Goal: Task Accomplishment & Management: Manage account settings

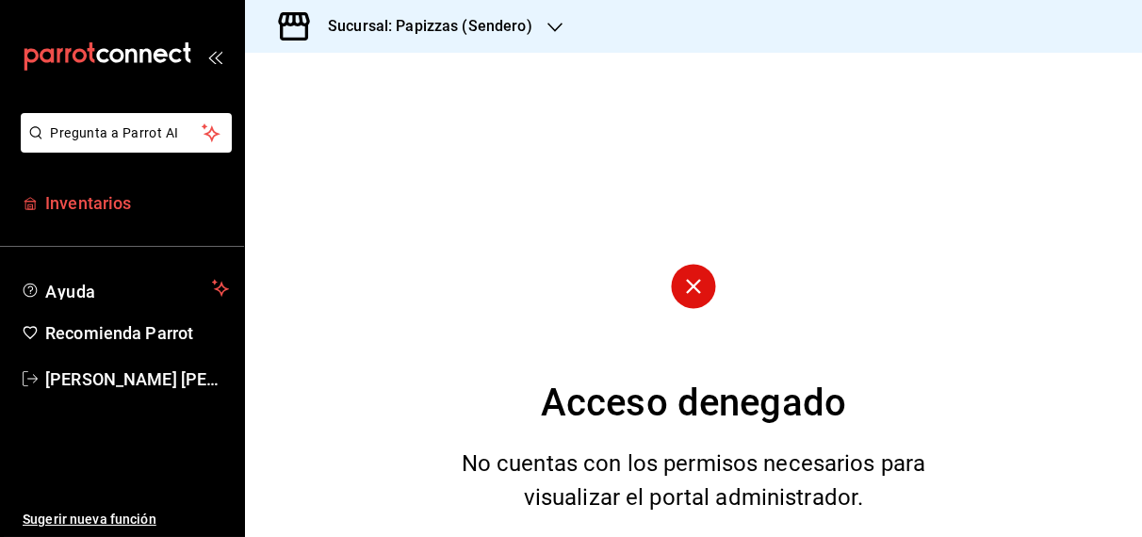
click at [127, 210] on span "Inventarios" at bounding box center [137, 202] width 184 height 25
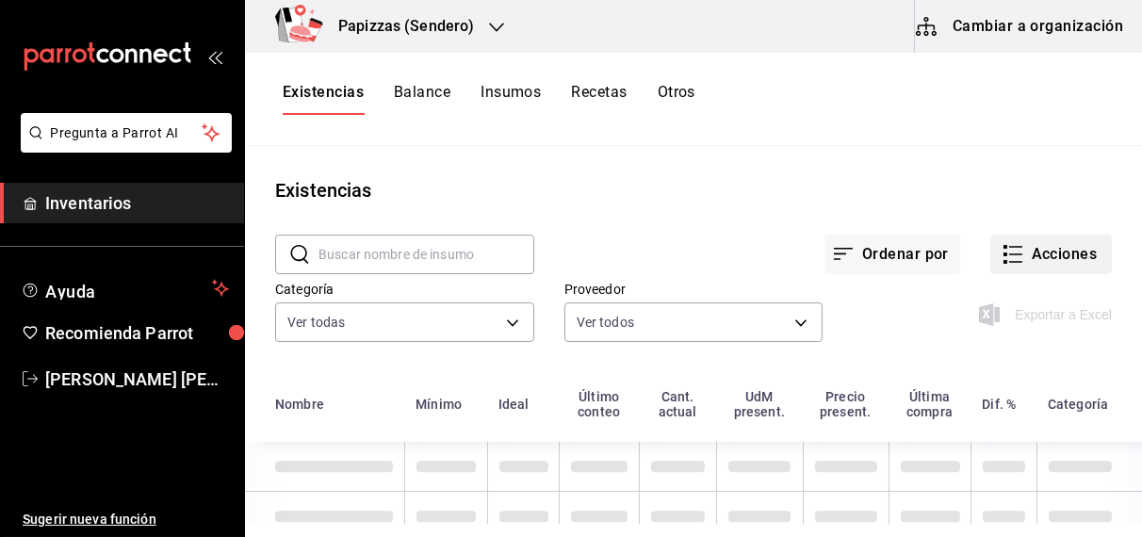
click at [1059, 253] on button "Acciones" at bounding box center [1051, 255] width 122 height 40
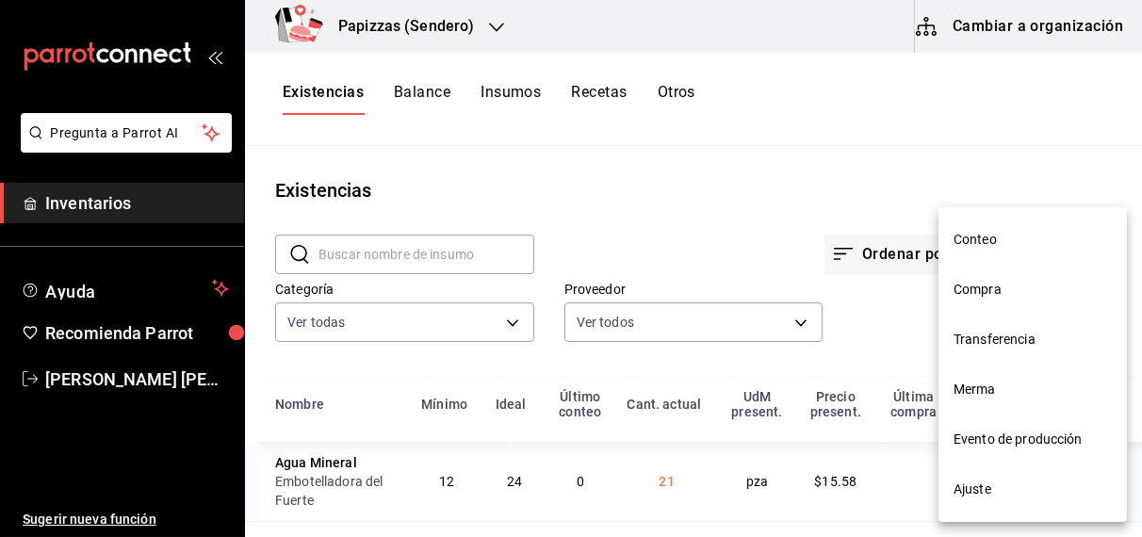
click at [985, 293] on span "Compra" at bounding box center [1032, 290] width 158 height 20
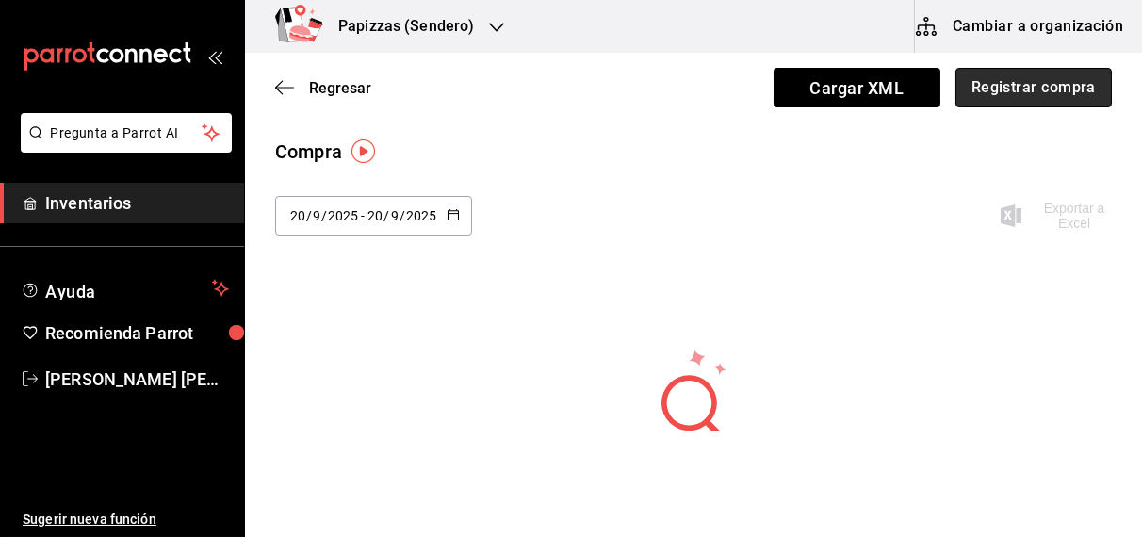
click at [1008, 79] on button "Registrar compra" at bounding box center [1033, 88] width 156 height 40
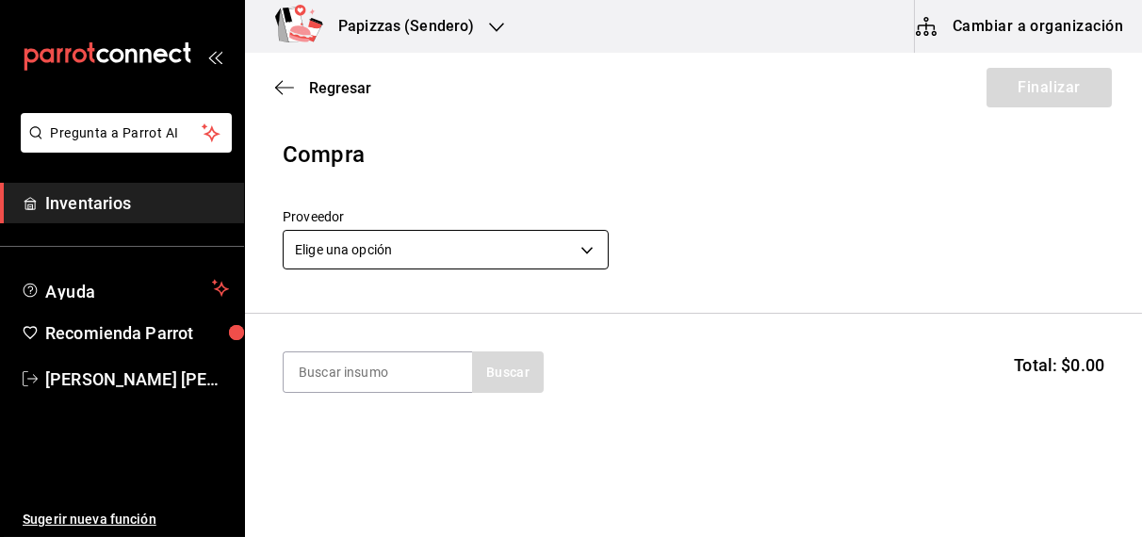
click at [517, 248] on body "Pregunta a Parrot AI Inventarios Ayuda Recomienda Parrot OBDULIA JANNETH CASTRO…" at bounding box center [571, 215] width 1142 height 431
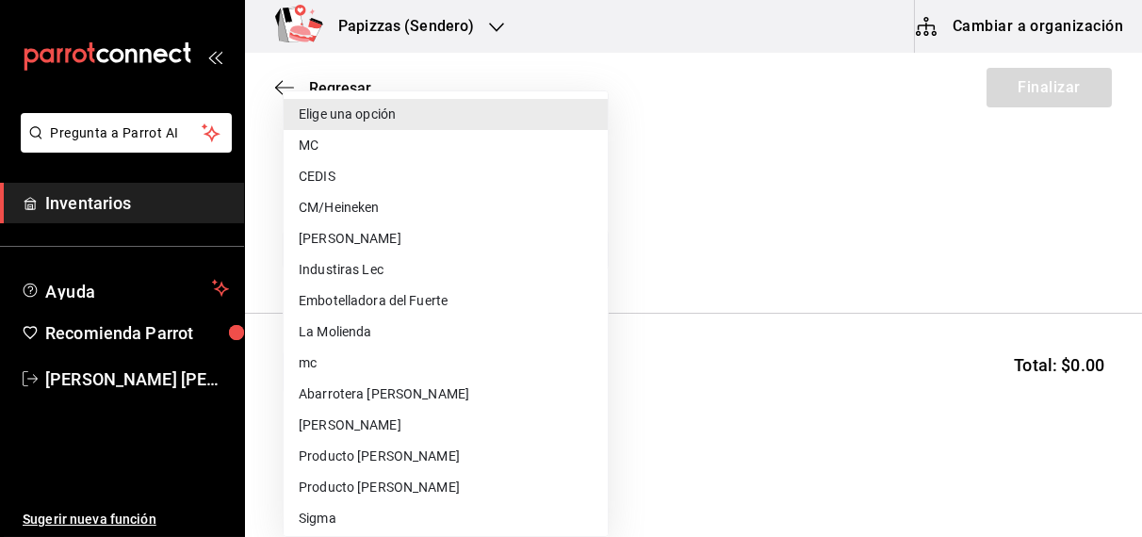
click at [355, 142] on li "MC" at bounding box center [446, 145] width 324 height 31
type input "59259b25-7b15-4529-a17f-fa8ef7e7484a"
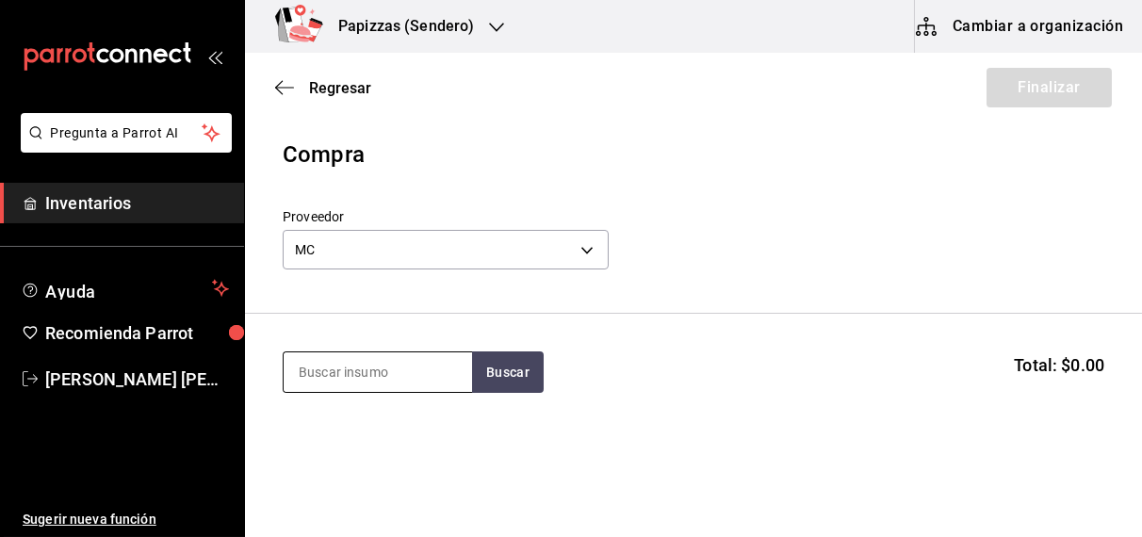
click at [398, 373] on input at bounding box center [378, 372] width 188 height 40
type input "polvo"
click at [350, 444] on div "Polvo pz - MC" at bounding box center [377, 436] width 188 height 73
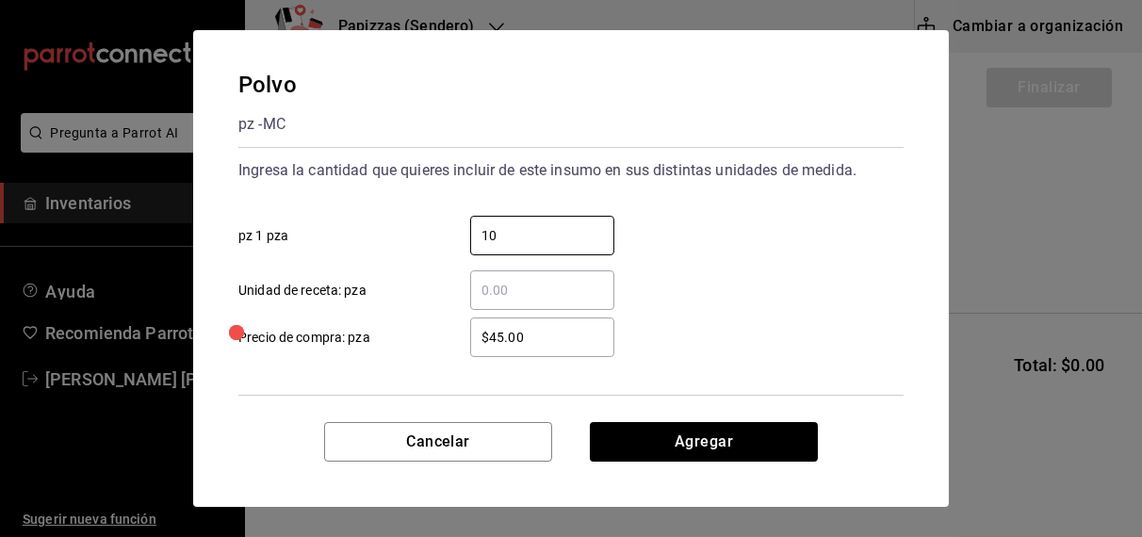
type input "10"
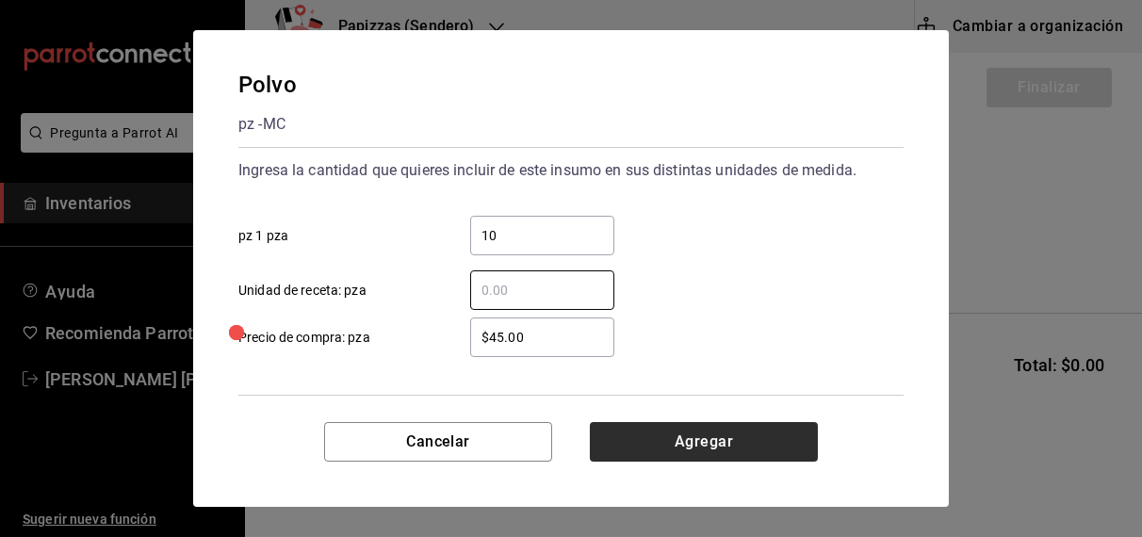
click at [737, 445] on button "Agregar" at bounding box center [704, 442] width 228 height 40
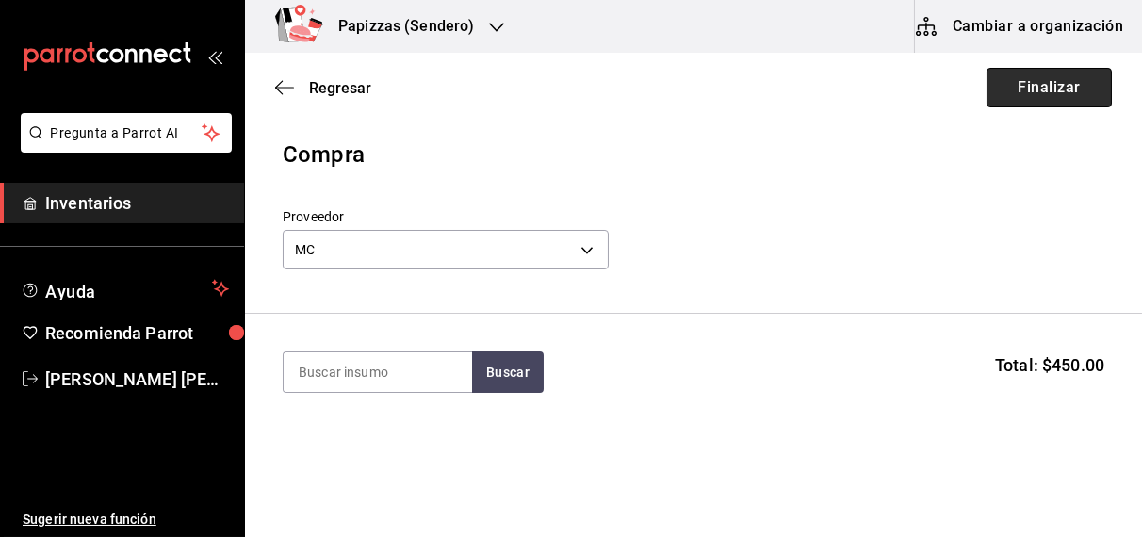
click at [1033, 76] on button "Finalizar" at bounding box center [1048, 88] width 125 height 40
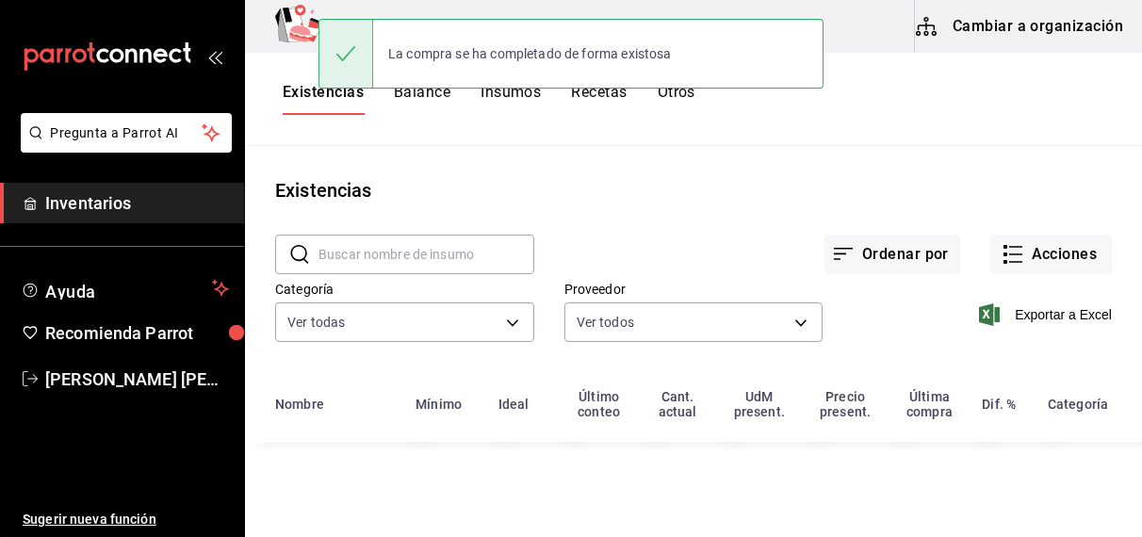
click at [1063, 244] on button "Acciones" at bounding box center [1051, 255] width 122 height 40
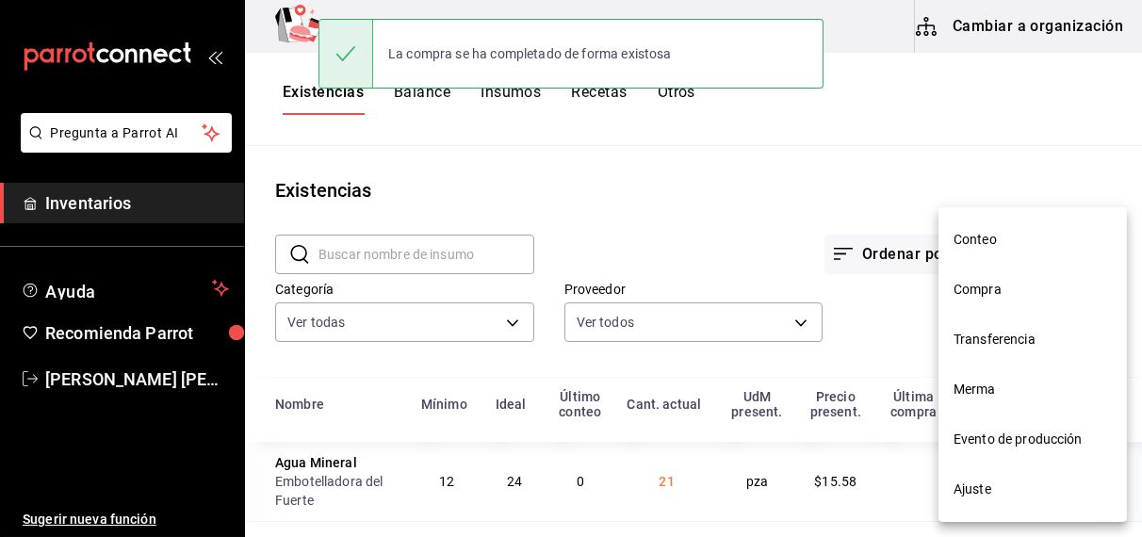
click at [1008, 302] on li "Compra" at bounding box center [1032, 290] width 188 height 50
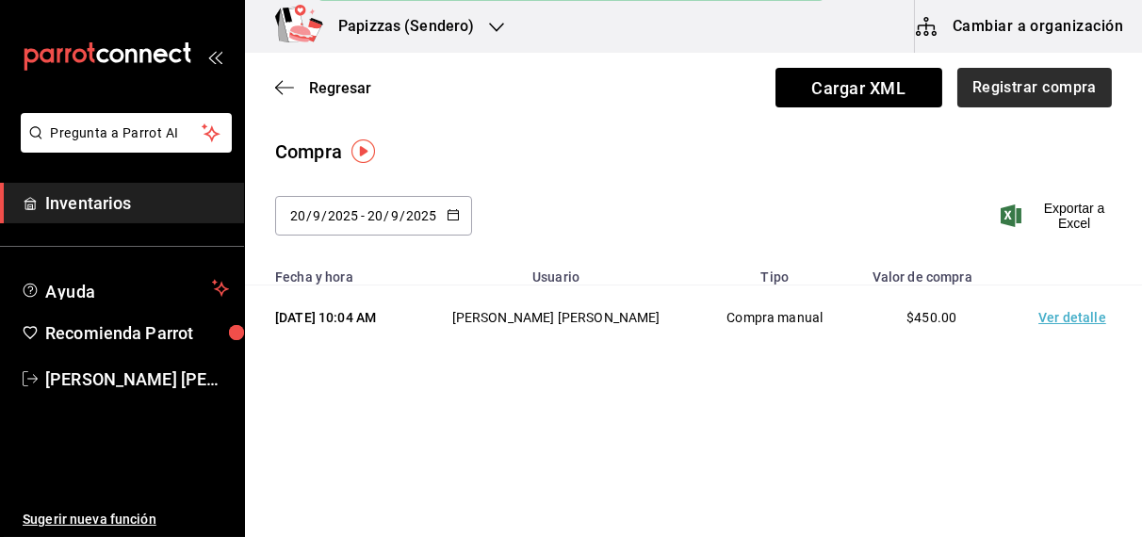
click at [1014, 80] on button "Registrar compra" at bounding box center [1034, 88] width 155 height 40
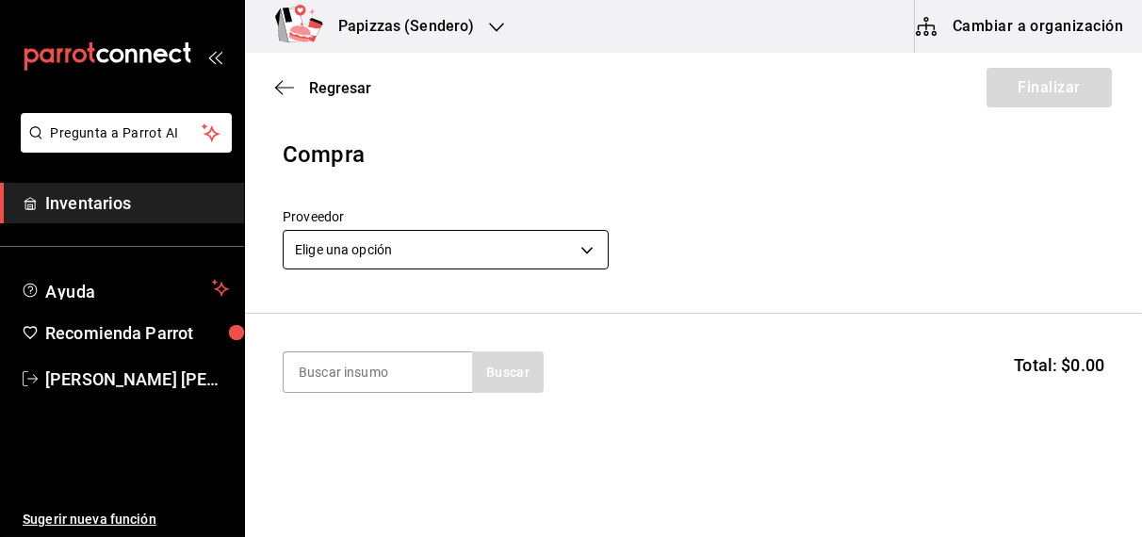
click at [437, 255] on body "Pregunta a Parrot AI Inventarios Ayuda Recomienda Parrot OBDULIA JANNETH CASTRO…" at bounding box center [571, 215] width 1142 height 431
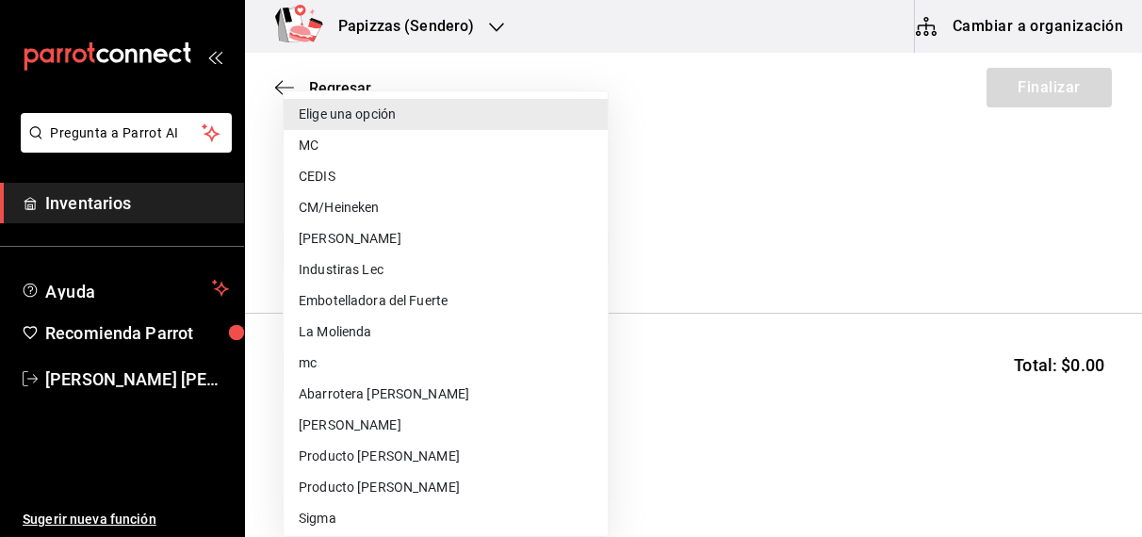
click at [338, 180] on li "CEDIS" at bounding box center [446, 176] width 324 height 31
type input "fd93c39f-859b-4130-830c-b038fbd442a0"
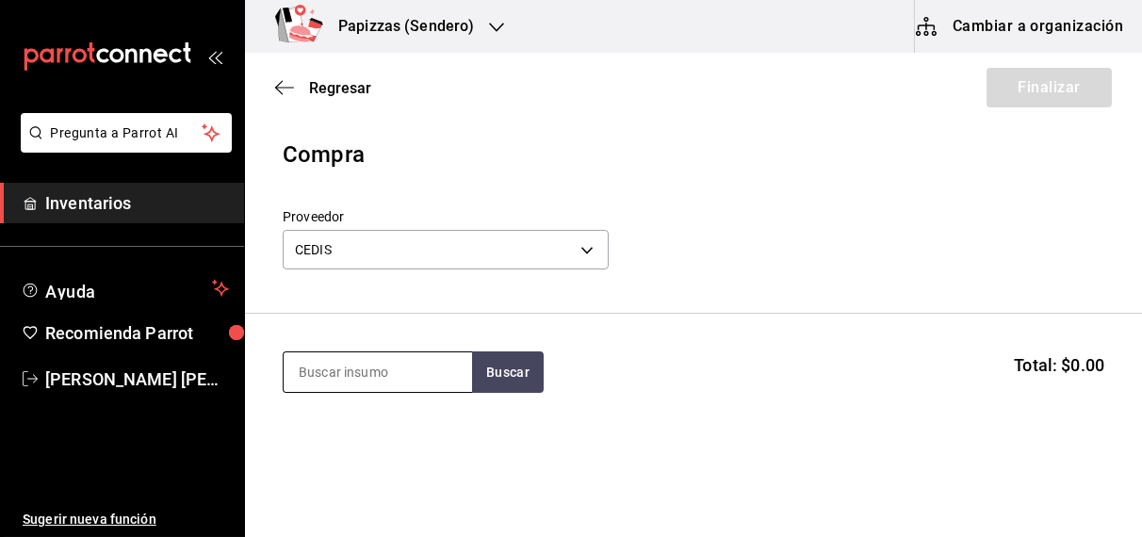
click at [365, 372] on input at bounding box center [378, 372] width 188 height 40
type input "harina"
click at [344, 426] on div "Harina" at bounding box center [366, 426] width 136 height 23
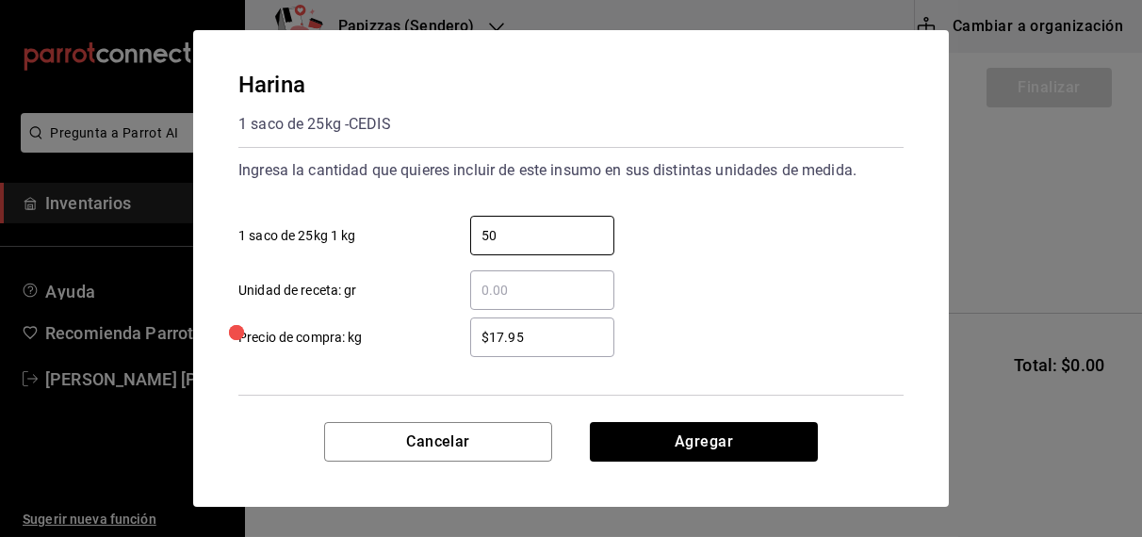
type input "50"
type input "$17.60"
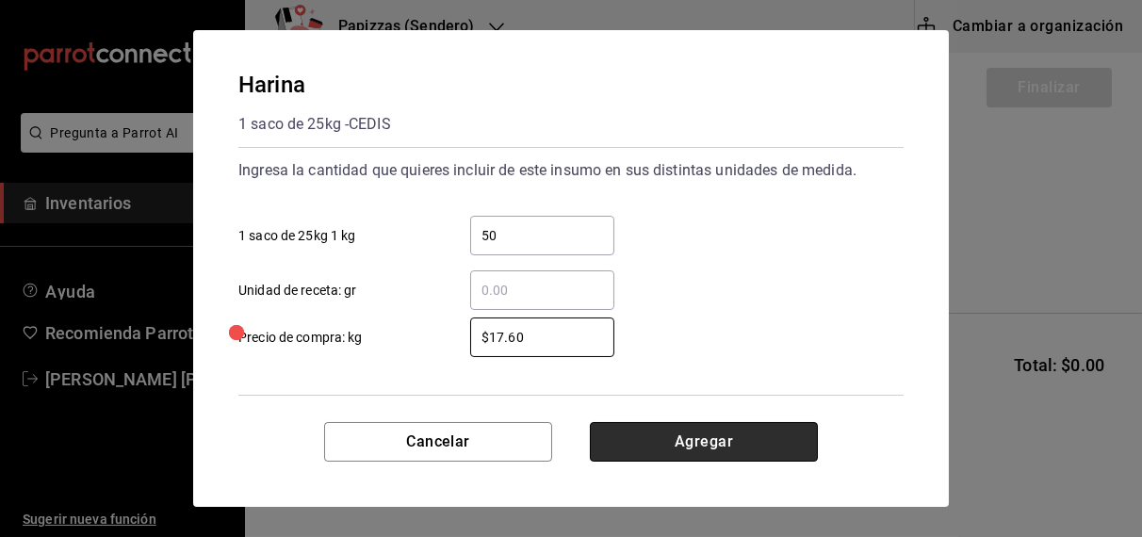
click at [712, 442] on button "Agregar" at bounding box center [704, 442] width 228 height 40
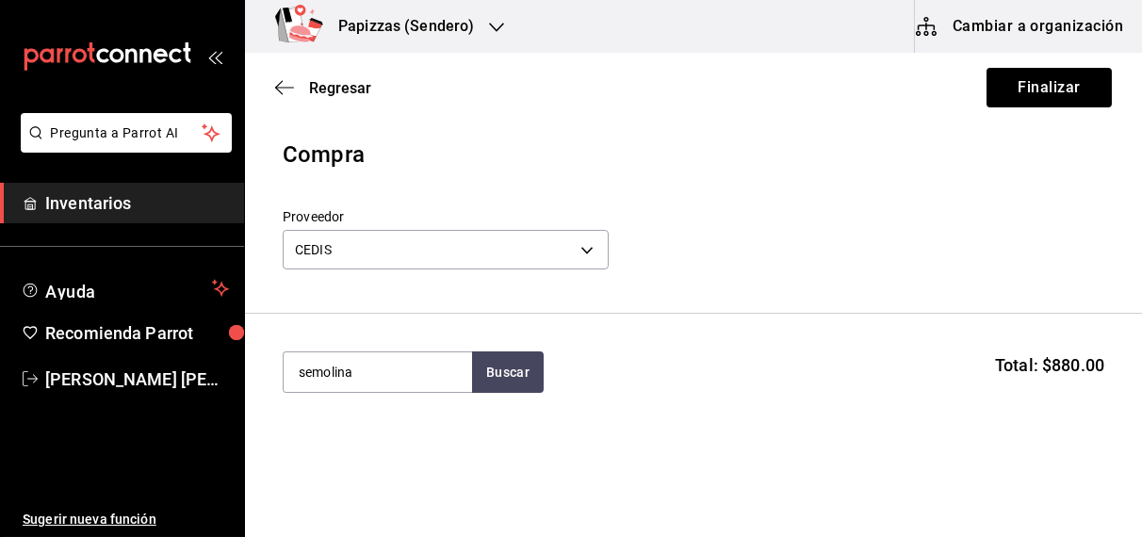
type input "semolina"
click at [343, 430] on div "Semolina" at bounding box center [374, 426] width 152 height 23
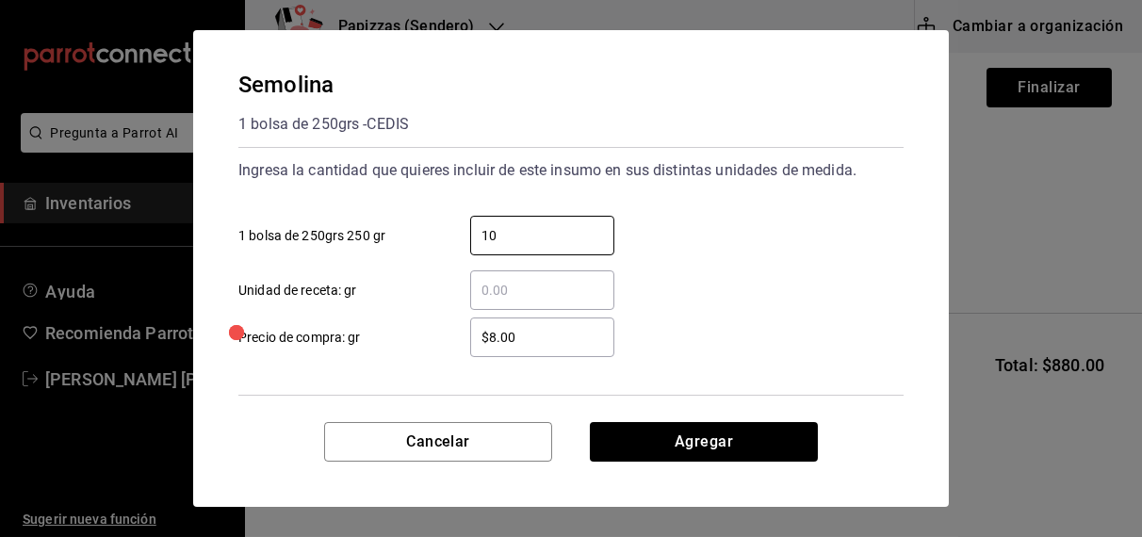
type input "10"
type input "$31.18"
click button "Agregar" at bounding box center [704, 442] width 228 height 40
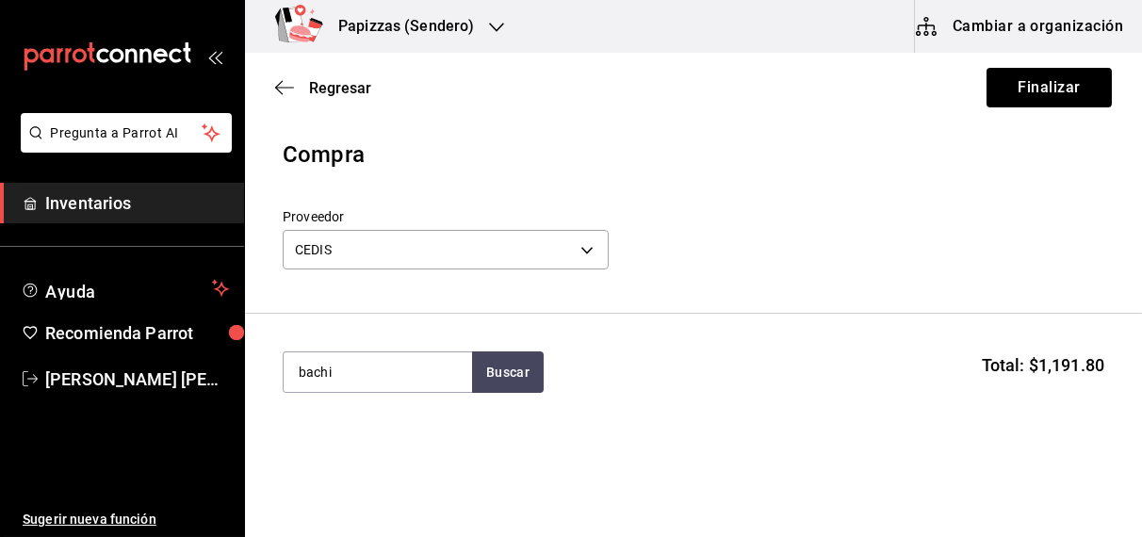
type input "bachi"
click at [336, 446] on div "gal - CEDIS" at bounding box center [330, 448] width 64 height 20
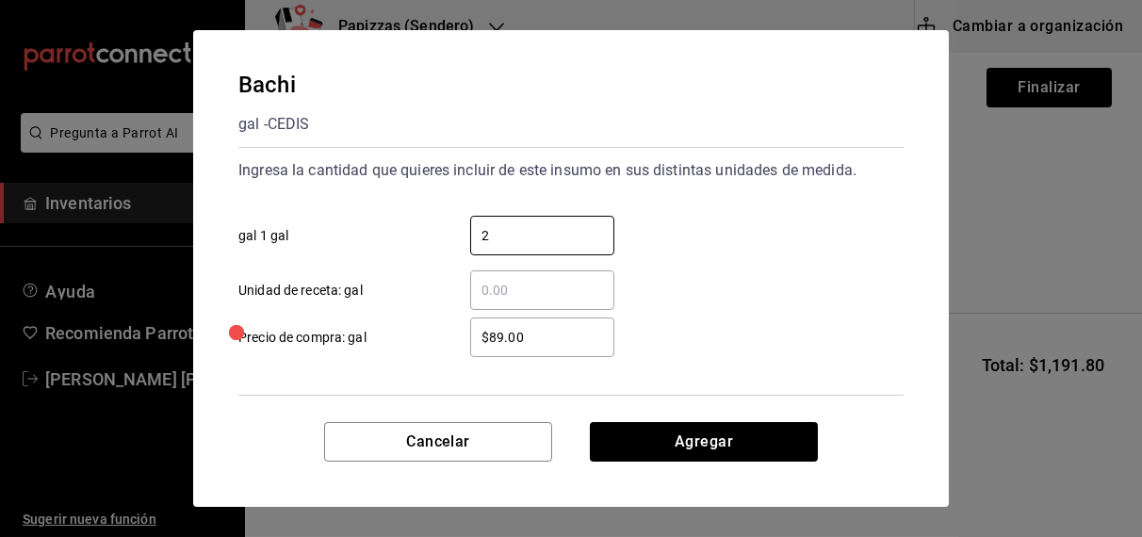
type input "2"
type input "$92.00"
click button "Agregar" at bounding box center [704, 442] width 228 height 40
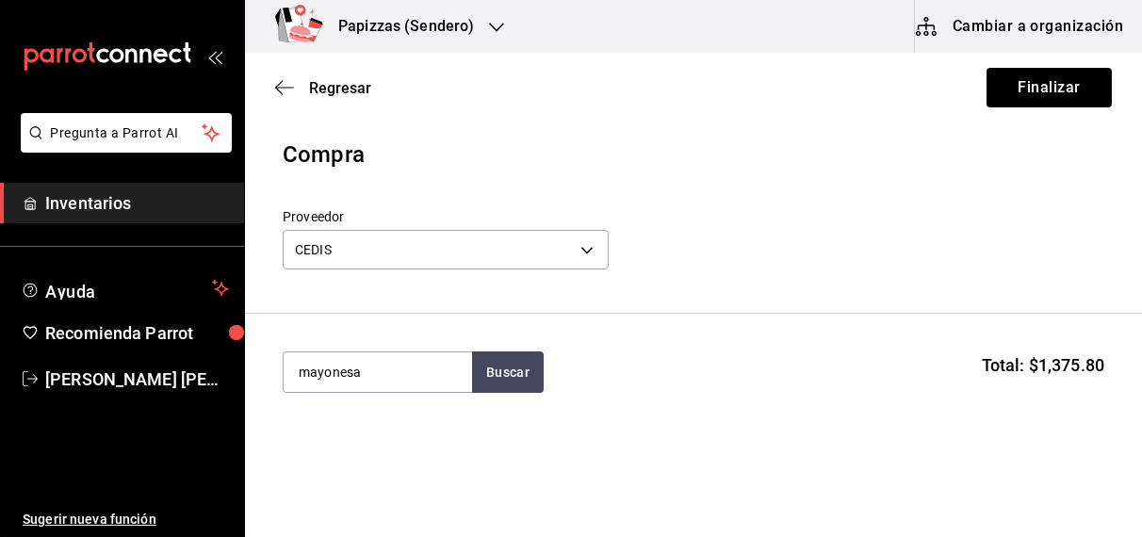
type input "mayonesa"
click at [373, 434] on div "Mayonesa gal - CEDIS" at bounding box center [377, 436] width 188 height 73
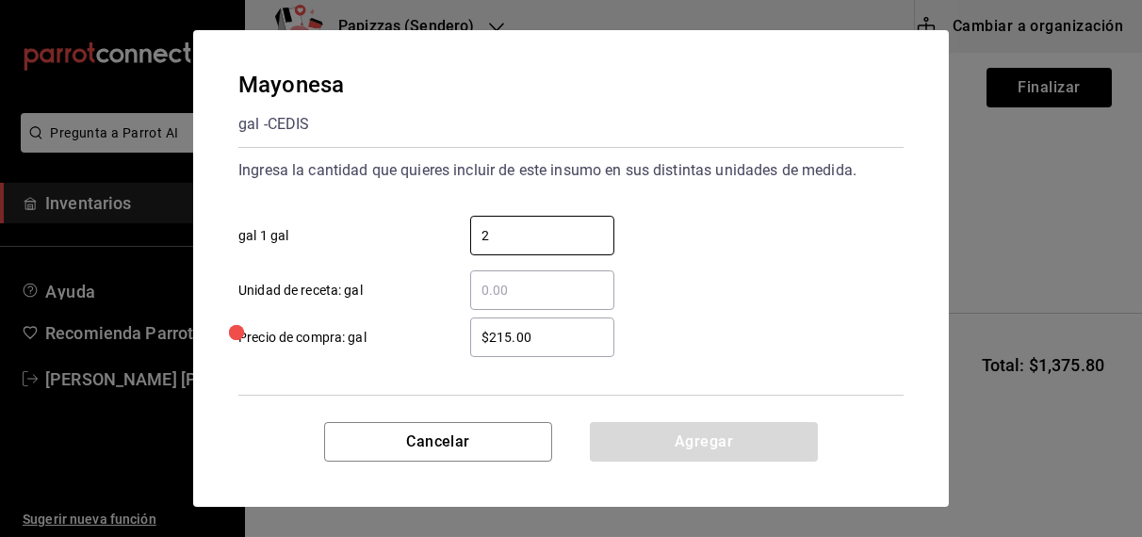
type input "2"
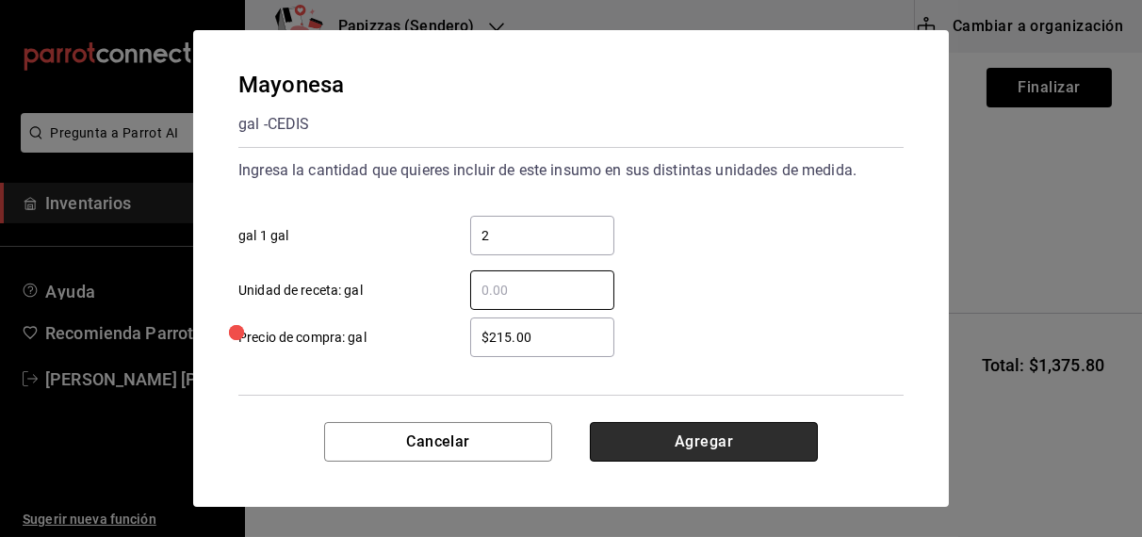
click at [682, 427] on button "Agregar" at bounding box center [704, 442] width 228 height 40
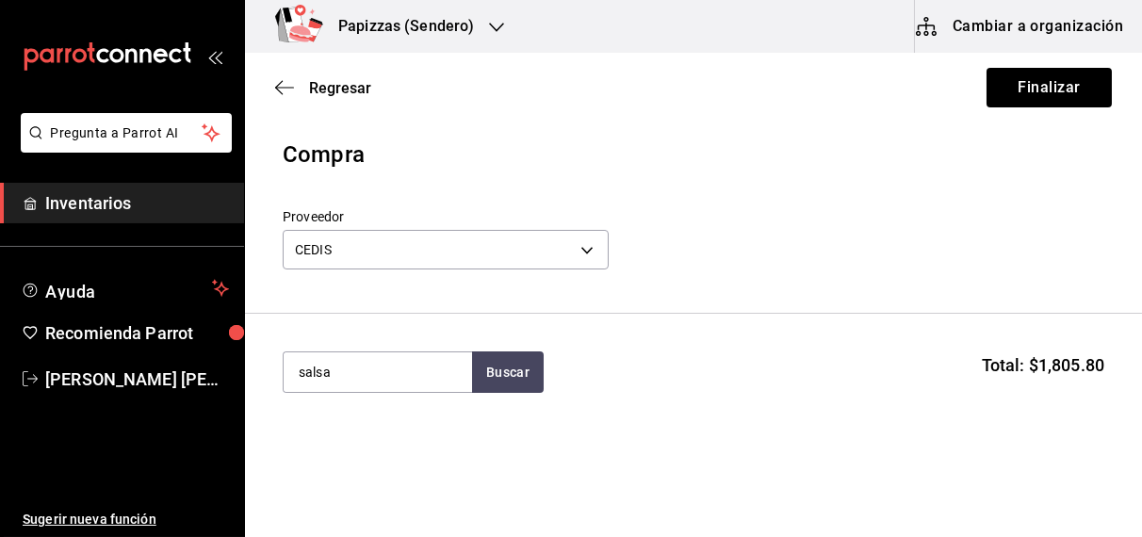
type input "salsa"
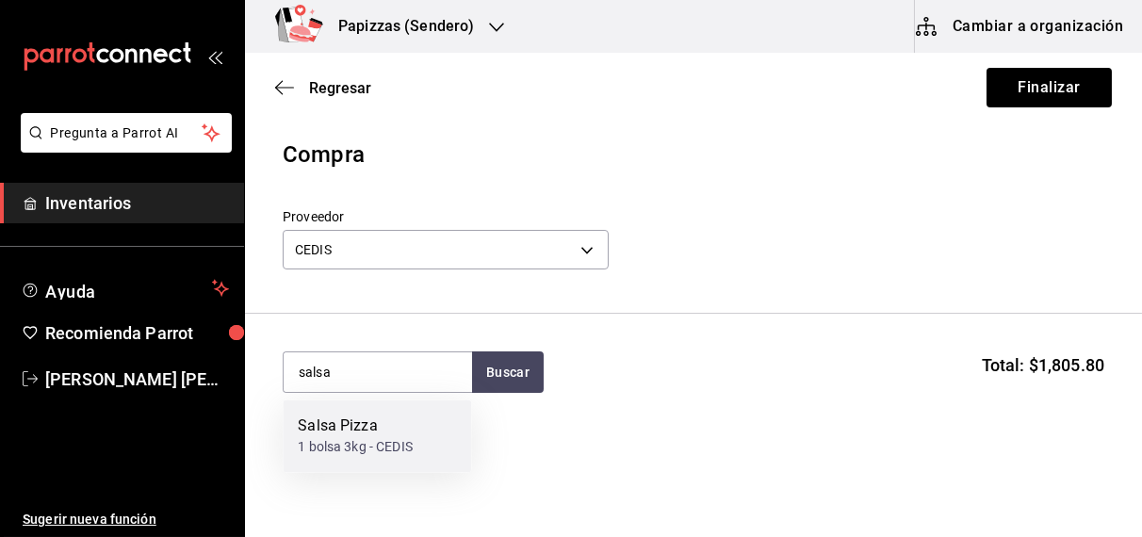
click at [362, 439] on div "1 bolsa 3kg - CEDIS" at bounding box center [355, 448] width 115 height 20
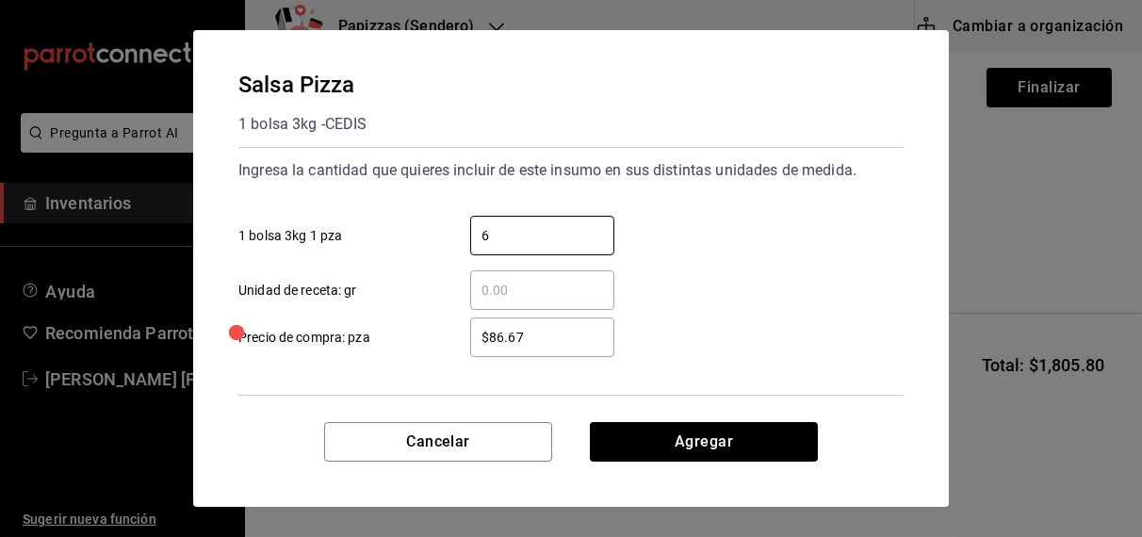
type input "6"
type input "$92.75"
click button "Agregar" at bounding box center [704, 442] width 228 height 40
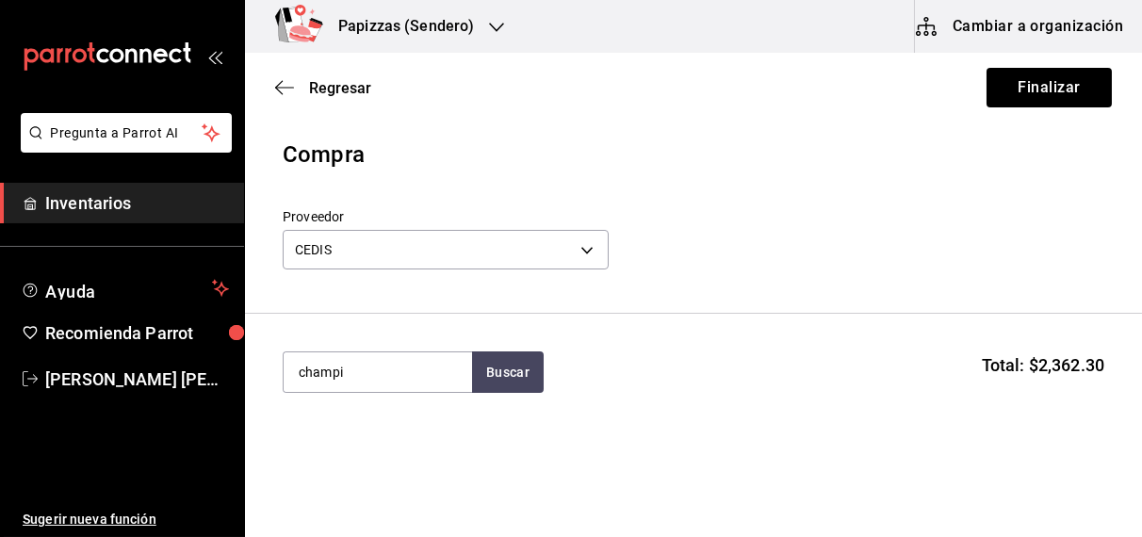
type input "champi"
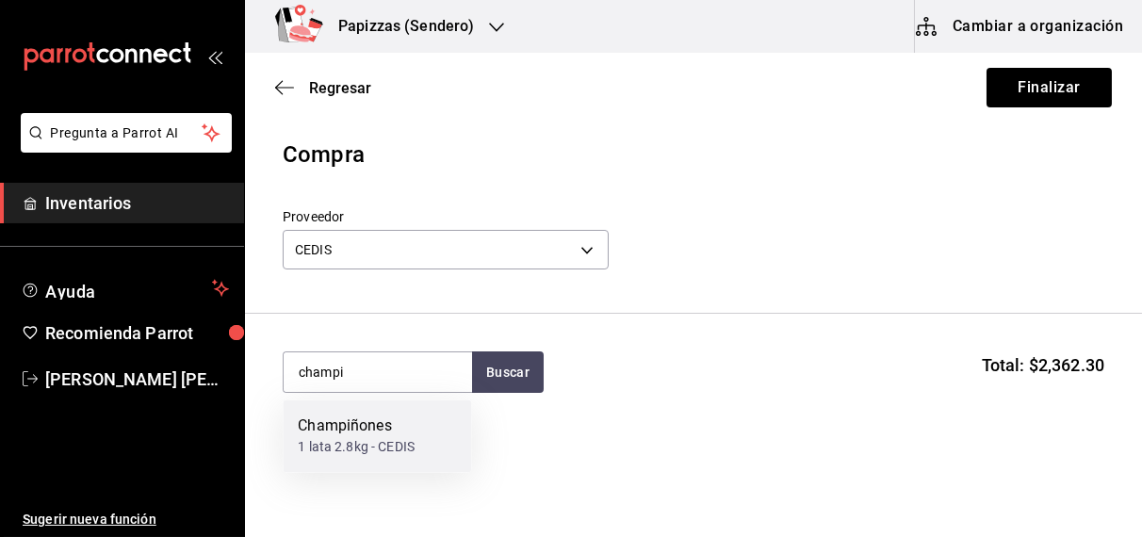
click at [368, 446] on div "1 lata 2.8kg - CEDIS" at bounding box center [356, 448] width 117 height 20
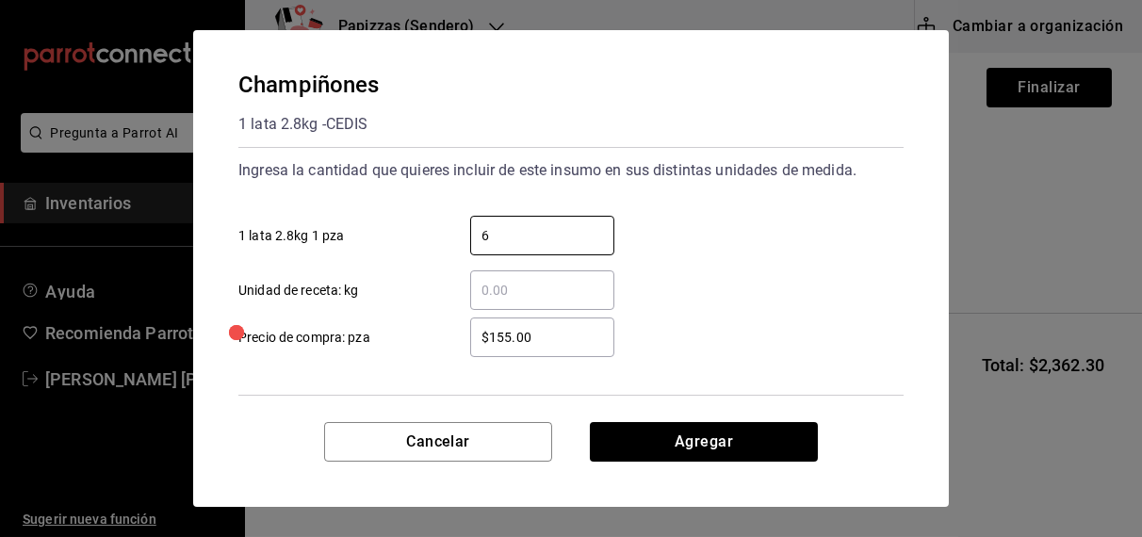
type input "6"
type input "$142.00"
click button "Agregar" at bounding box center [704, 442] width 228 height 40
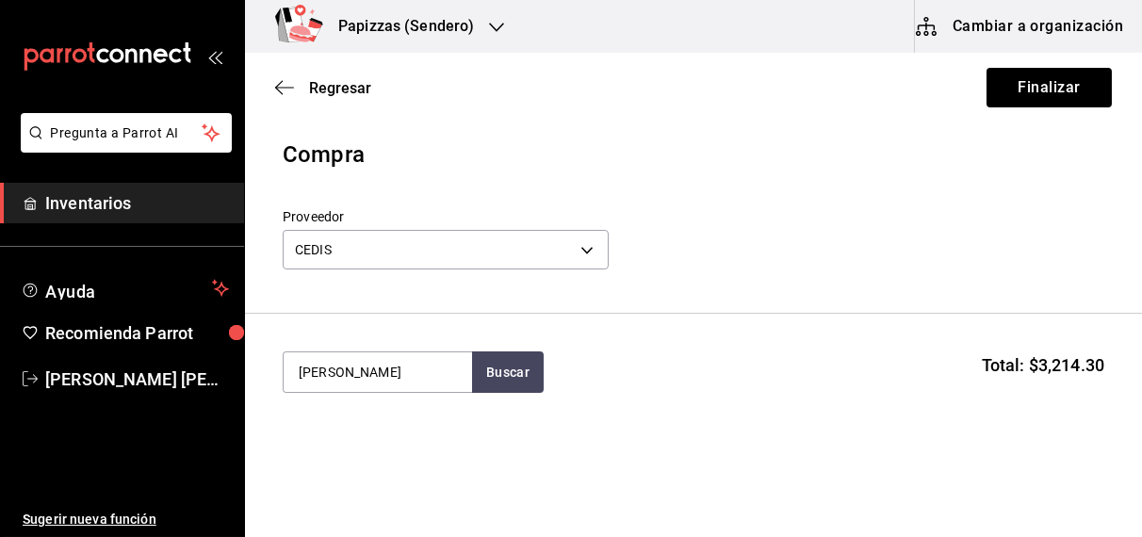
type input "[PERSON_NAME]"
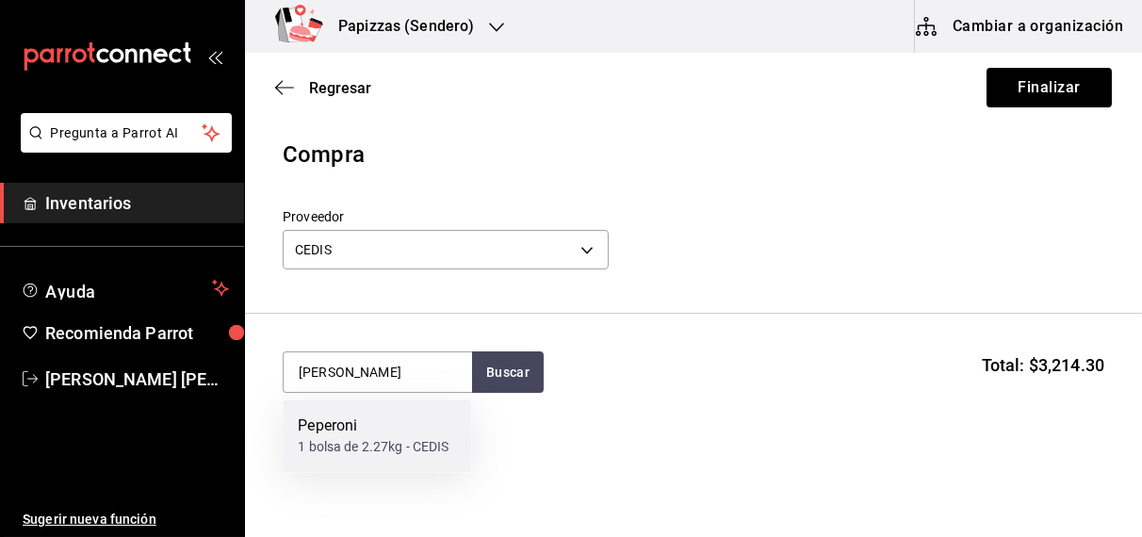
click at [368, 446] on div "1 bolsa de 2.27kg - CEDIS" at bounding box center [373, 448] width 151 height 20
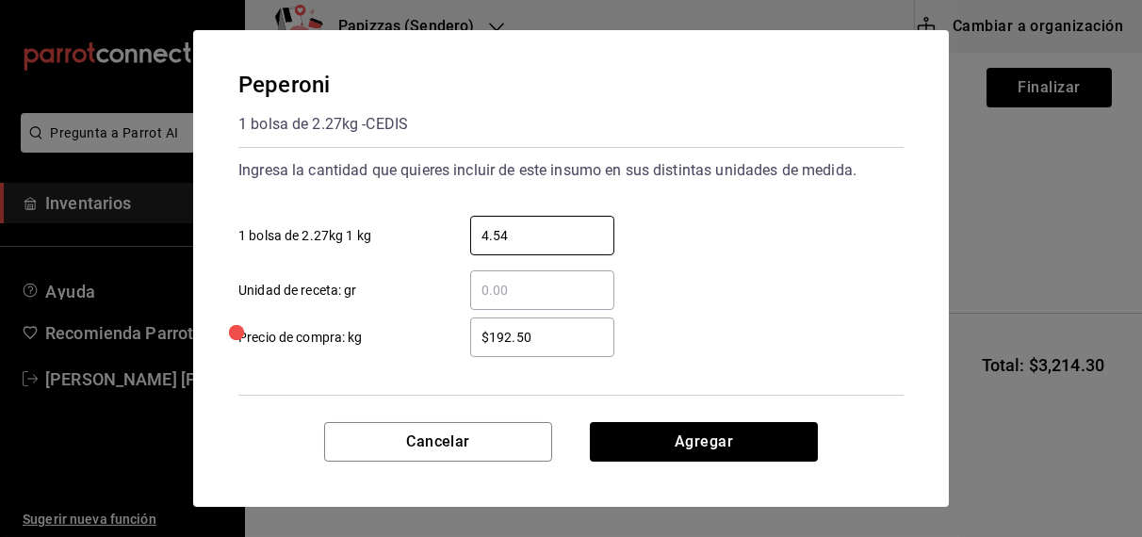
type input "4.54"
type input "$192.00"
click button "Agregar" at bounding box center [704, 442] width 228 height 40
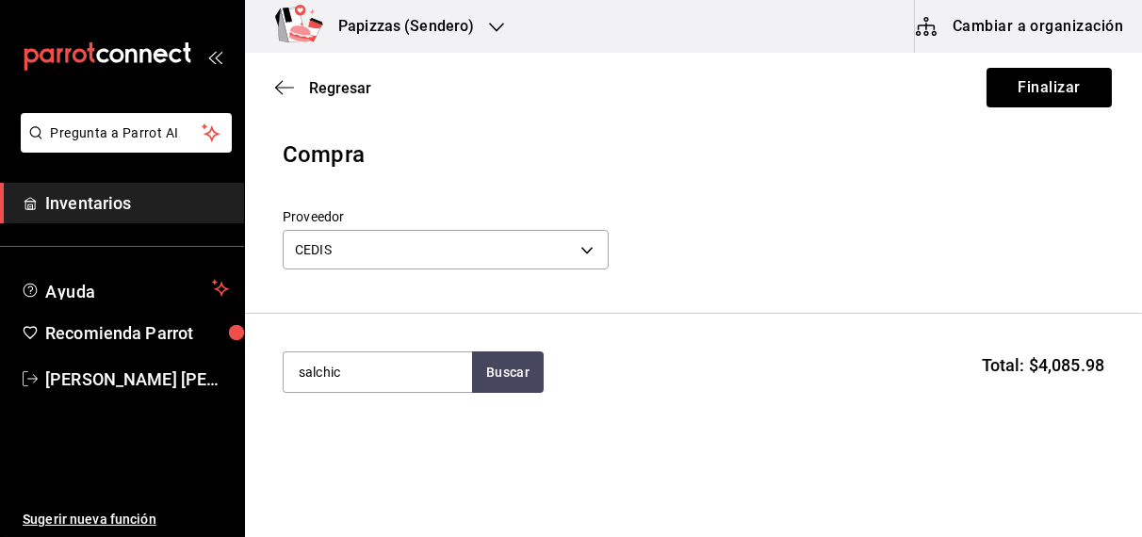
type input "salchic"
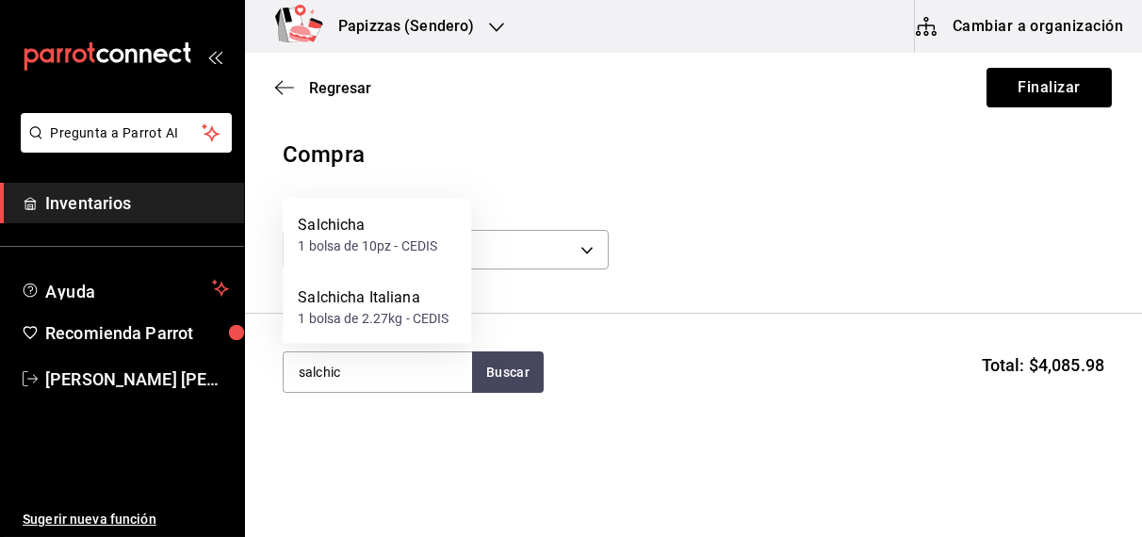
click at [358, 249] on div "1 bolsa de 10pz - CEDIS" at bounding box center [367, 246] width 139 height 20
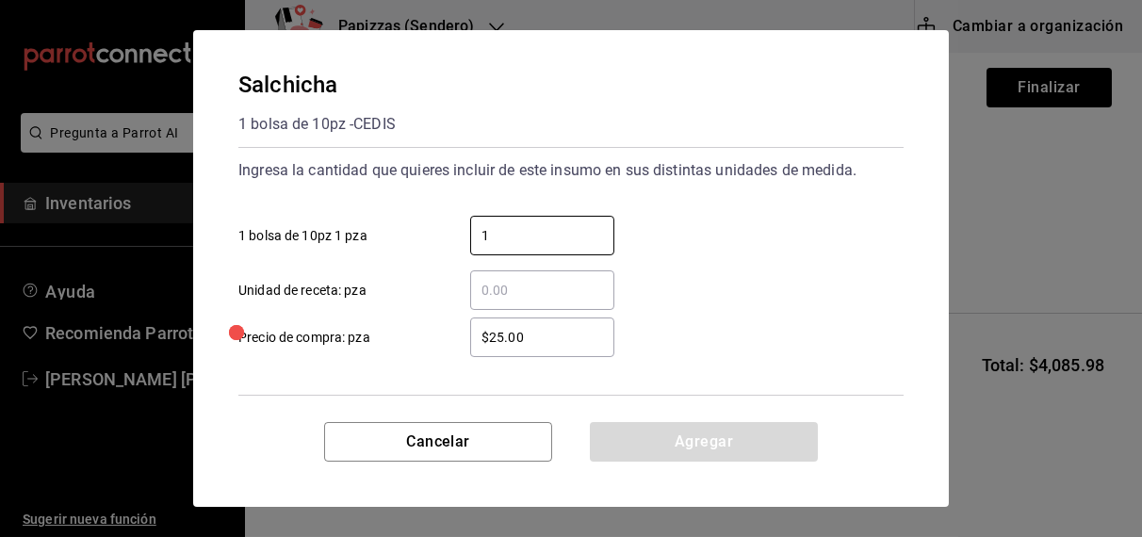
type input "1"
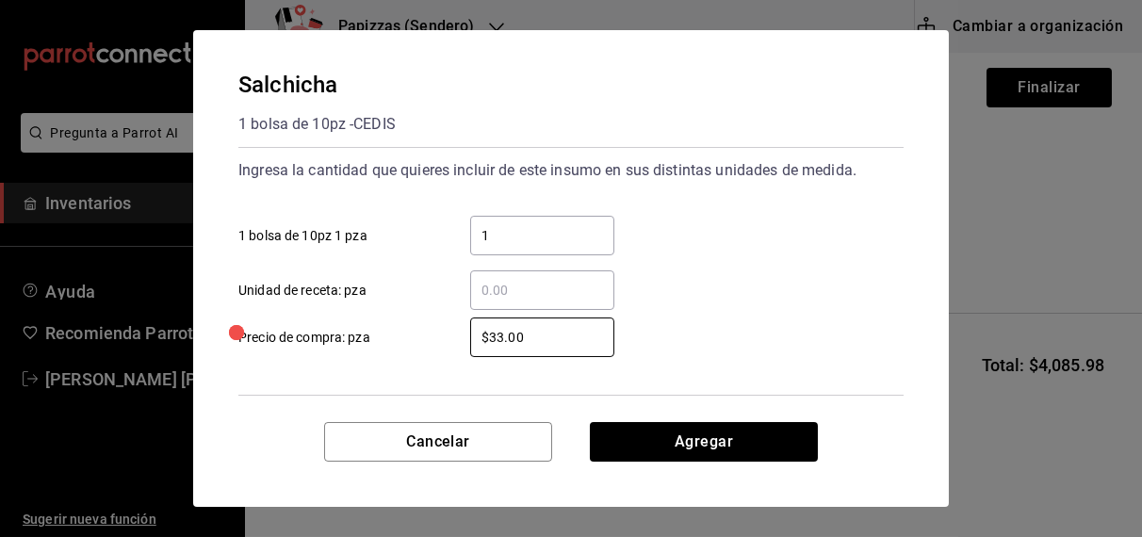
type input "$33.00"
click button "Agregar" at bounding box center [704, 442] width 228 height 40
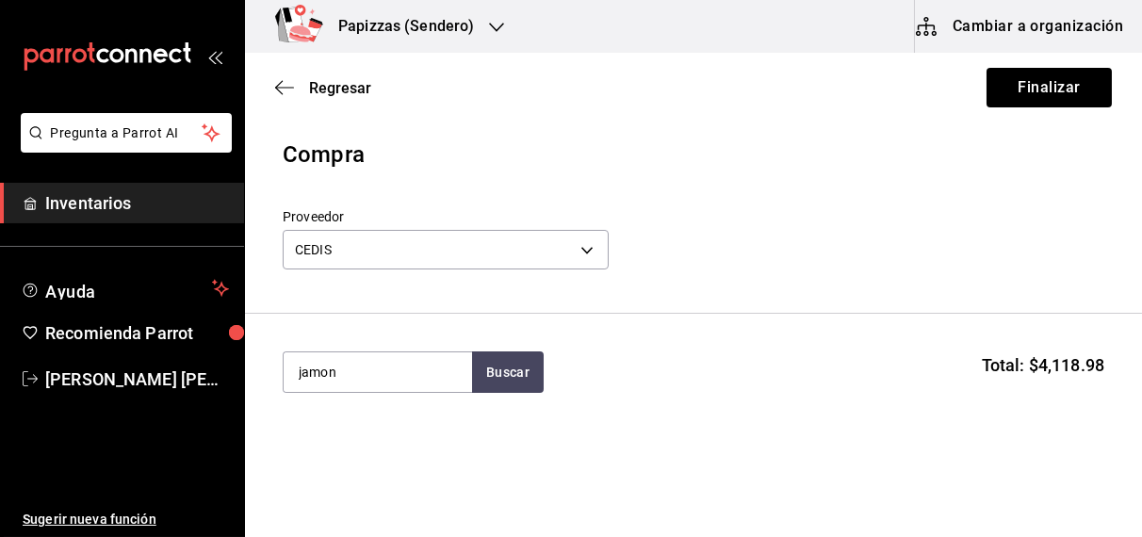
type input "jamon"
click at [358, 249] on div "kg - CEDIS" at bounding box center [328, 246] width 60 height 20
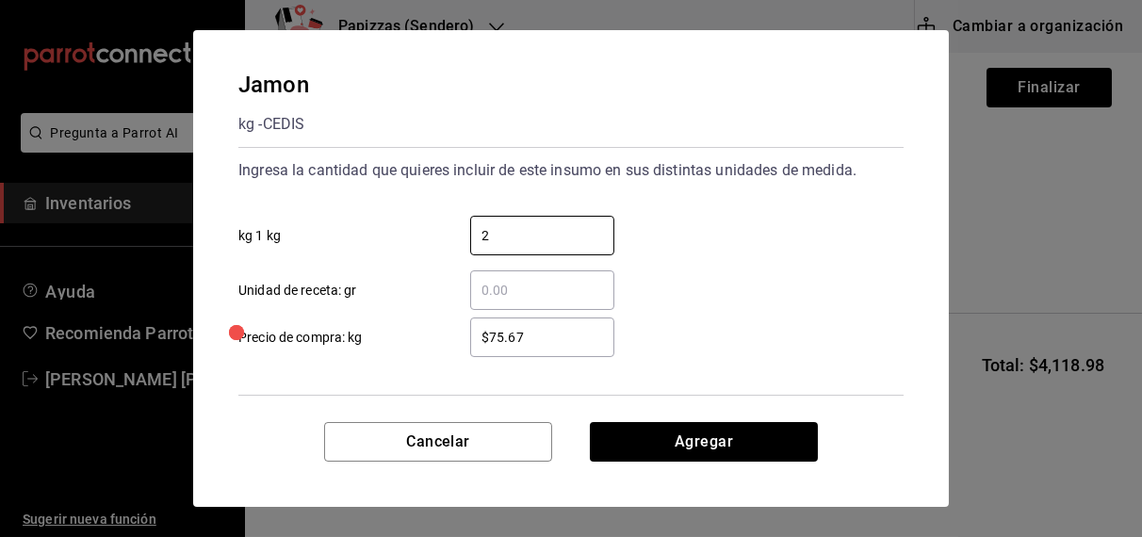
type input "2"
type input "$77.67"
click button "Agregar" at bounding box center [704, 442] width 228 height 40
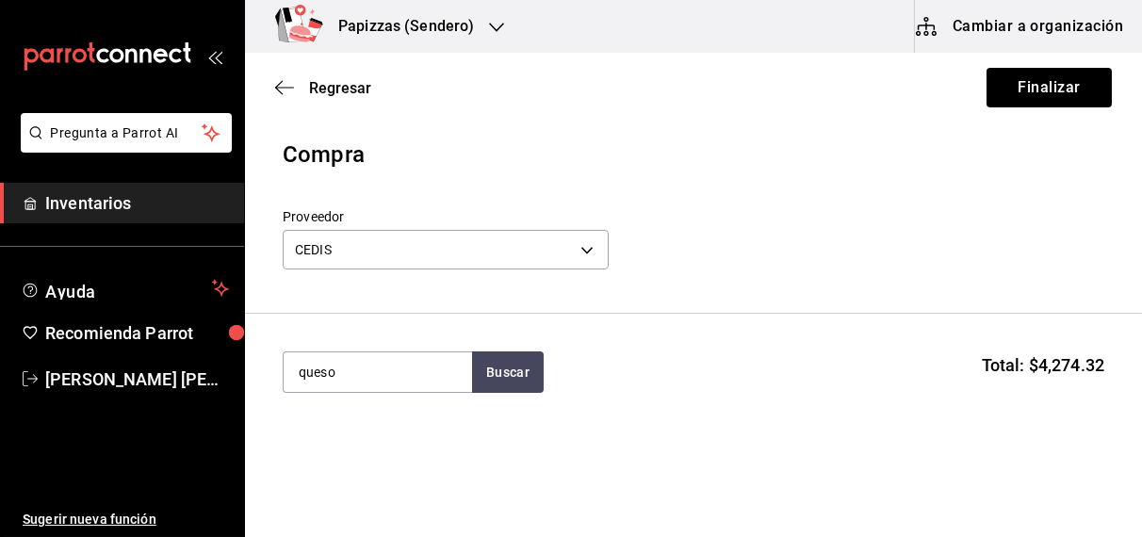
type input "queso"
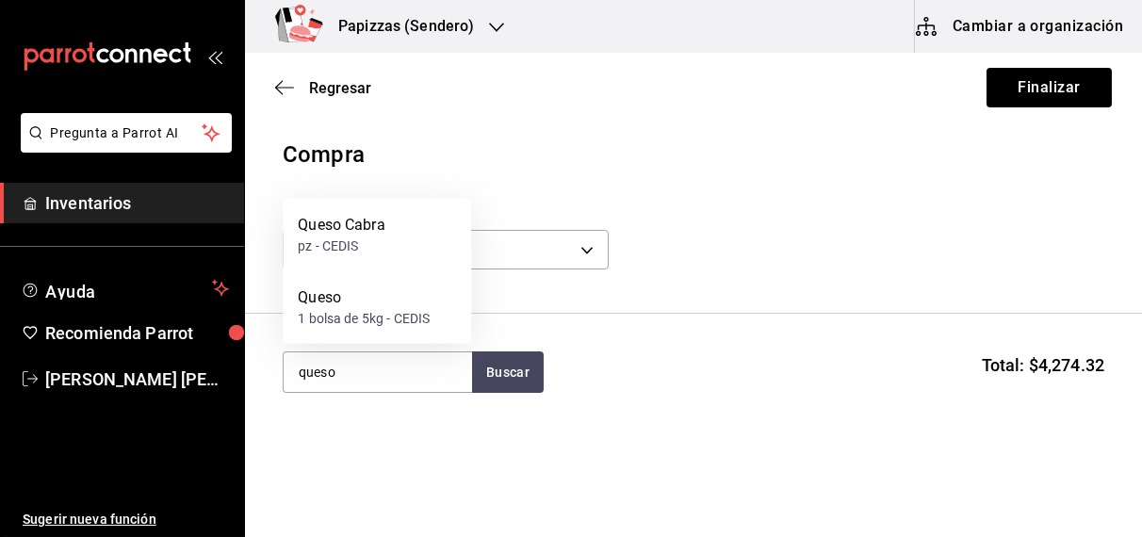
click at [333, 334] on div "Queso 1 bolsa de 5kg - CEDIS" at bounding box center [377, 307] width 188 height 73
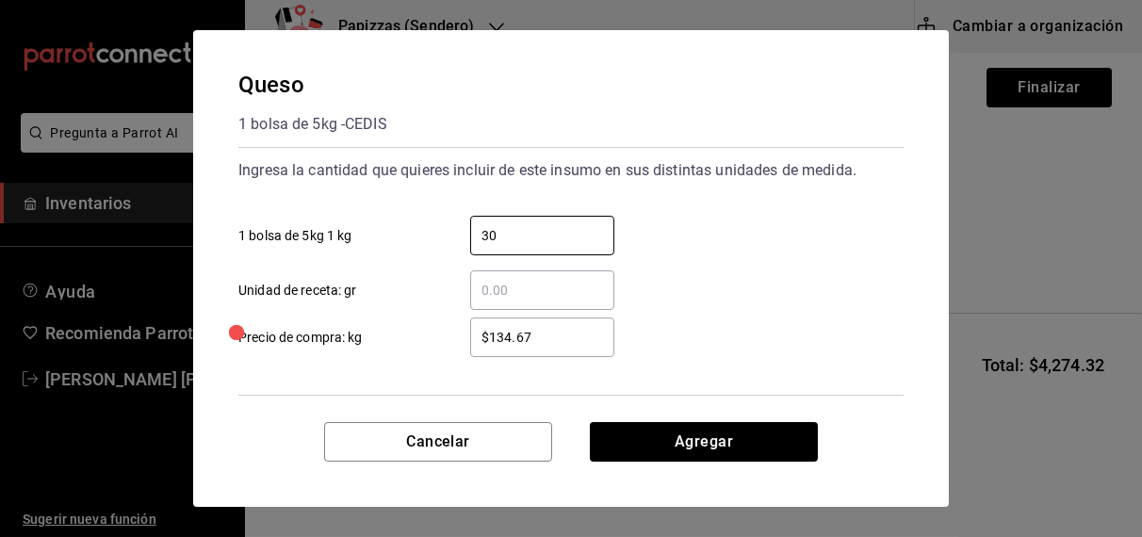
type input "30"
type input "$108.00"
click button "Agregar" at bounding box center [704, 442] width 228 height 40
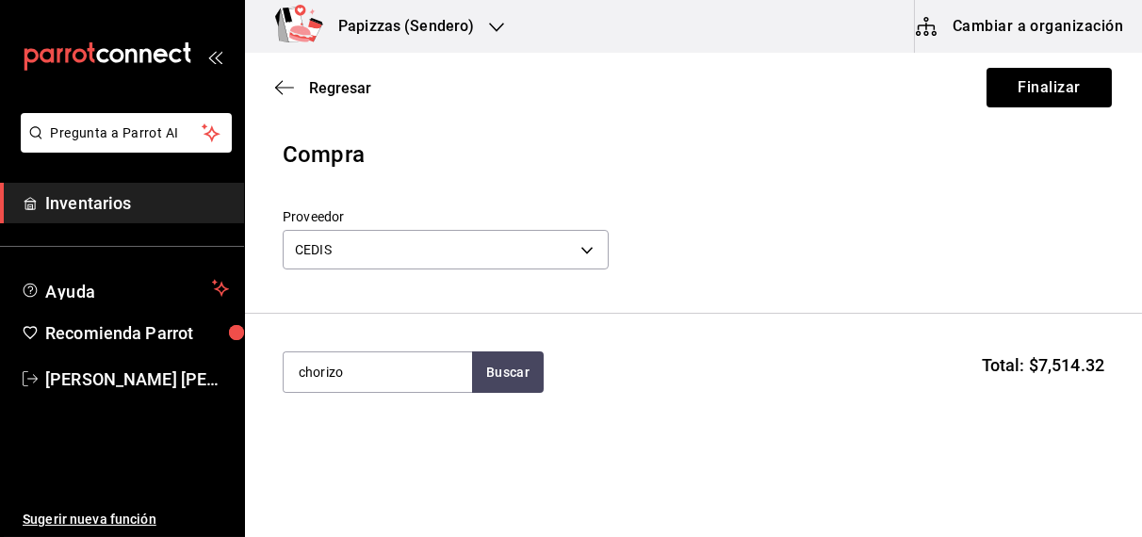
type input "chorizo"
click at [340, 324] on div "kg - CEDIS" at bounding box center [328, 319] width 60 height 20
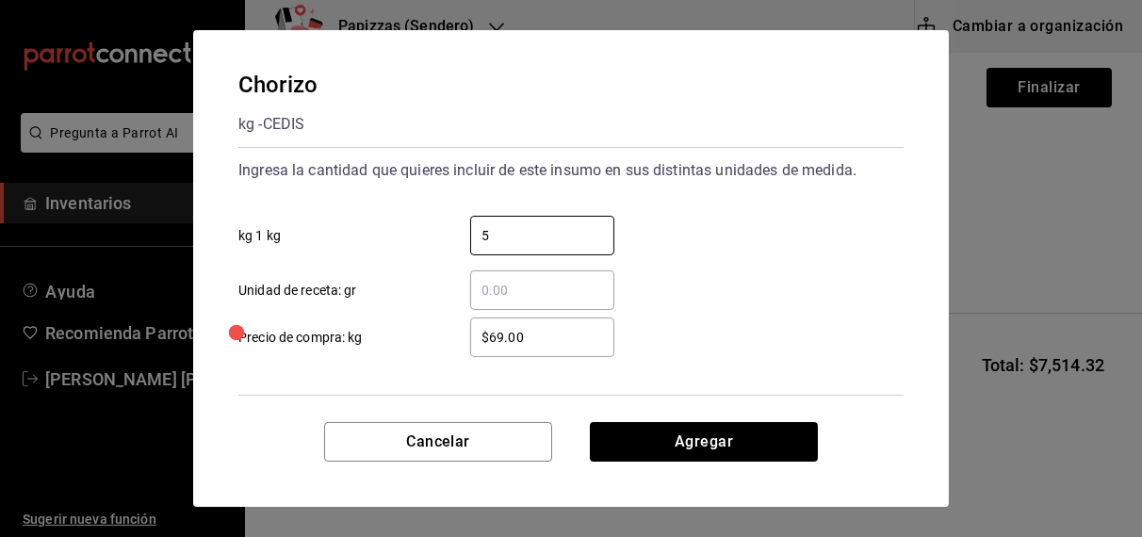
type input "5"
type input "$70.00"
click button "Agregar" at bounding box center [704, 442] width 228 height 40
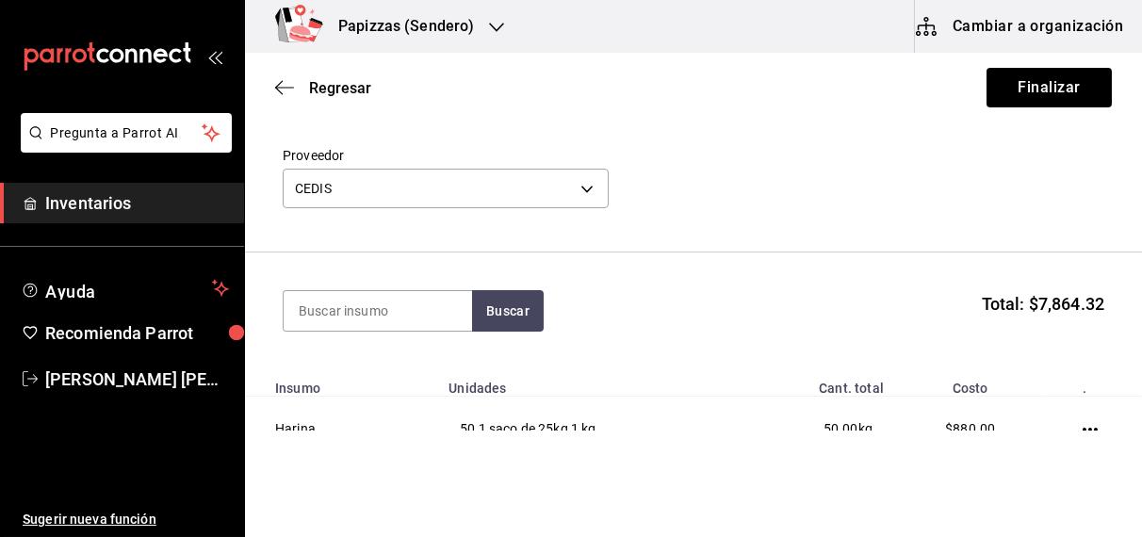
scroll to position [60, 0]
click at [1049, 83] on button "Finalizar" at bounding box center [1048, 88] width 125 height 40
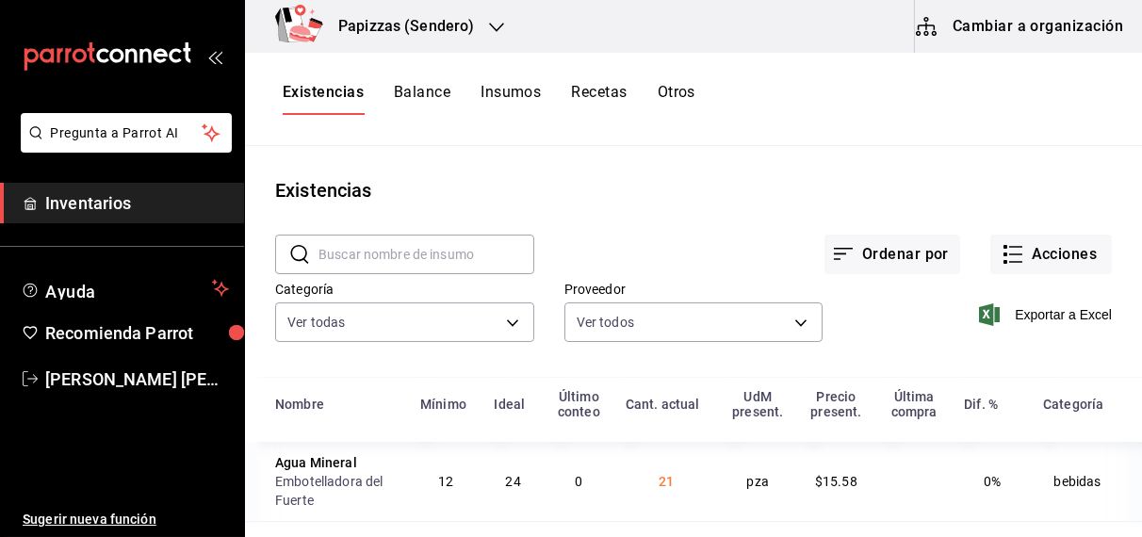
click at [682, 91] on button "Otros" at bounding box center [677, 99] width 38 height 32
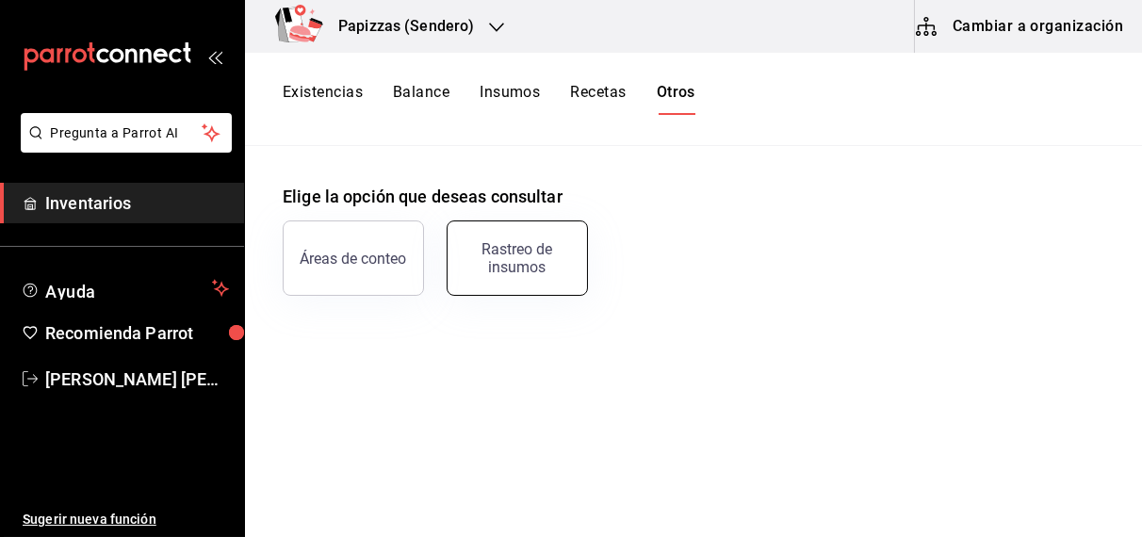
click at [551, 244] on div "Rastreo de insumos" at bounding box center [517, 258] width 117 height 36
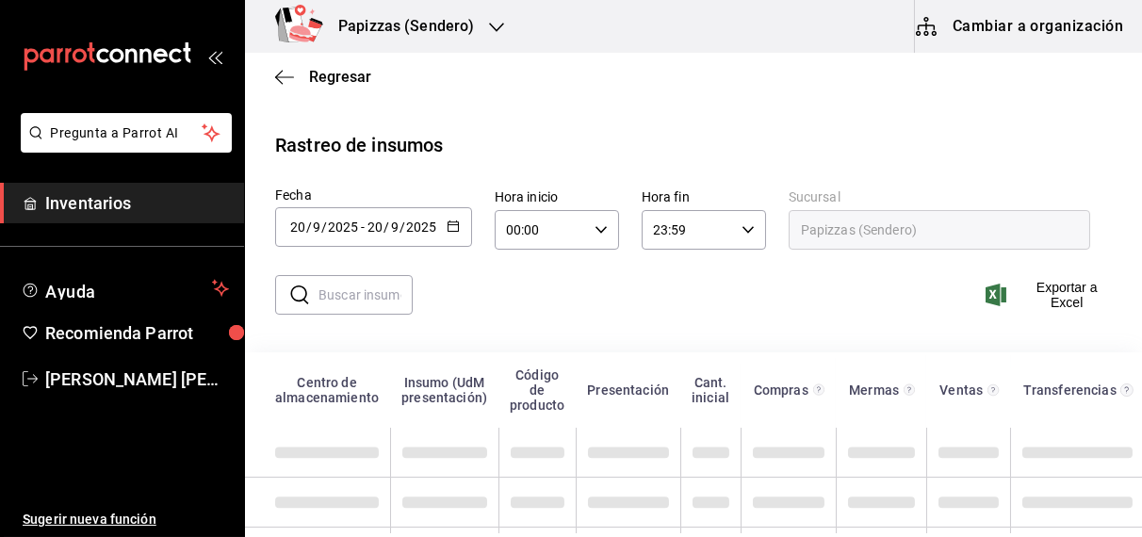
click at [449, 229] on icon "button" at bounding box center [453, 226] width 13 height 13
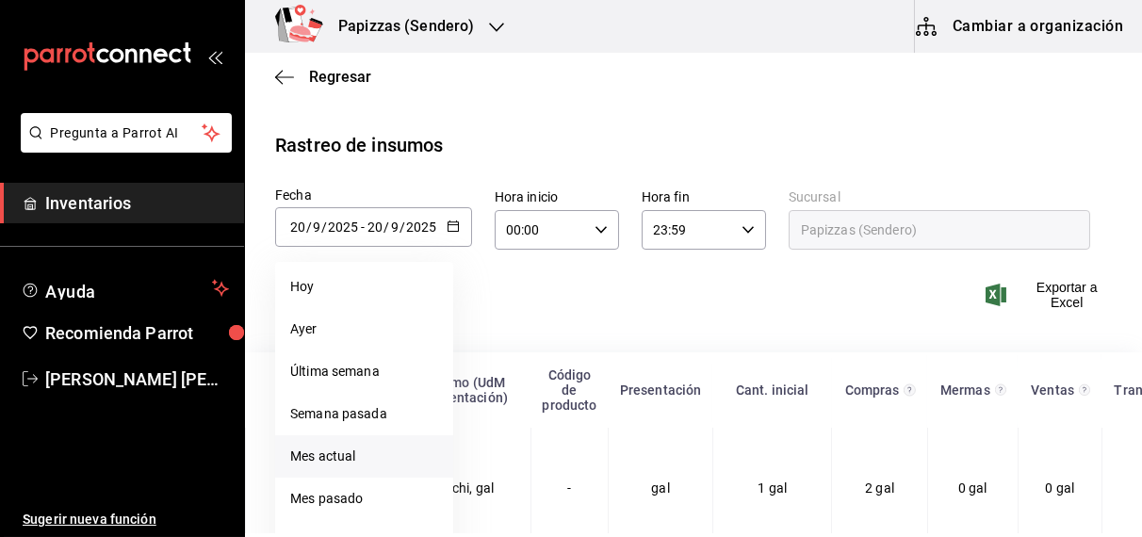
click at [330, 456] on li "Mes actual" at bounding box center [364, 456] width 178 height 42
type input "2025-09-01"
type input "1"
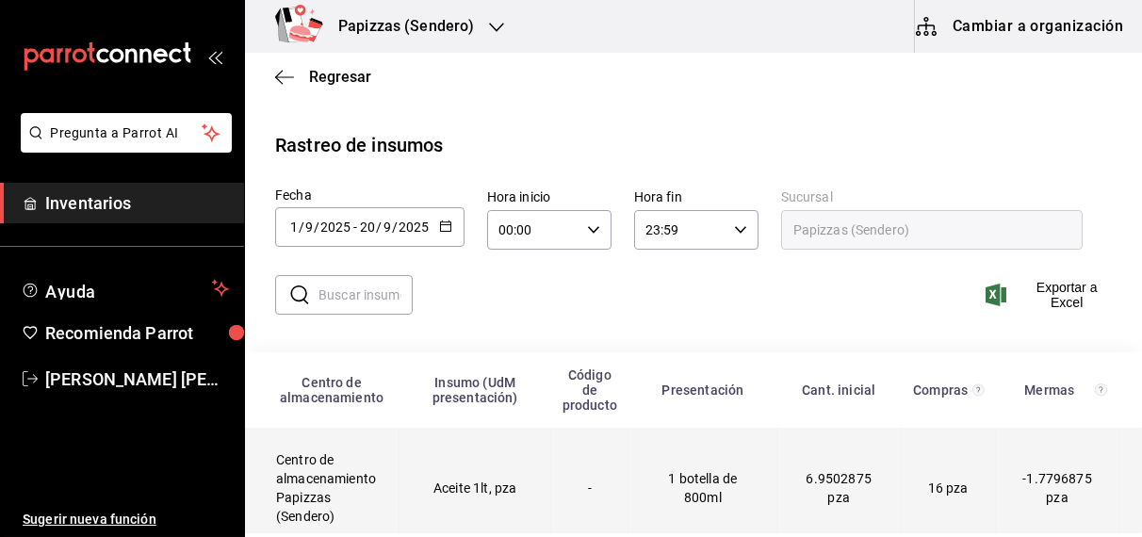
click at [451, 500] on td "Aceite 1lt, pza" at bounding box center [475, 489] width 152 height 122
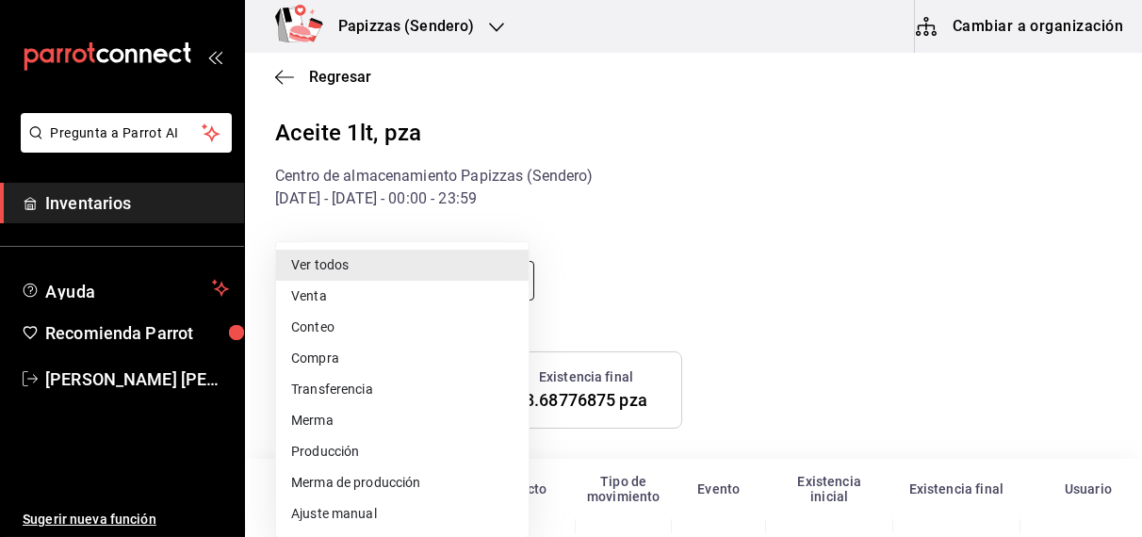
click at [511, 283] on body "Pregunta a Parrot AI Inventarios Ayuda Recomienda Parrot OBDULIA JANNETH CASTRO…" at bounding box center [571, 266] width 1142 height 533
click at [361, 516] on li "Ajuste manual" at bounding box center [402, 513] width 252 height 31
type input "MANUAL_ADJUSTMENT"
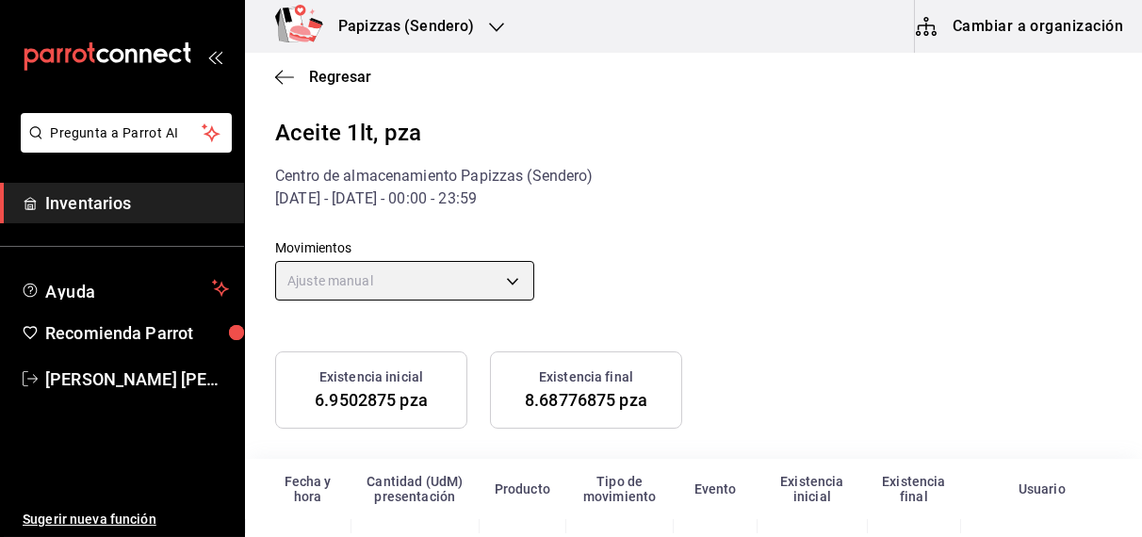
scroll to position [107, 0]
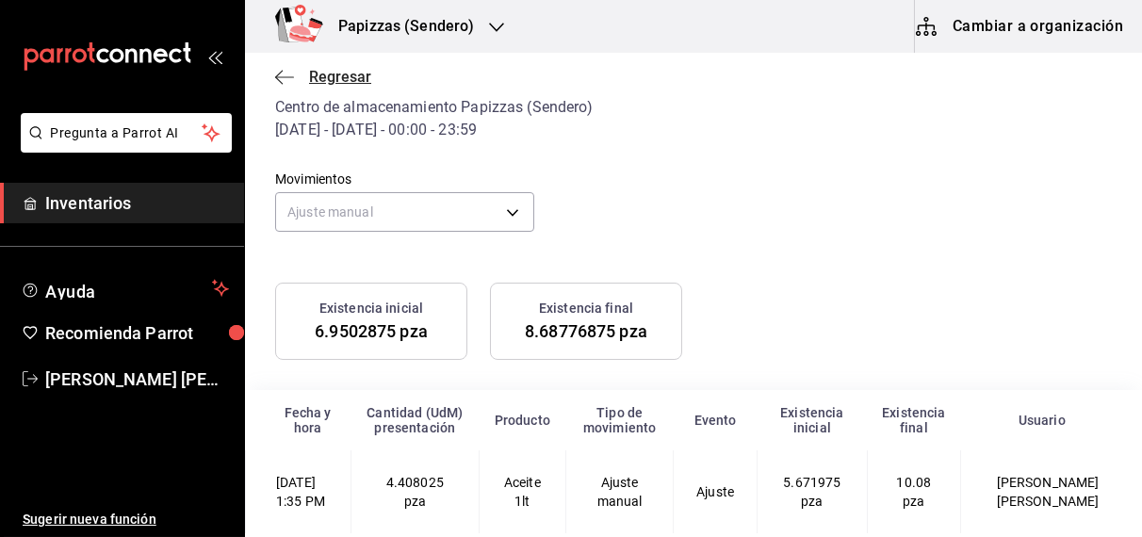
click at [334, 79] on span "Regresar" at bounding box center [340, 77] width 62 height 18
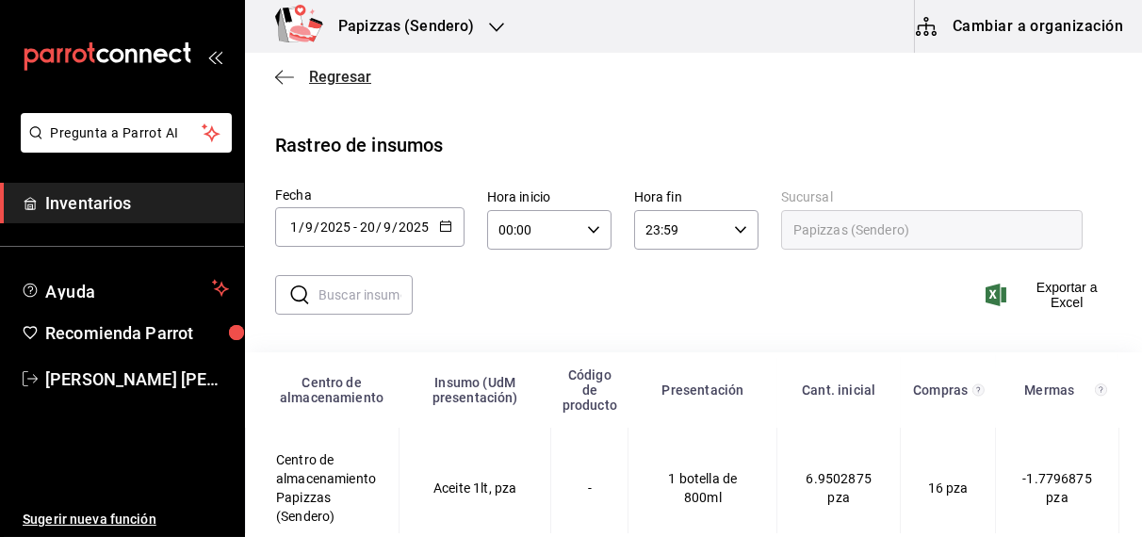
click at [345, 68] on span "Regresar" at bounding box center [340, 77] width 62 height 18
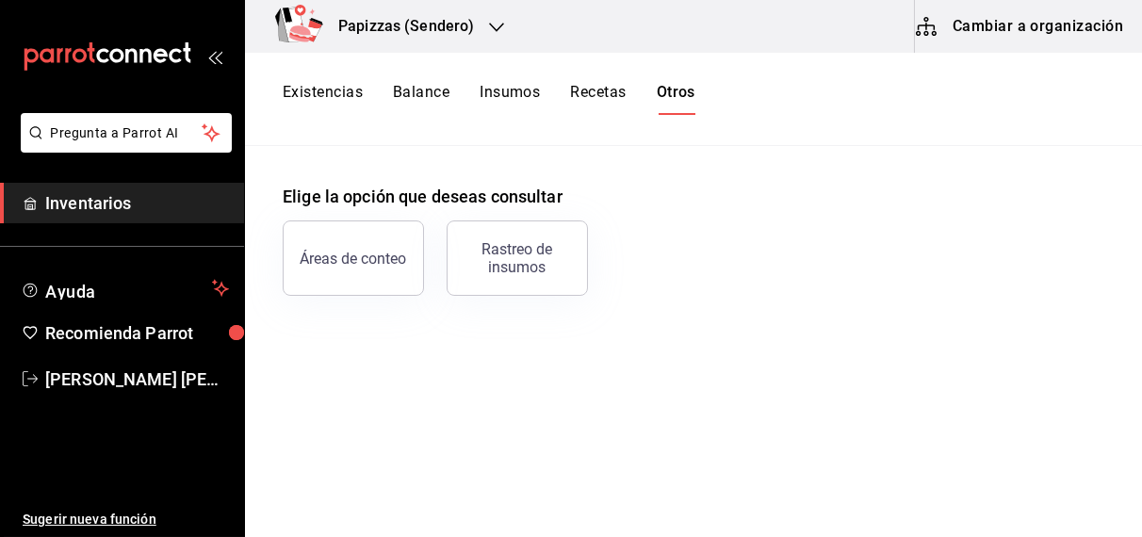
click at [326, 92] on button "Existencias" at bounding box center [323, 99] width 80 height 32
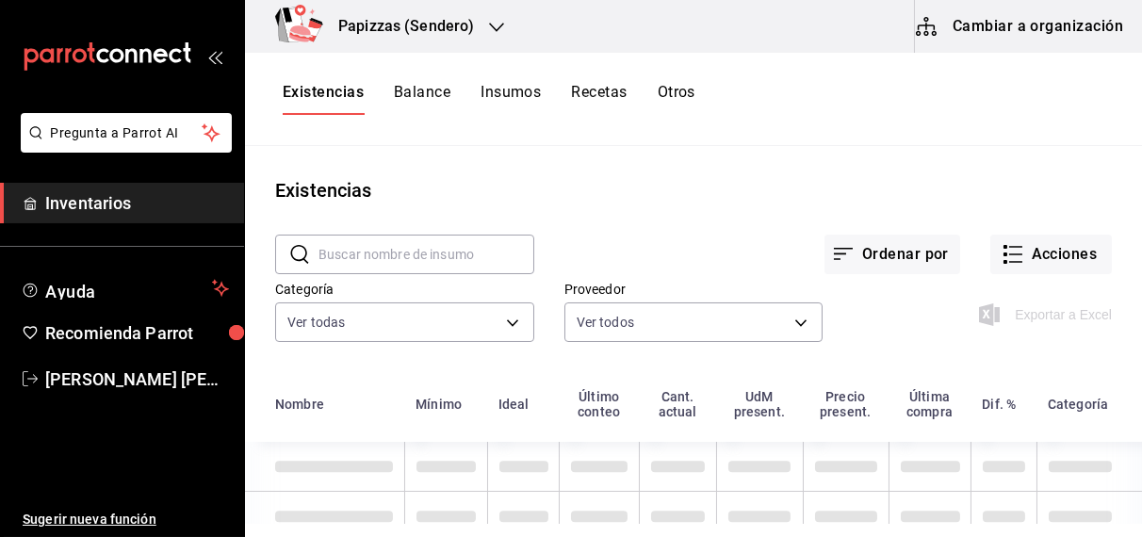
click at [423, 93] on button "Balance" at bounding box center [422, 99] width 57 height 32
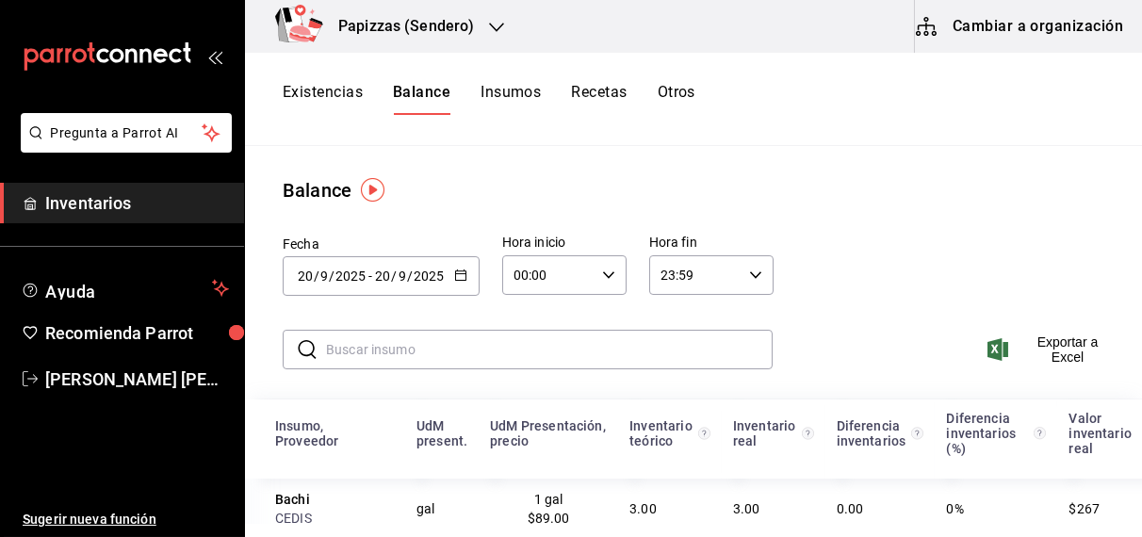
click at [297, 81] on div "Existencias Balance Insumos Recetas Otros" at bounding box center [693, 99] width 897 height 93
click at [306, 93] on button "Existencias" at bounding box center [323, 99] width 80 height 32
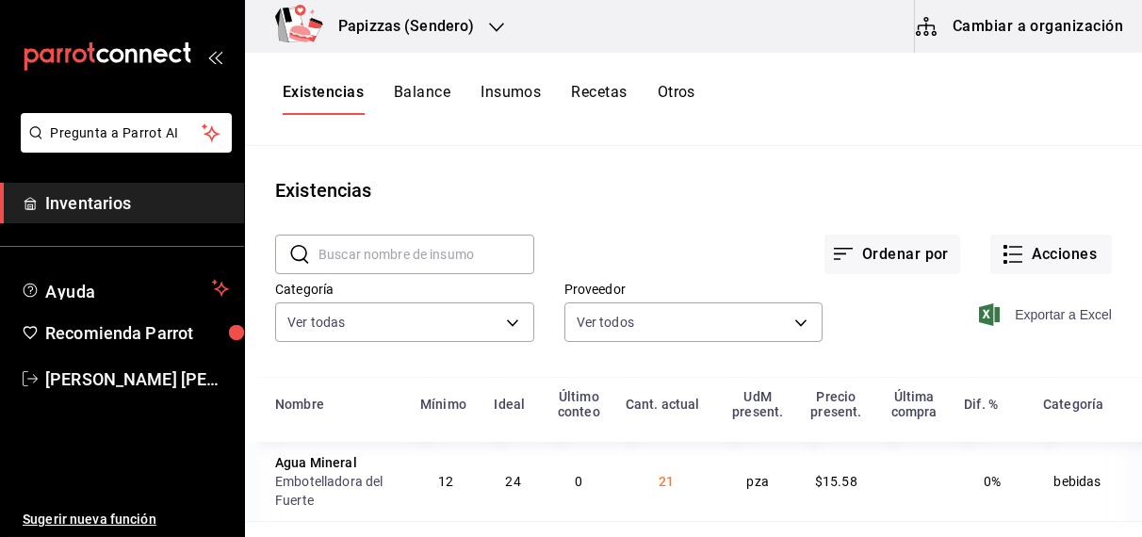
click at [1009, 315] on span "Exportar a Excel" at bounding box center [1047, 314] width 129 height 23
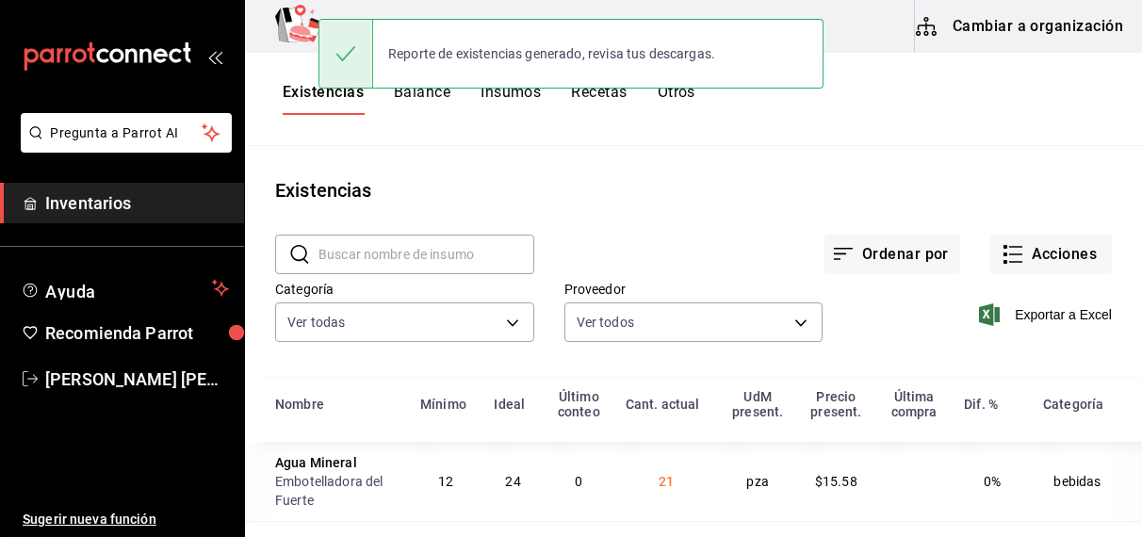
click at [441, 92] on div "Reporte de existencias generado, revisa tus descargas." at bounding box center [570, 53] width 505 height 81
click at [419, 94] on button "Balance" at bounding box center [422, 99] width 57 height 32
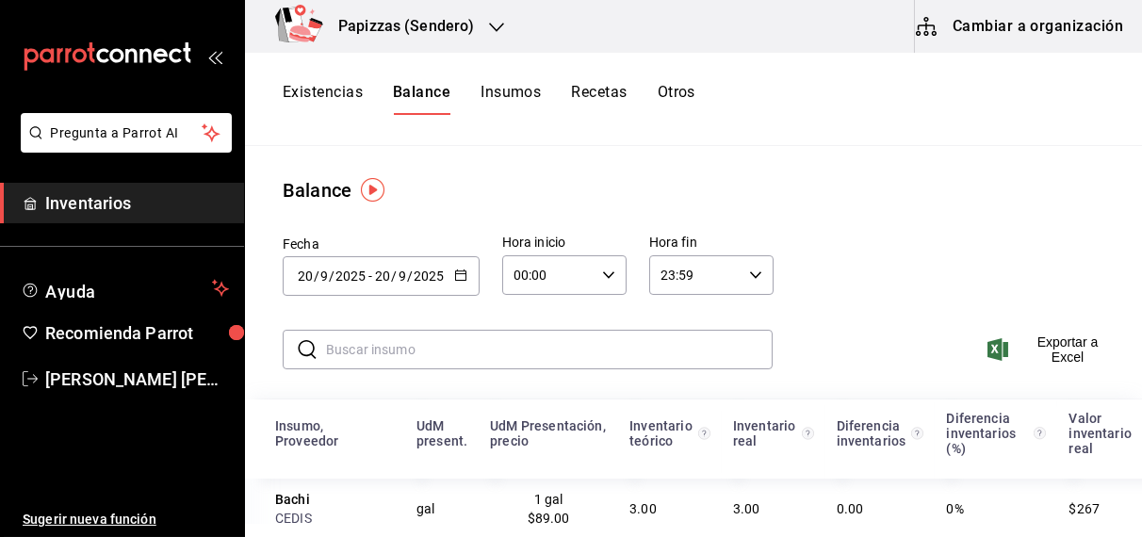
click at [462, 271] on icon "button" at bounding box center [460, 274] width 13 height 13
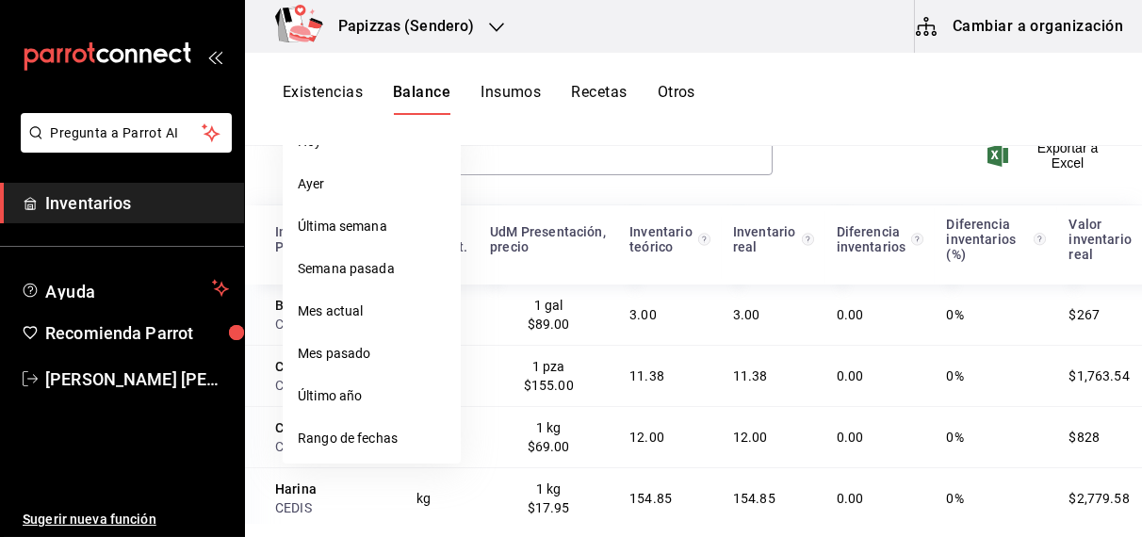
scroll to position [195, 0]
click at [359, 446] on li "Rango de fechas" at bounding box center [372, 437] width 178 height 42
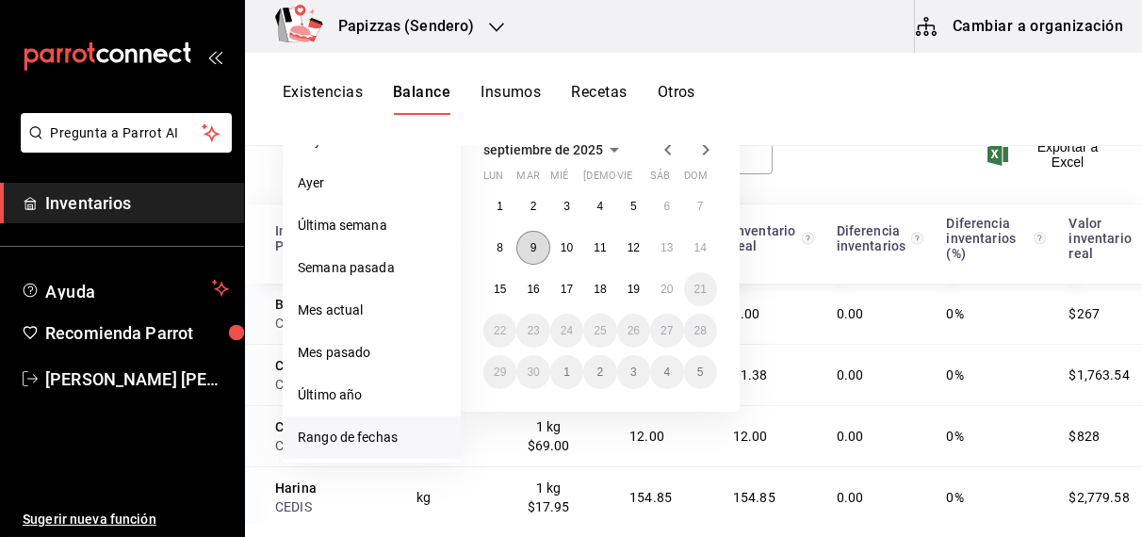
click at [532, 247] on abbr "9" at bounding box center [533, 247] width 7 height 13
click at [663, 288] on abbr "20" at bounding box center [666, 289] width 12 height 13
type input "2025-09-09"
type input "9"
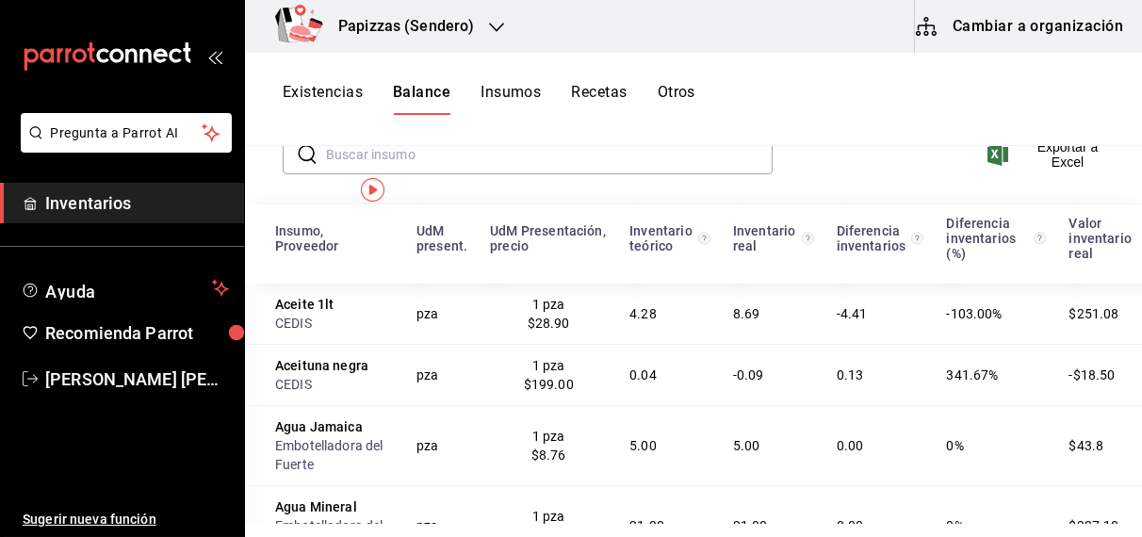
scroll to position [0, 0]
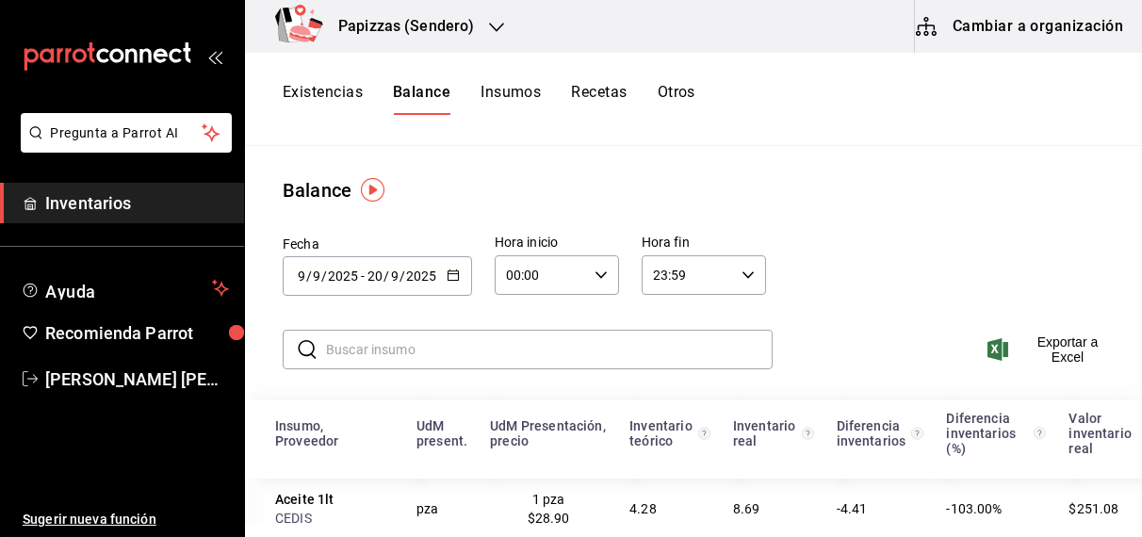
click at [598, 274] on icon "button" at bounding box center [600, 274] width 13 height 13
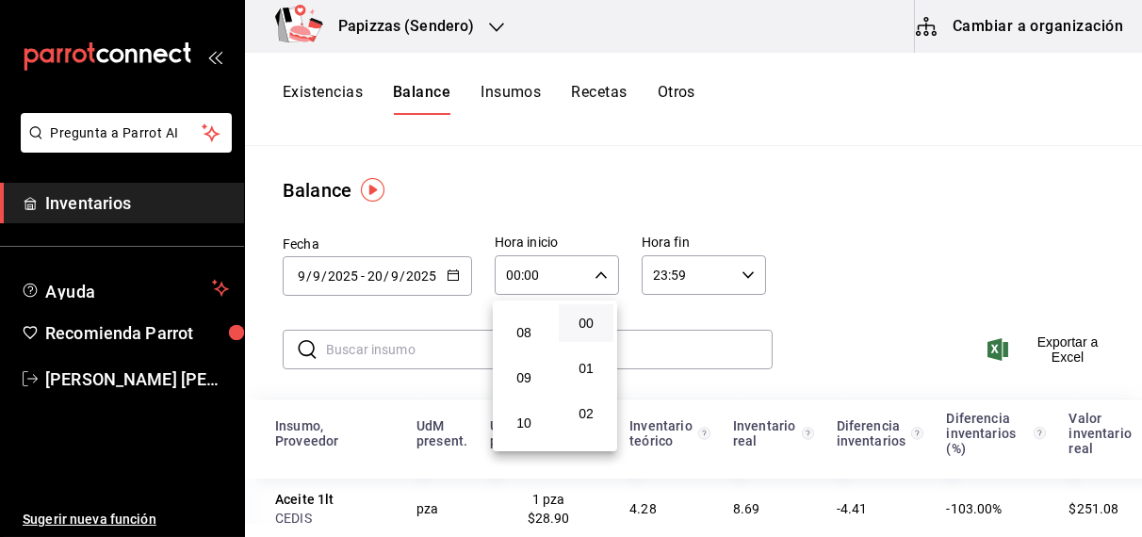
scroll to position [471, 0]
click at [526, 435] on button "13" at bounding box center [523, 440] width 55 height 38
click at [588, 403] on span "34" at bounding box center [586, 395] width 32 height 15
click at [590, 358] on span "33" at bounding box center [586, 350] width 32 height 15
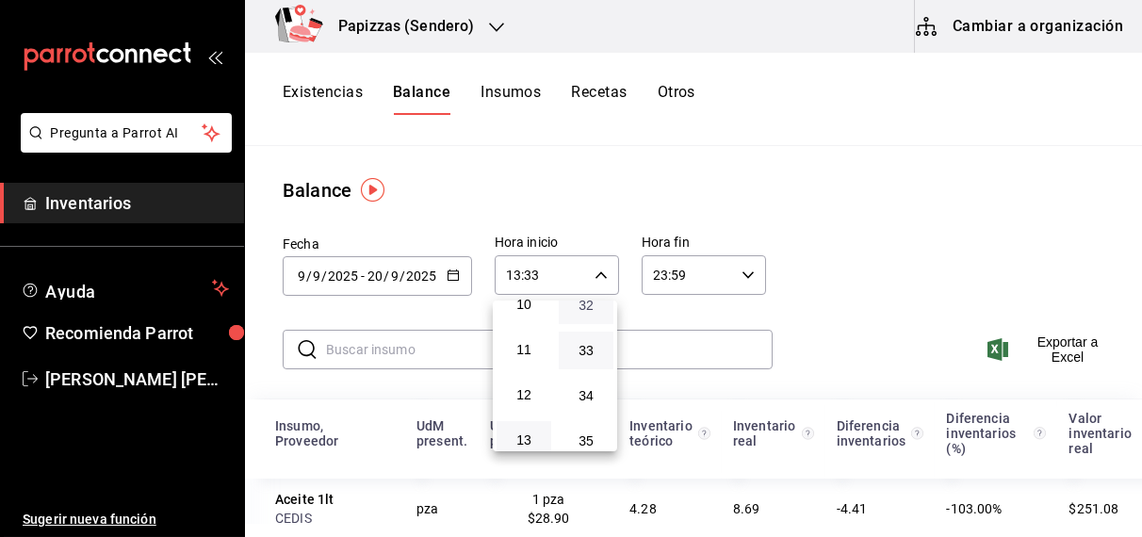
click at [584, 313] on span "32" at bounding box center [586, 305] width 32 height 15
click at [852, 285] on div at bounding box center [571, 268] width 1142 height 537
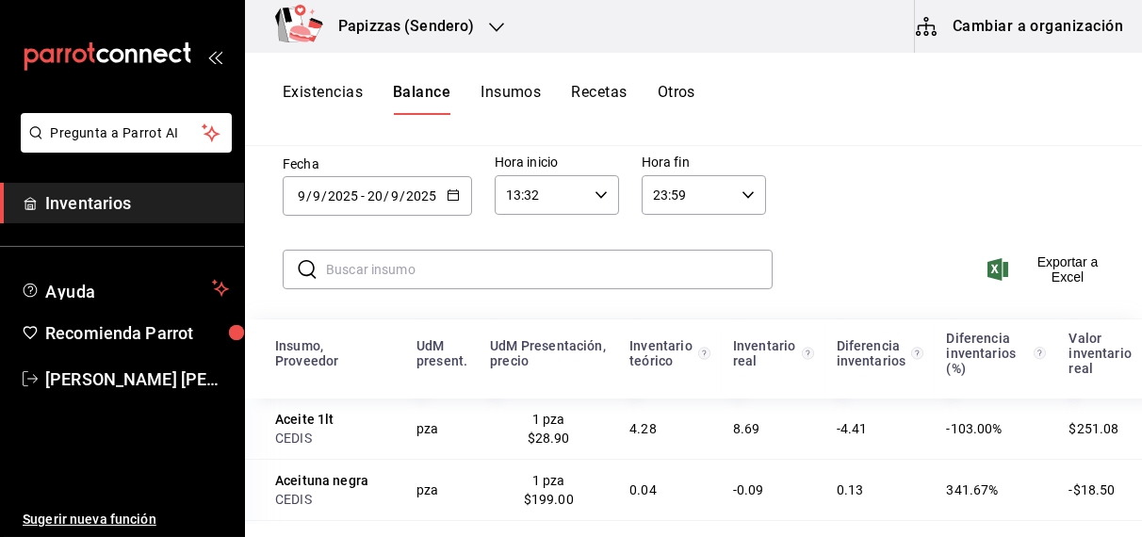
scroll to position [82, 0]
click at [598, 191] on icon "button" at bounding box center [600, 193] width 13 height 13
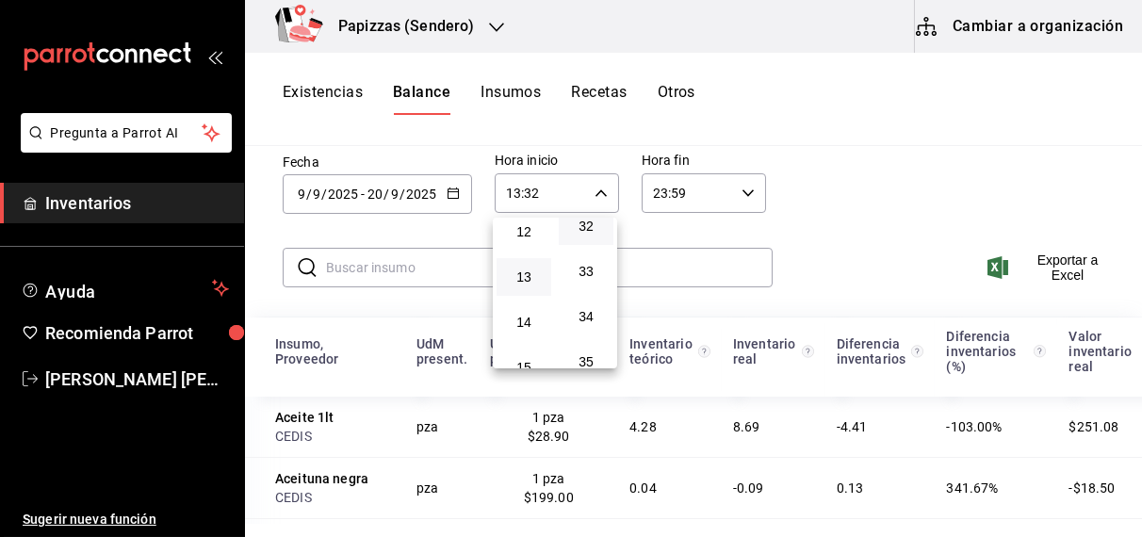
scroll to position [550, 0]
click at [526, 240] on span "12" at bounding box center [524, 232] width 32 height 15
click at [588, 279] on span "33" at bounding box center [586, 271] width 32 height 15
click at [584, 324] on span "34" at bounding box center [586, 316] width 32 height 15
click at [522, 283] on span "13" at bounding box center [524, 277] width 32 height 15
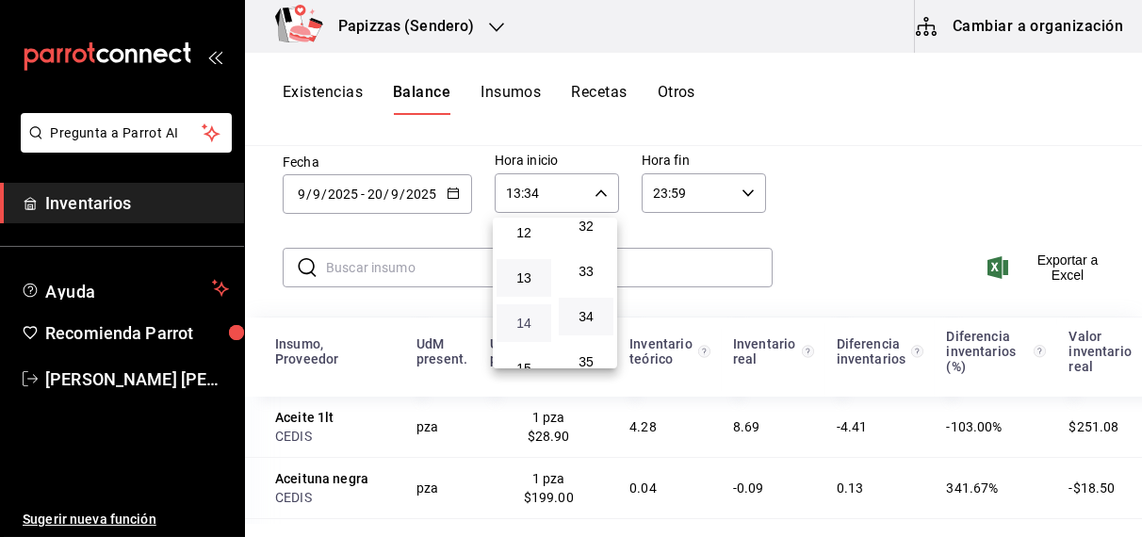
click at [515, 331] on span "14" at bounding box center [524, 323] width 32 height 15
type input "14:34"
click at [990, 135] on div at bounding box center [571, 268] width 1142 height 537
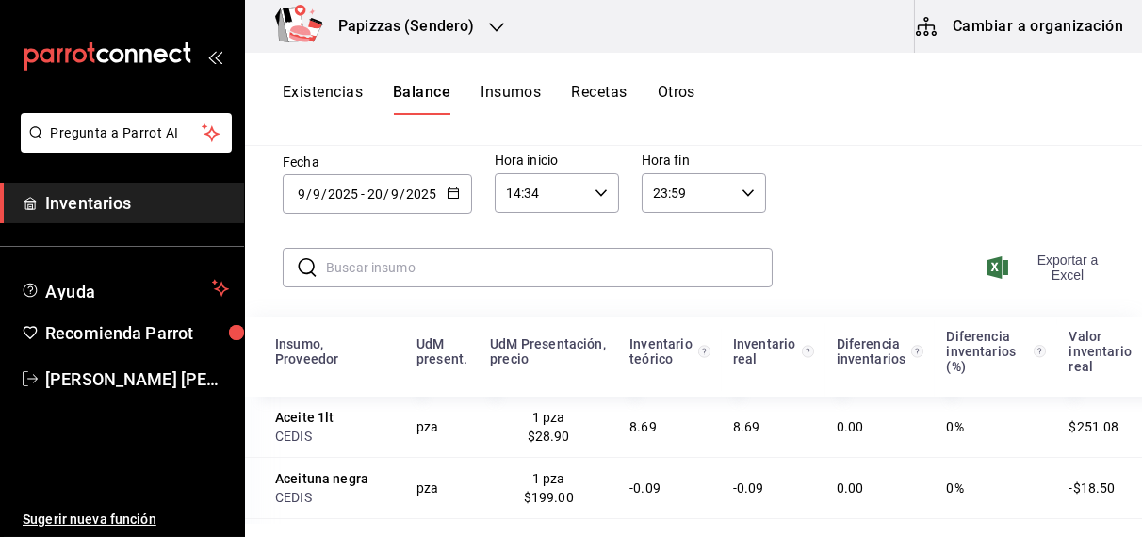
click at [1057, 264] on span "Exportar a Excel" at bounding box center [1051, 267] width 121 height 30
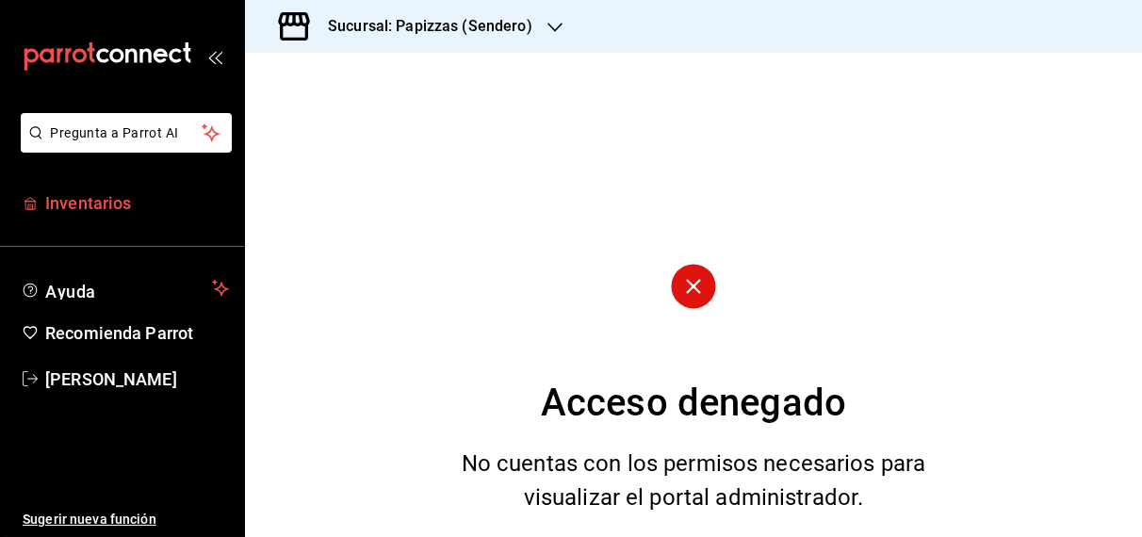
click at [111, 210] on span "Inventarios" at bounding box center [137, 202] width 184 height 25
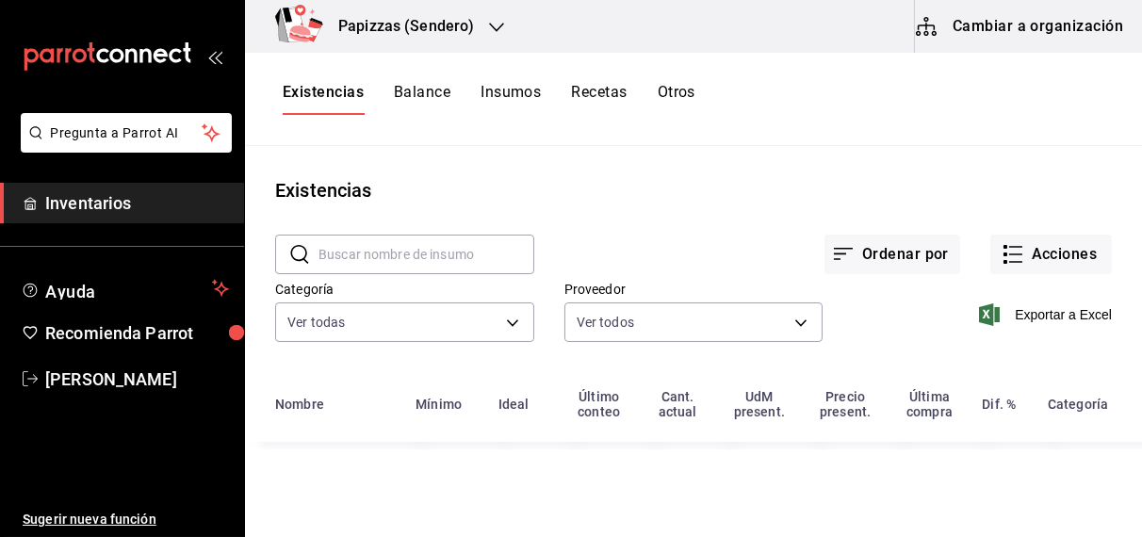
click at [497, 22] on icon "button" at bounding box center [496, 27] width 15 height 15
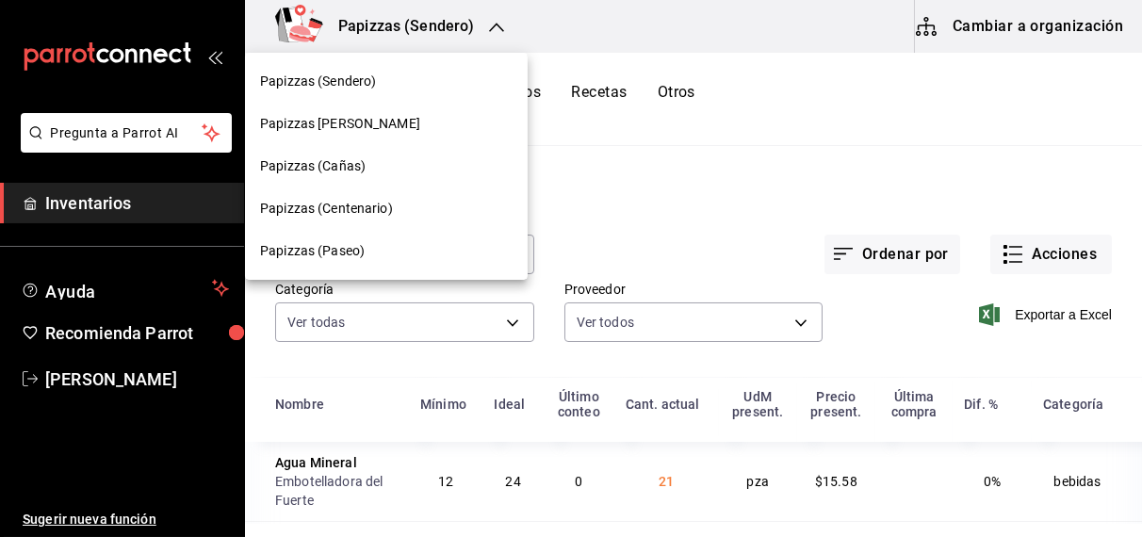
click at [347, 169] on span "Papizzas (Cañas)" at bounding box center [313, 166] width 106 height 20
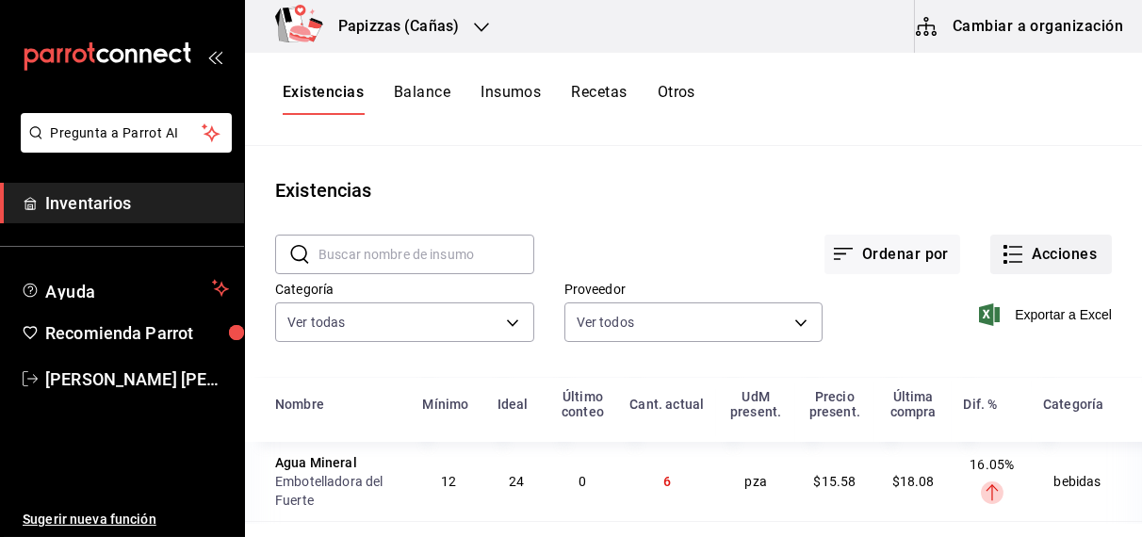
click at [1023, 239] on button "Acciones" at bounding box center [1051, 255] width 122 height 40
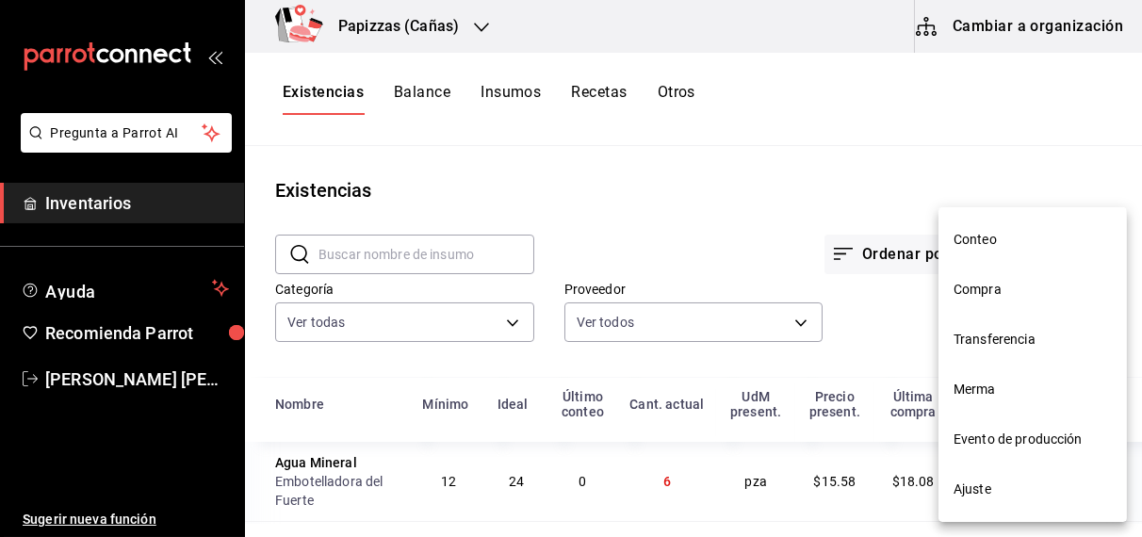
click at [987, 291] on span "Compra" at bounding box center [1032, 290] width 158 height 20
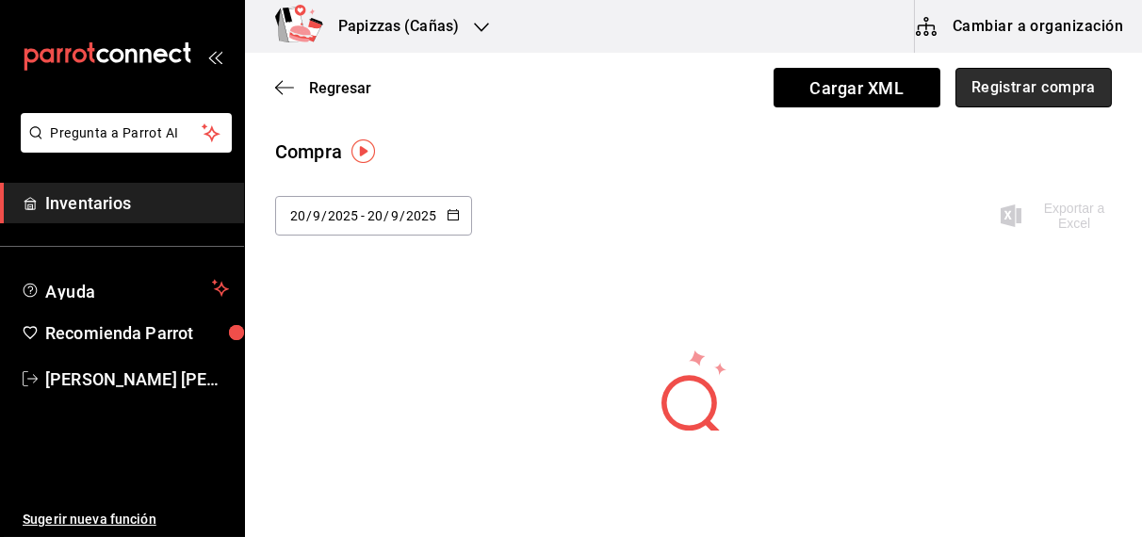
click at [987, 80] on button "Registrar compra" at bounding box center [1033, 88] width 156 height 40
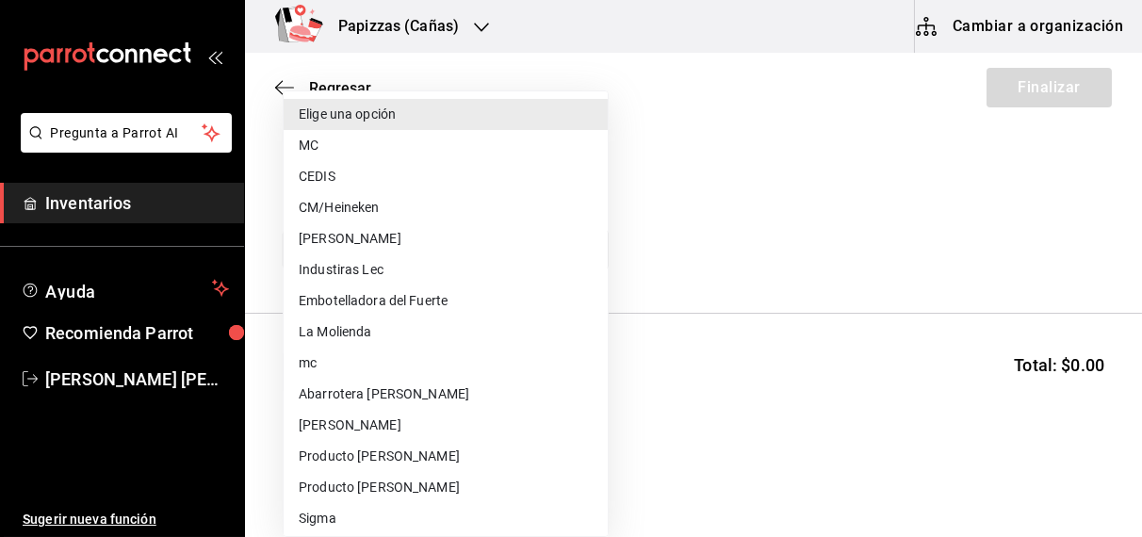
click at [418, 252] on body "Pregunta a Parrot AI Inventarios Ayuda Recomienda Parrot [PERSON_NAME] [PERSON_…" at bounding box center [571, 215] width 1142 height 431
click at [360, 190] on li "CEDIS" at bounding box center [446, 176] width 324 height 31
type input "fd93c39f-859b-4130-830c-b038fbd442a0"
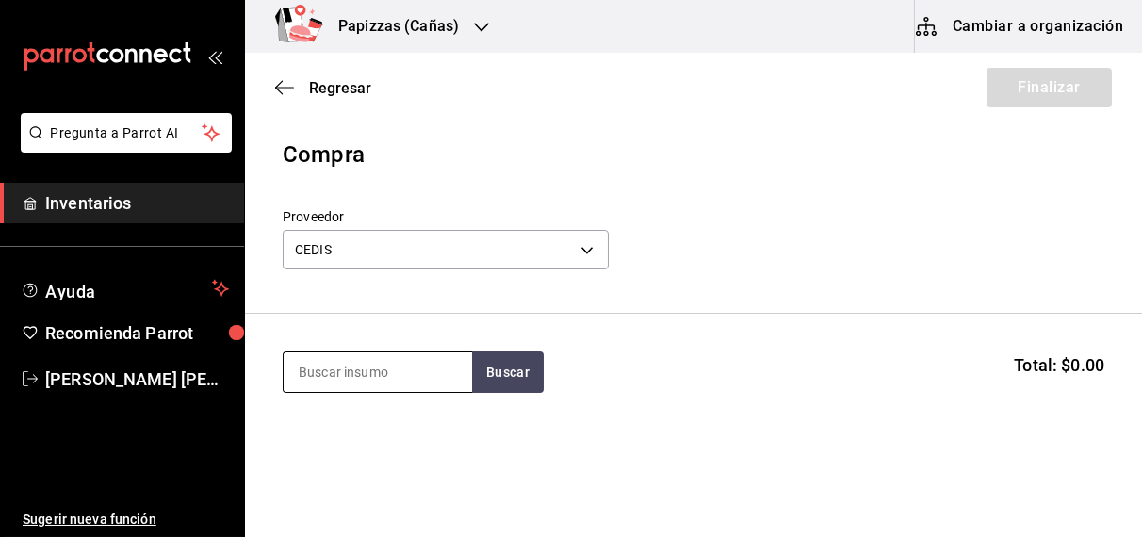
click at [361, 362] on input at bounding box center [378, 372] width 188 height 40
type input "BONELE"
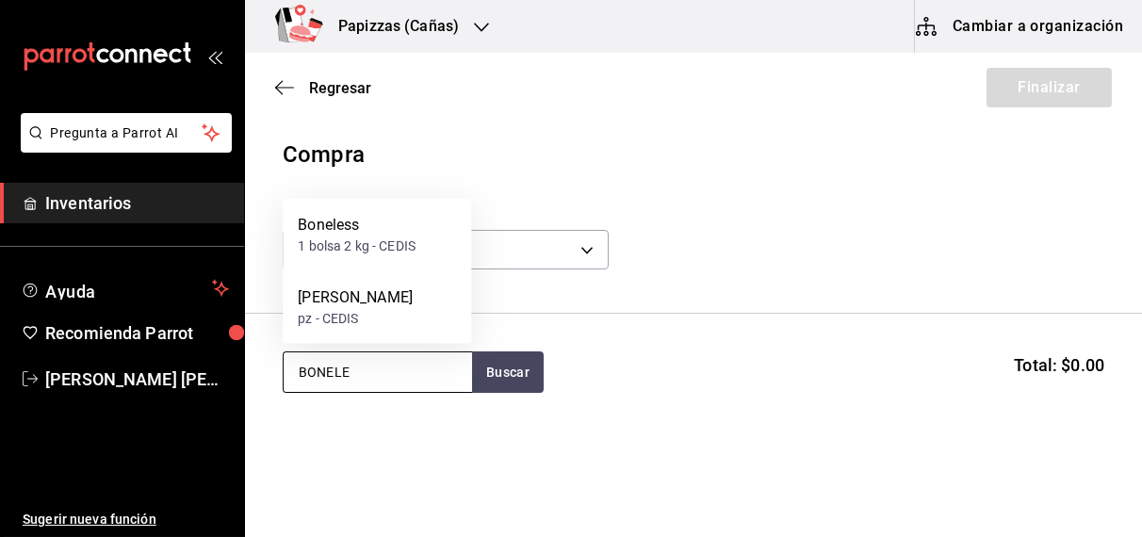
click at [371, 253] on div "1 bolsa 2 kg - CEDIS" at bounding box center [357, 246] width 118 height 20
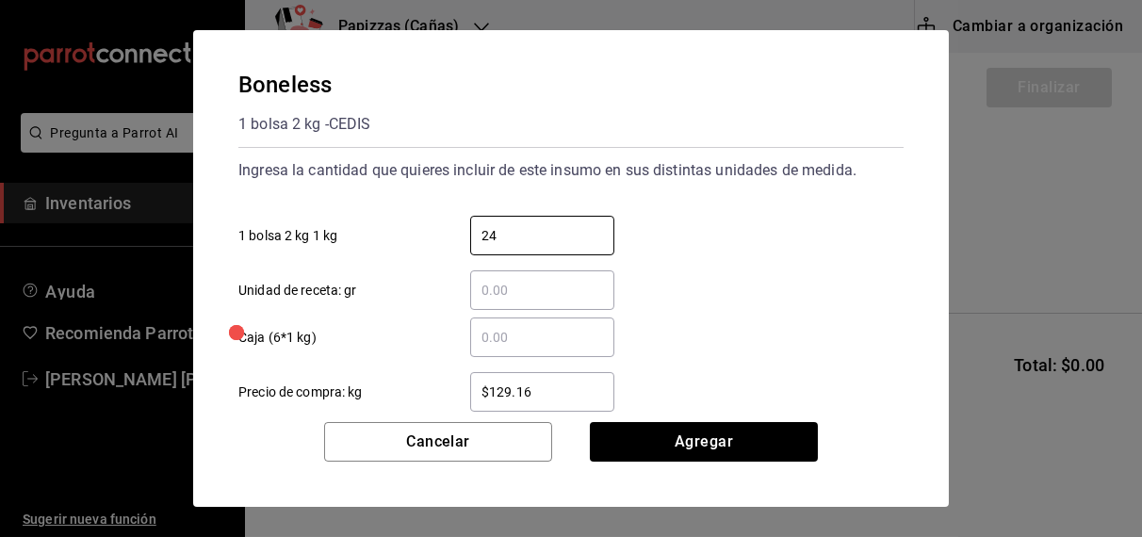
type input "24"
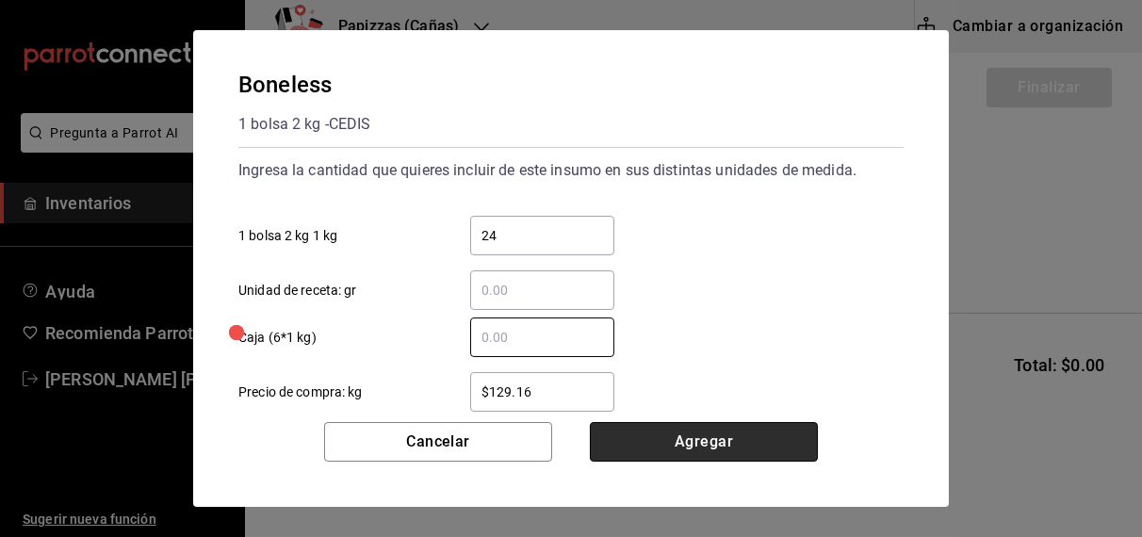
click at [724, 442] on button "Agregar" at bounding box center [704, 442] width 228 height 40
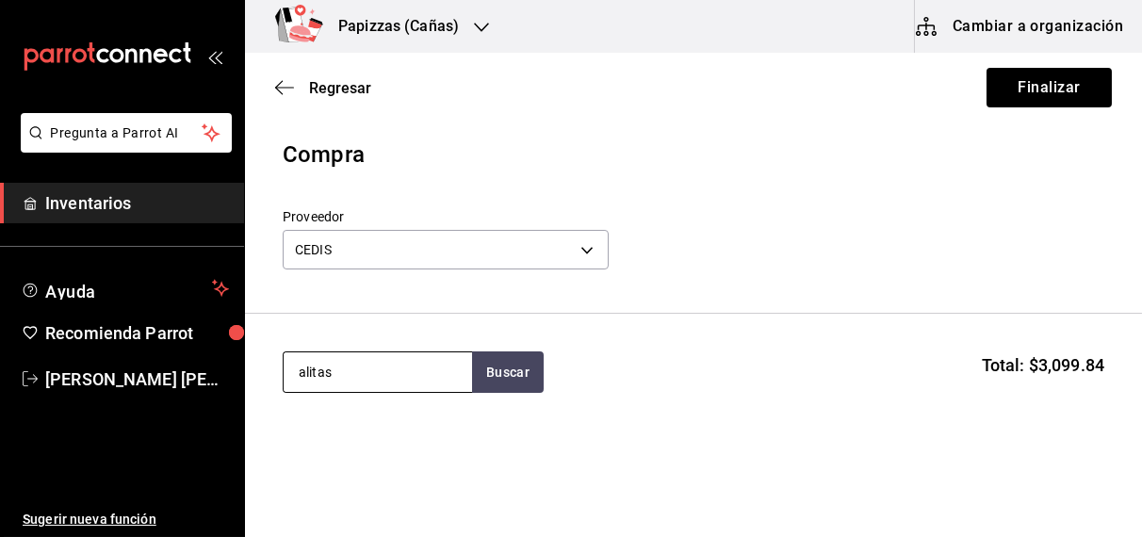
type input "alitas"
click at [333, 431] on div "Alitas" at bounding box center [328, 426] width 60 height 23
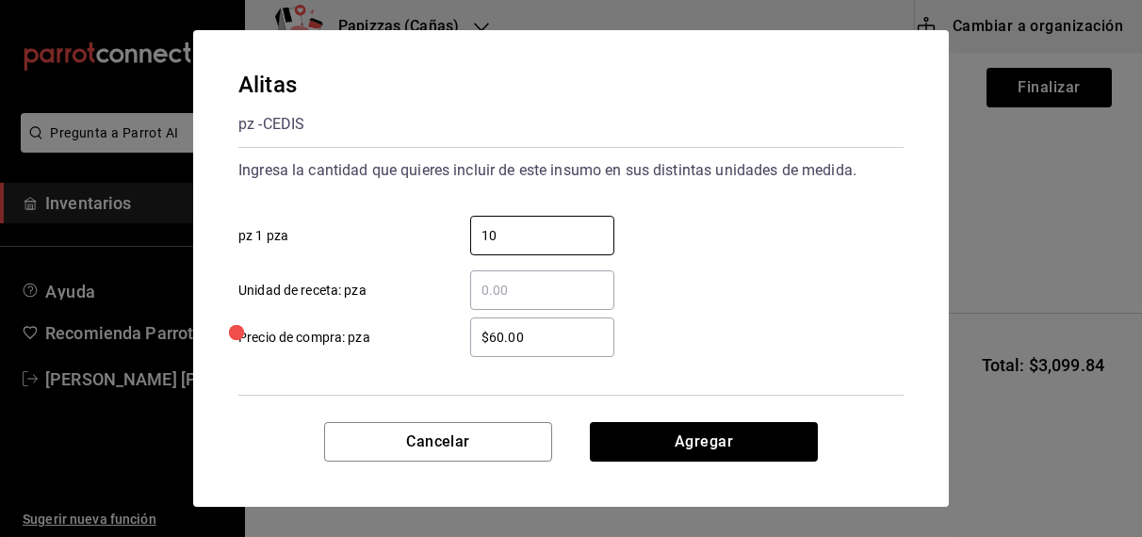
type input "10"
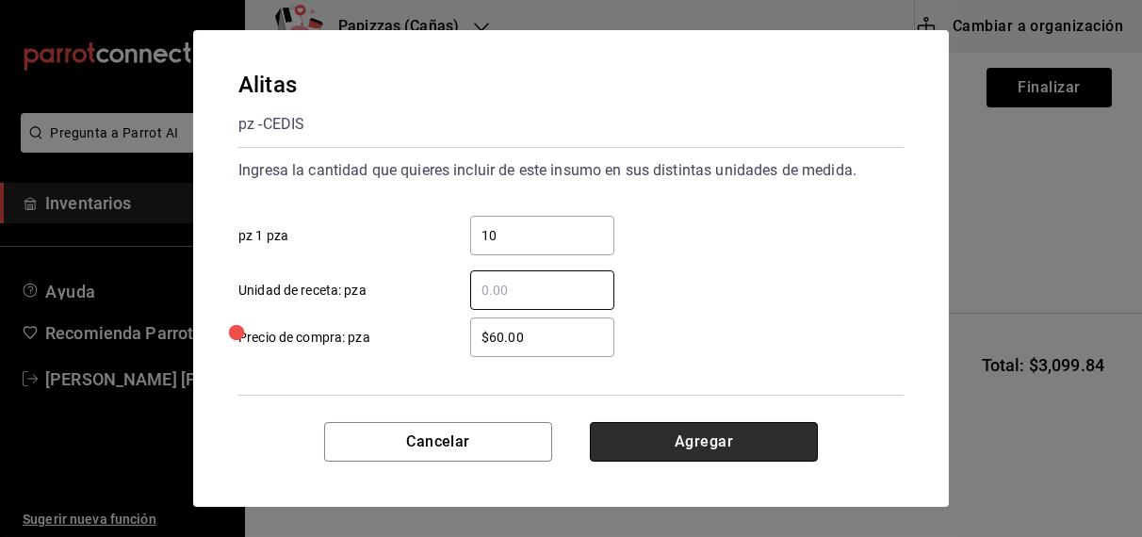
click at [735, 451] on button "Agregar" at bounding box center [704, 442] width 228 height 40
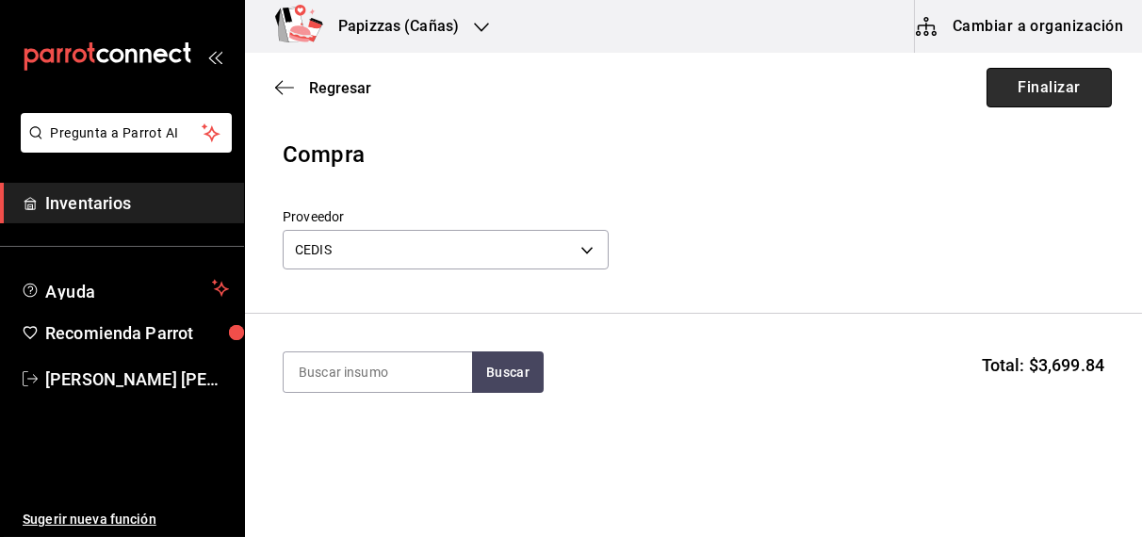
click at [1054, 73] on button "Finalizar" at bounding box center [1048, 88] width 125 height 40
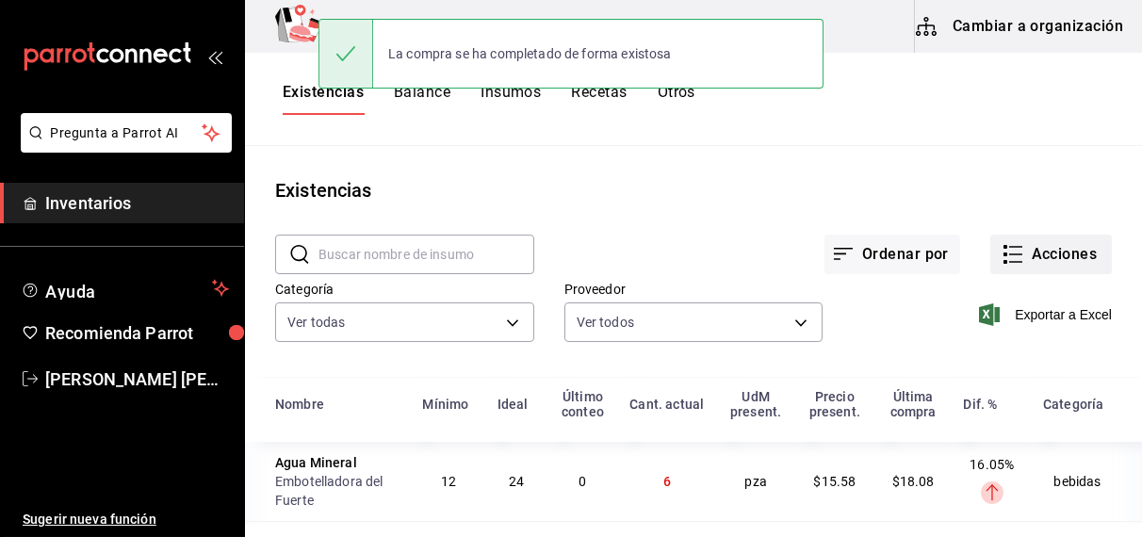
click at [1029, 251] on button "Acciones" at bounding box center [1051, 255] width 122 height 40
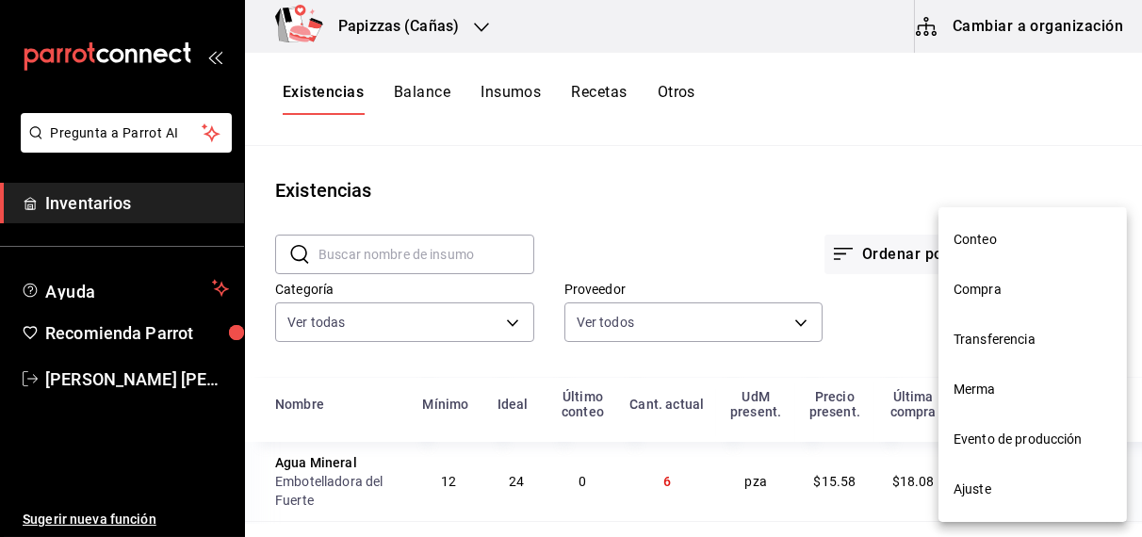
click at [974, 484] on span "Ajuste" at bounding box center [1032, 490] width 158 height 20
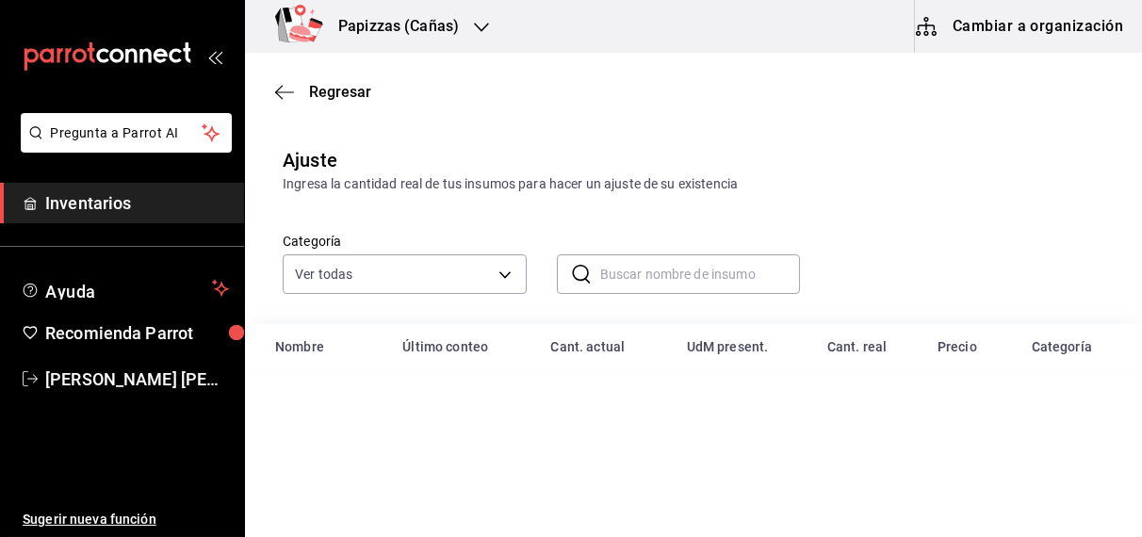
click at [710, 274] on input "text" at bounding box center [700, 274] width 201 height 38
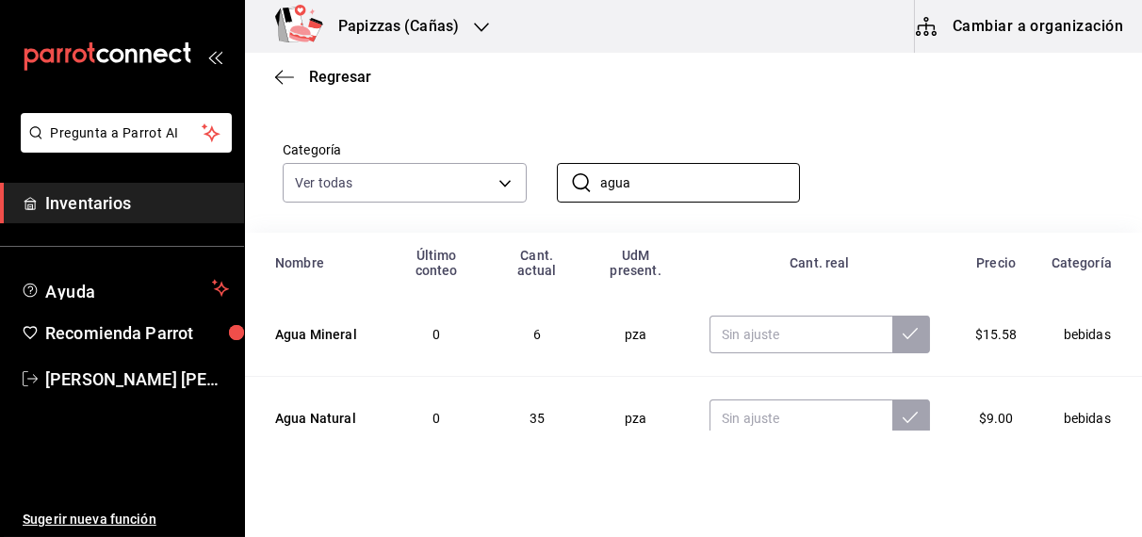
scroll to position [131, 0]
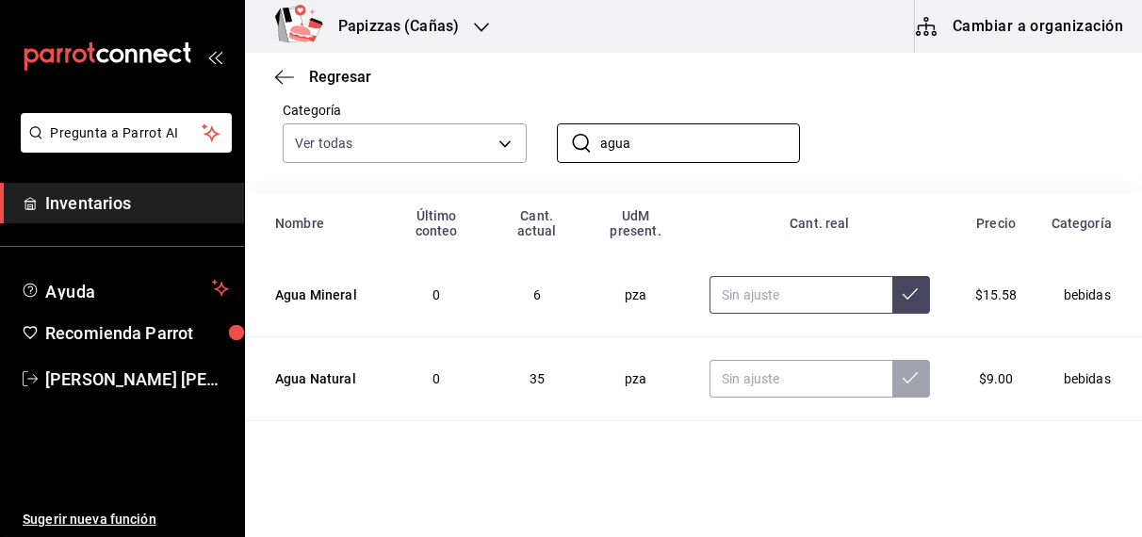
type input "agua"
click at [786, 300] on input "text" at bounding box center [800, 295] width 183 height 38
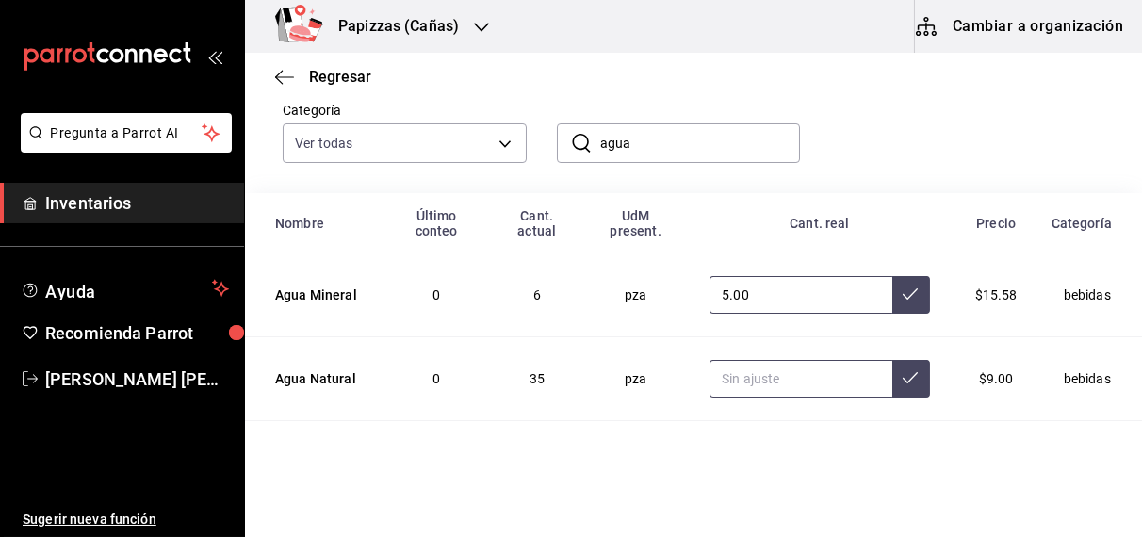
type input "5.00"
click at [797, 379] on input "text" at bounding box center [800, 379] width 183 height 38
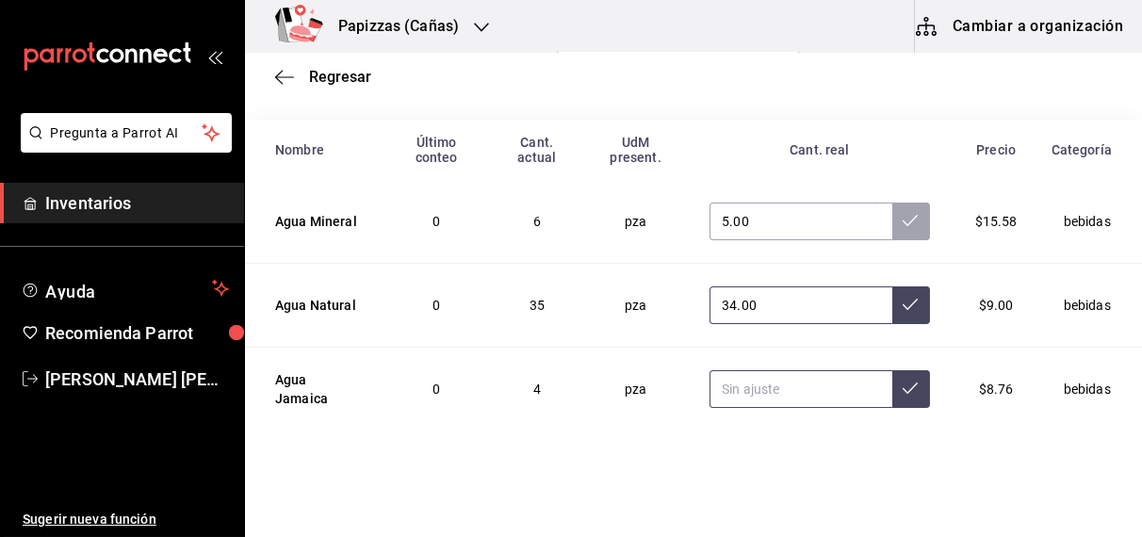
type input "34.00"
click at [784, 388] on input "text" at bounding box center [800, 389] width 183 height 38
type input "3.00"
click at [805, 309] on input "34.00" at bounding box center [800, 305] width 183 height 38
type input "3.00"
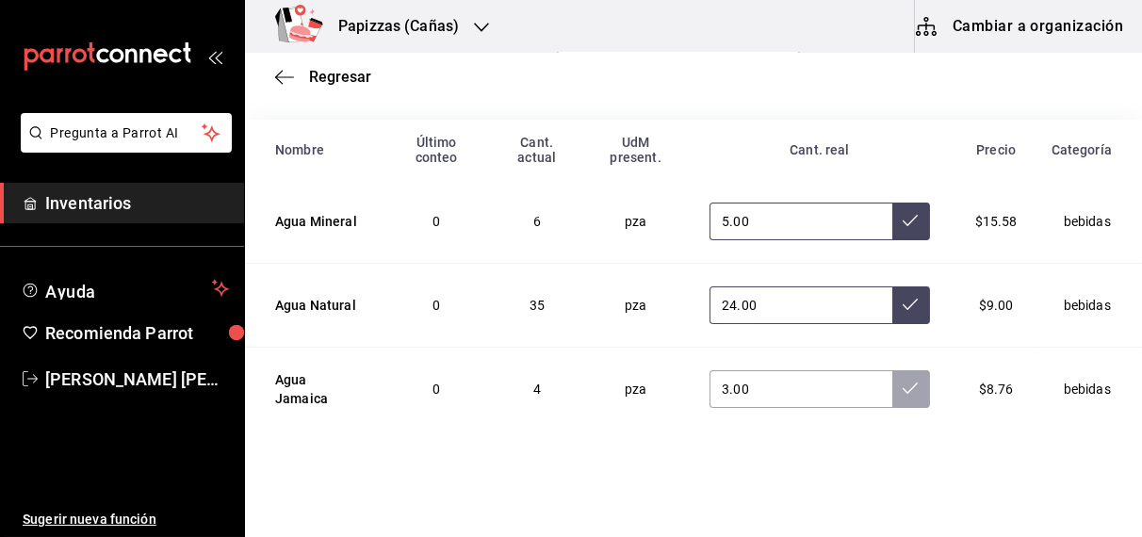
type input "24.00"
click at [904, 220] on icon at bounding box center [910, 220] width 15 height 15
click at [892, 301] on button at bounding box center [911, 305] width 38 height 38
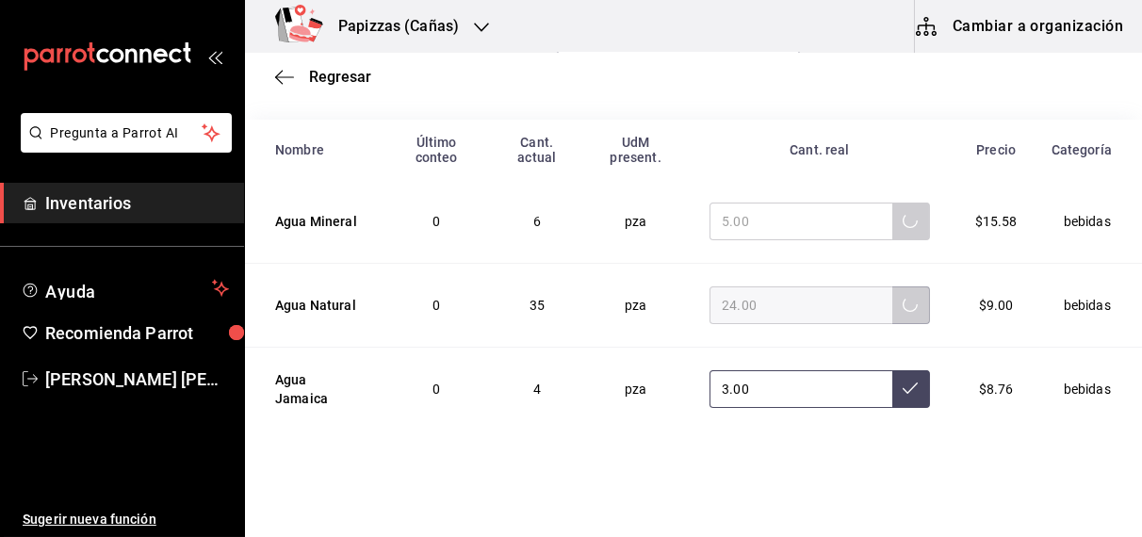
click at [892, 382] on button at bounding box center [911, 389] width 38 height 38
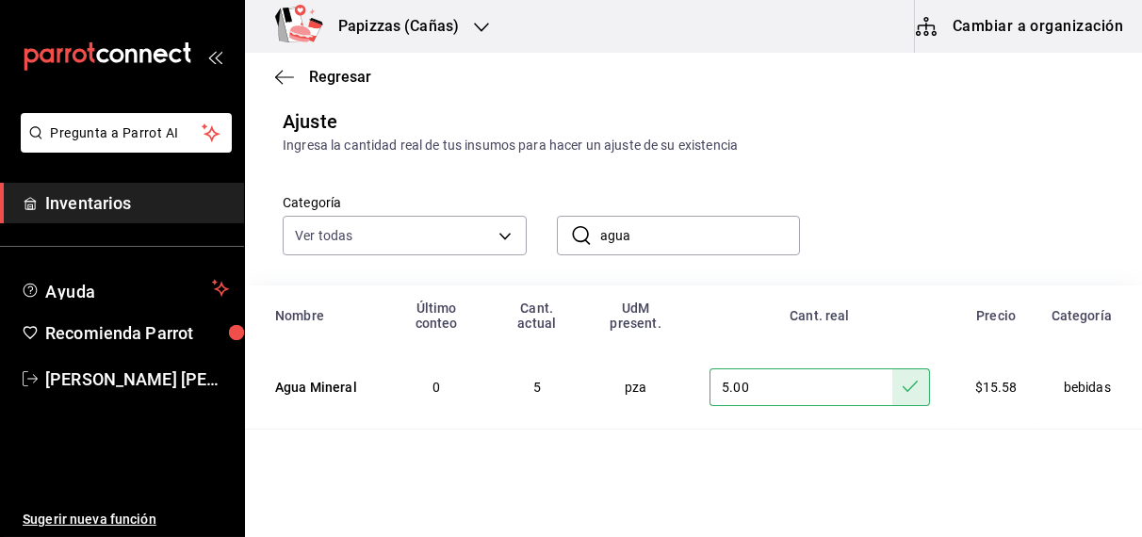
scroll to position [21, 0]
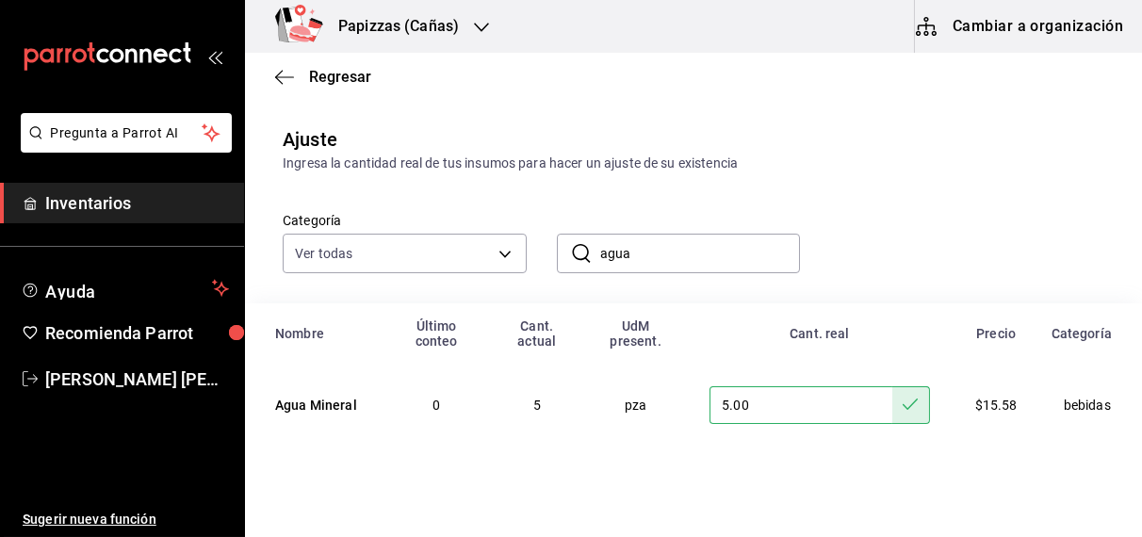
click at [696, 257] on input "agua" at bounding box center [700, 254] width 201 height 38
type input "a"
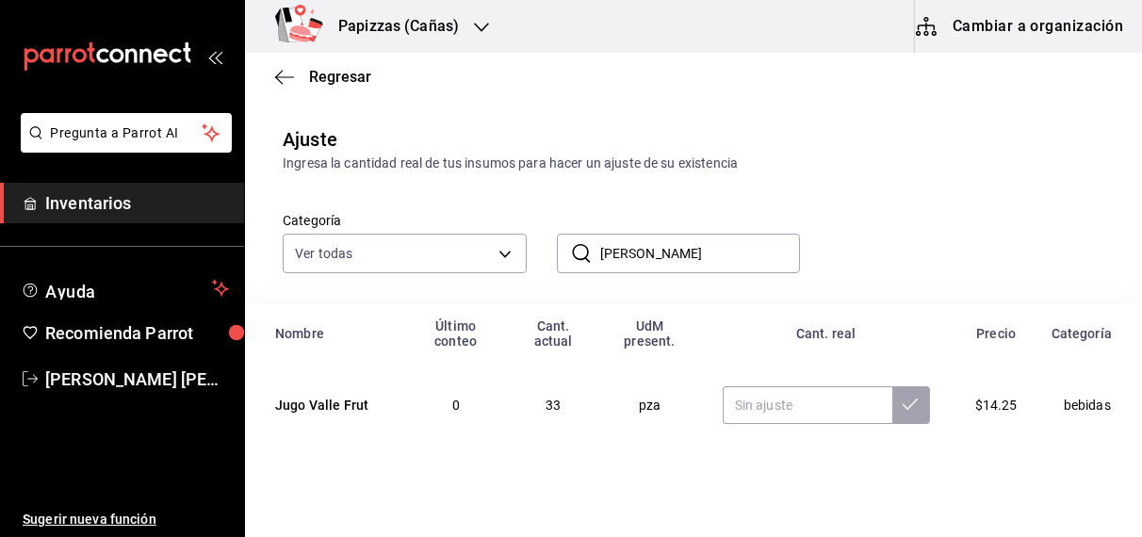
scroll to position [122, 0]
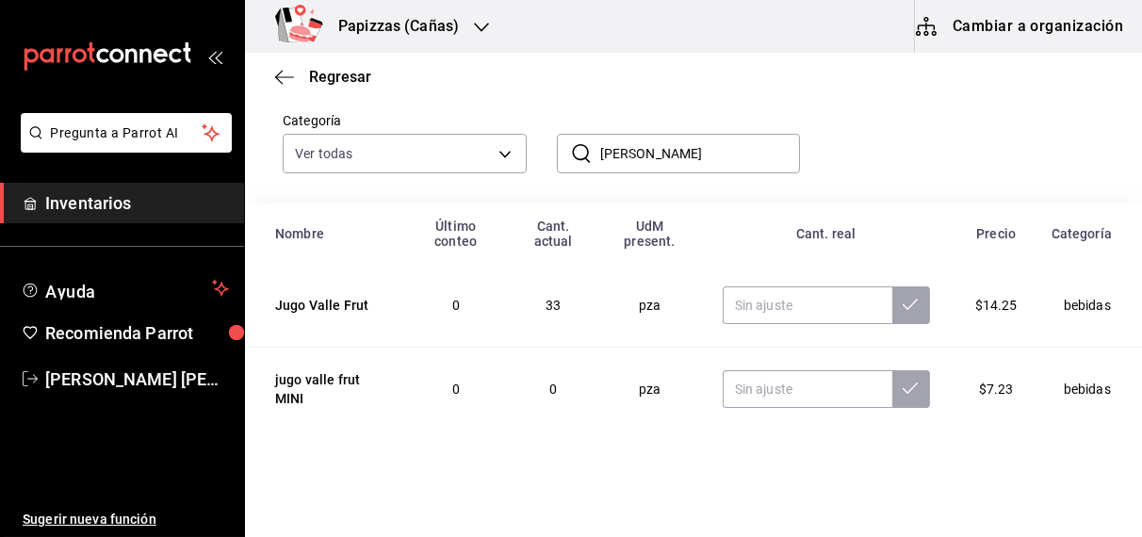
type input "[PERSON_NAME]"
click at [796, 312] on input "text" at bounding box center [808, 305] width 170 height 38
type input "32.00"
click at [895, 316] on button at bounding box center [911, 305] width 38 height 38
click at [732, 147] on input "[PERSON_NAME]" at bounding box center [700, 154] width 201 height 38
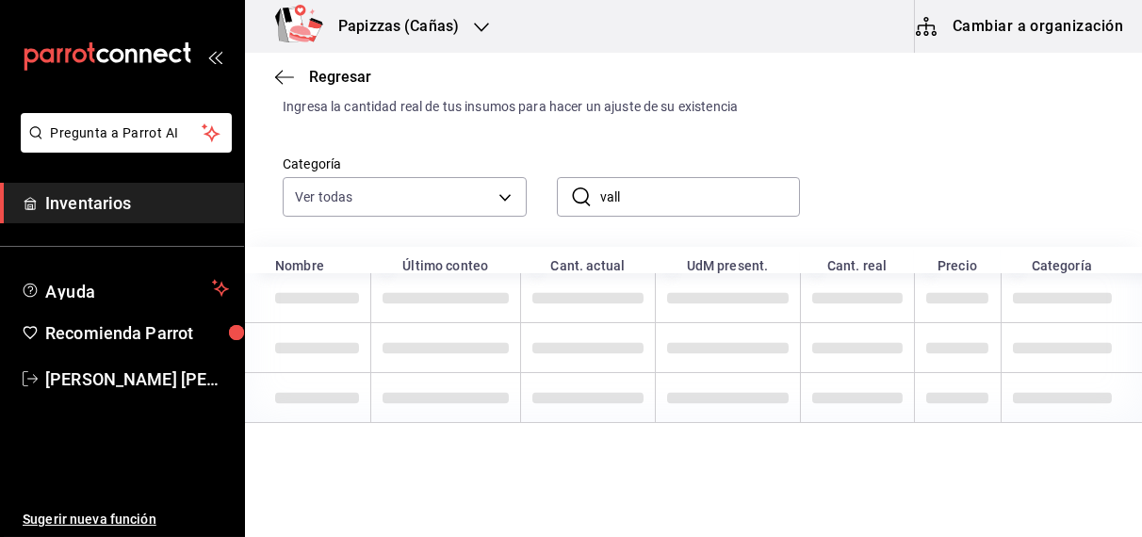
scroll to position [76, 0]
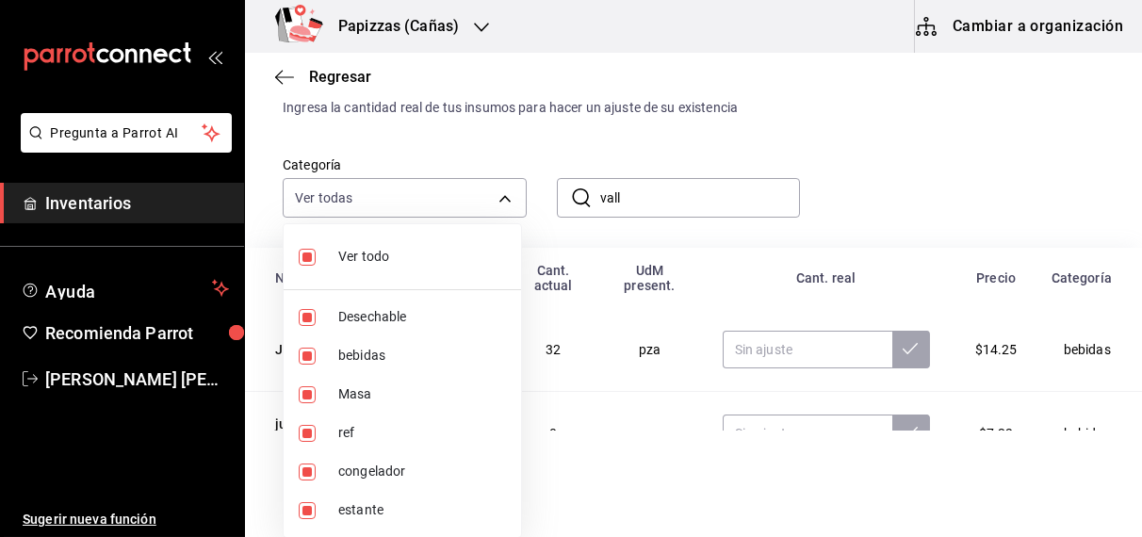
drag, startPoint x: 732, startPoint y: 147, endPoint x: 447, endPoint y: 193, distance: 289.2
click at [447, 193] on body "Pregunta a Parrot AI Inventarios Ayuda Recomienda Parrot [PERSON_NAME] [PERSON_…" at bounding box center [571, 215] width 1142 height 431
click at [690, 196] on div at bounding box center [571, 268] width 1142 height 537
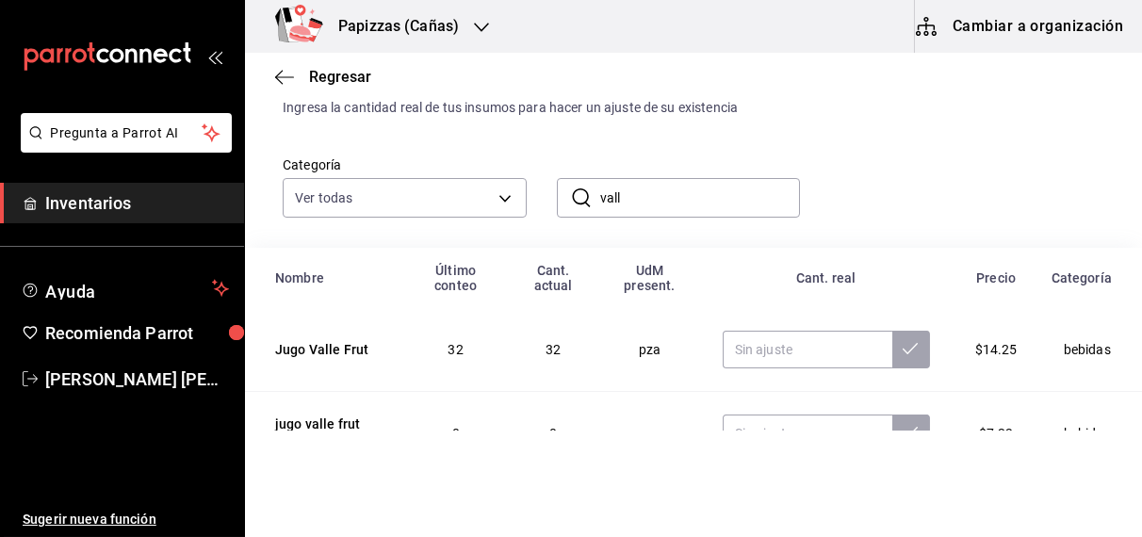
click at [724, 200] on input "vall" at bounding box center [700, 198] width 201 height 38
type input "v"
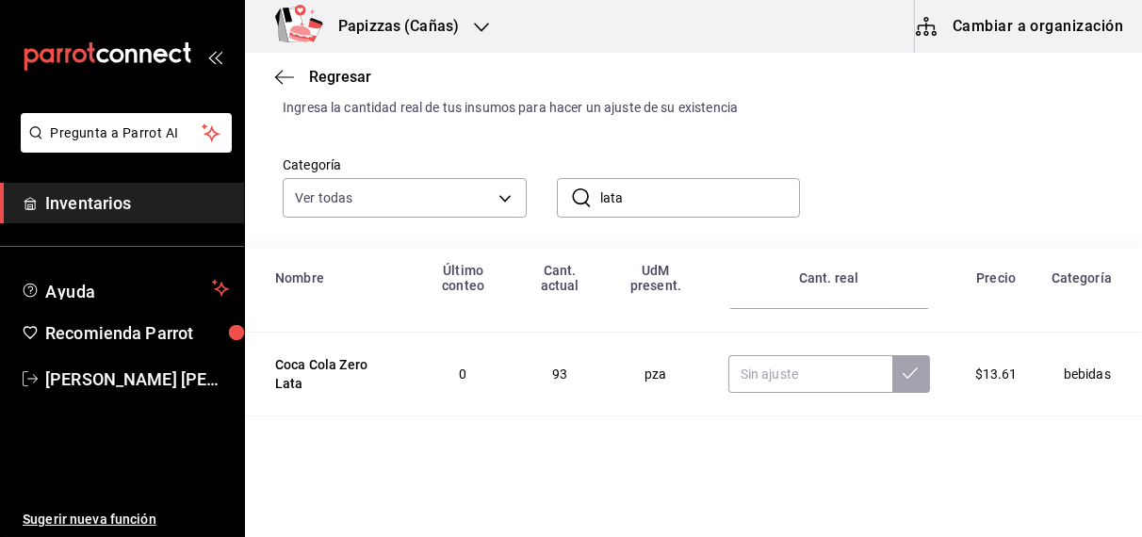
scroll to position [311, 0]
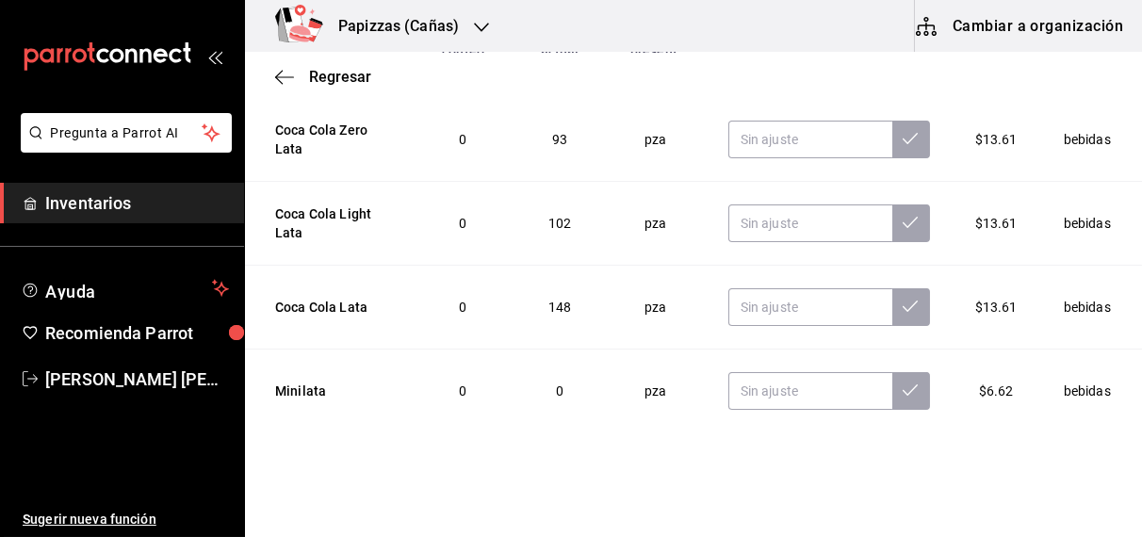
type input "lata"
click at [812, 311] on input "text" at bounding box center [810, 307] width 164 height 38
type input "142.00"
click at [783, 220] on input "text" at bounding box center [810, 223] width 164 height 38
type input "101.00"
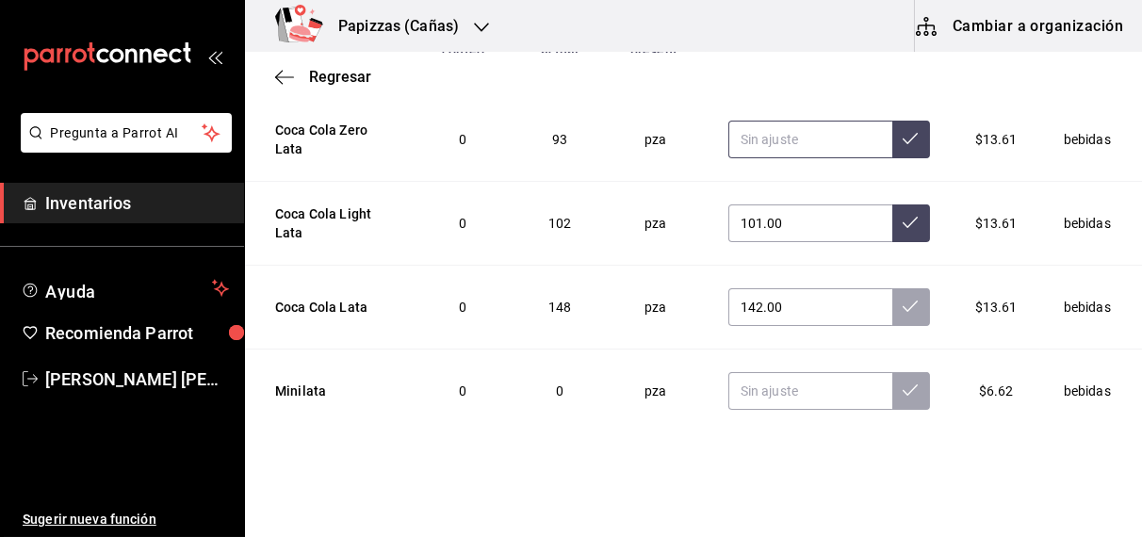
click at [797, 141] on input "text" at bounding box center [810, 140] width 164 height 38
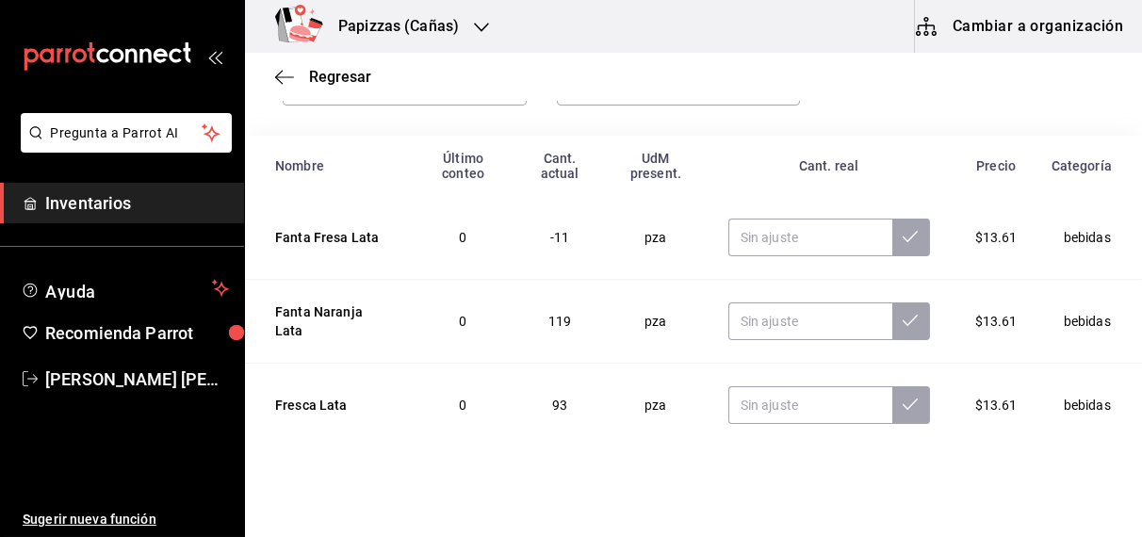
scroll to position [187, 0]
type input "87.00"
click at [810, 236] on input "text" at bounding box center [810, 239] width 164 height 38
type input "0.00"
click at [781, 326] on input "text" at bounding box center [810, 322] width 164 height 38
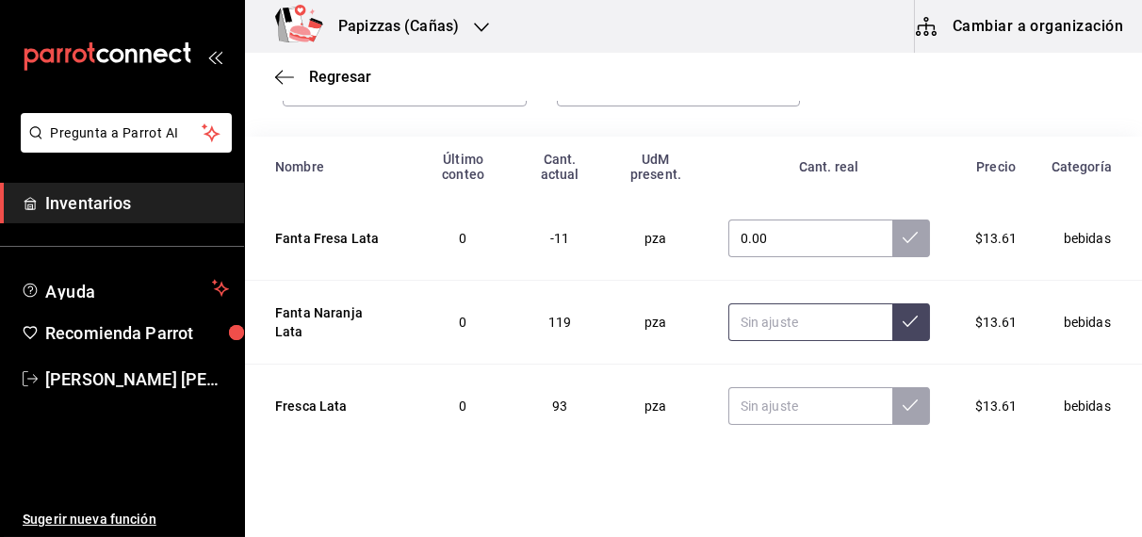
click at [786, 327] on input "text" at bounding box center [810, 322] width 164 height 38
type input "124.00"
click at [803, 409] on input "text" at bounding box center [810, 406] width 164 height 38
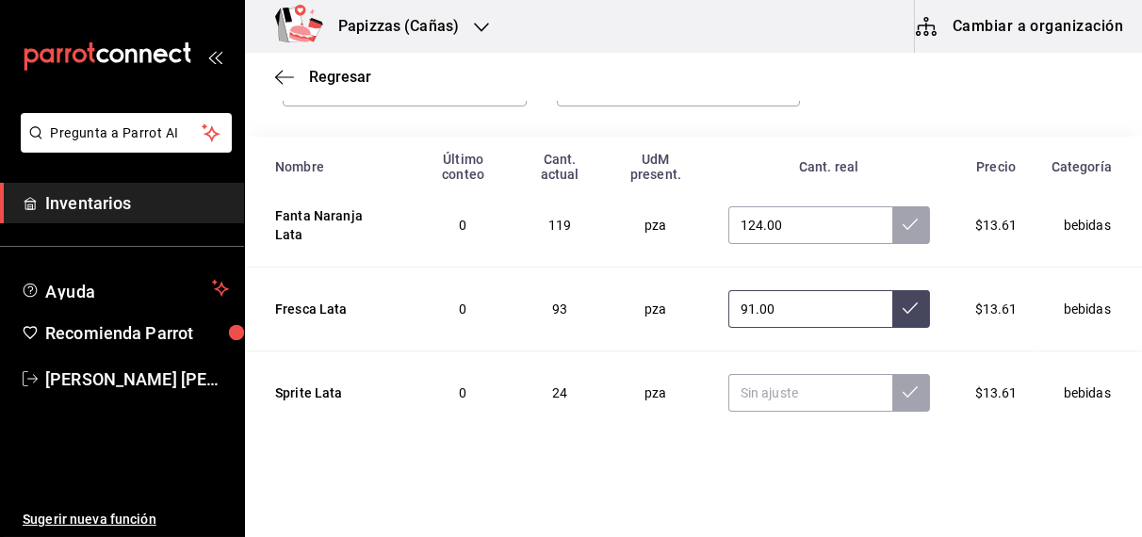
scroll to position [91, 0]
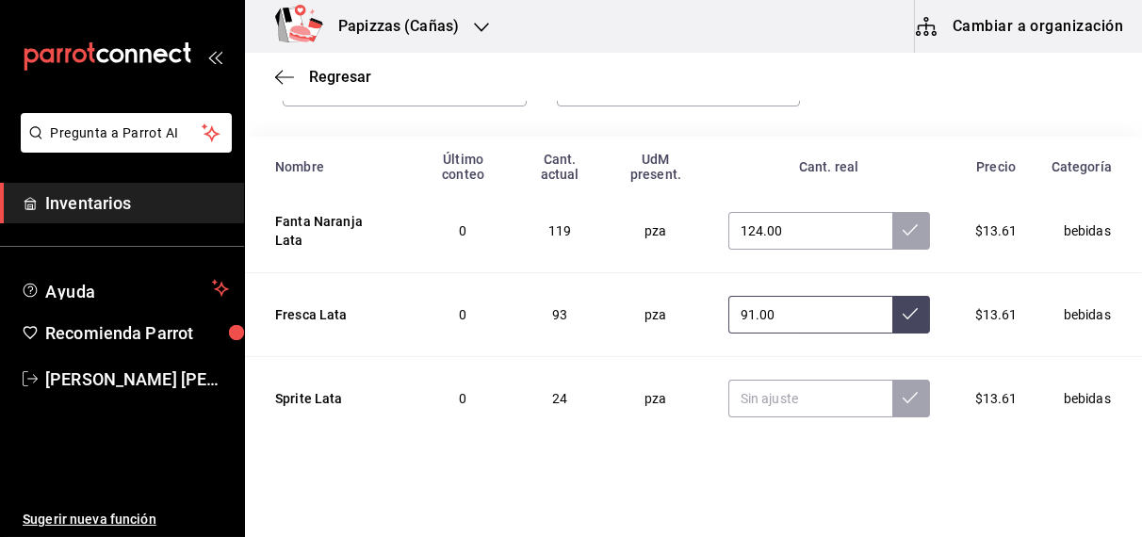
type input "91.00"
click at [779, 395] on input "text" at bounding box center [810, 399] width 164 height 38
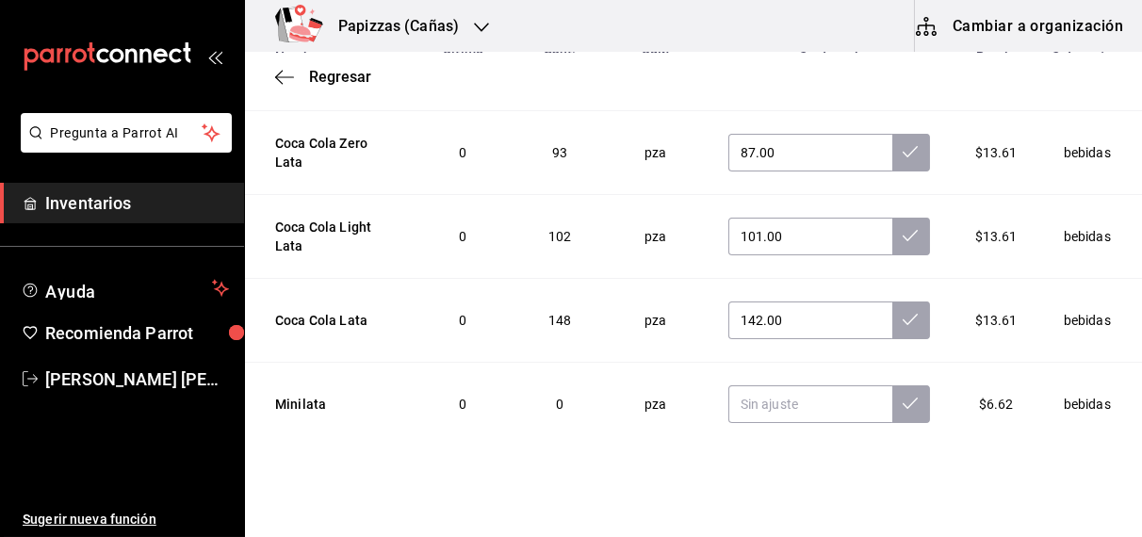
scroll to position [311, 0]
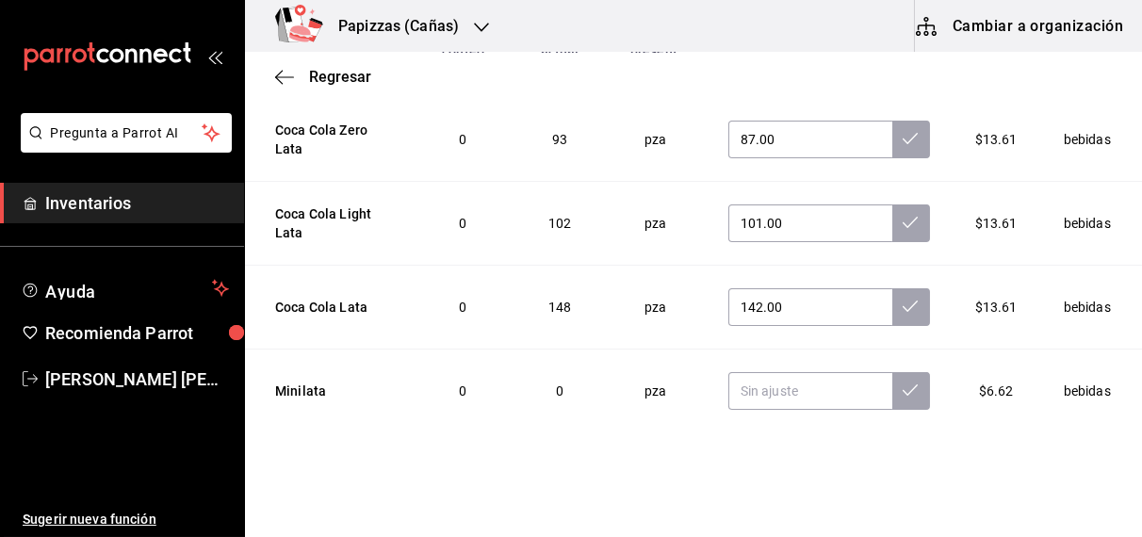
type input "17.00"
click at [903, 299] on icon at bounding box center [910, 306] width 15 height 15
click at [892, 238] on button at bounding box center [911, 223] width 38 height 38
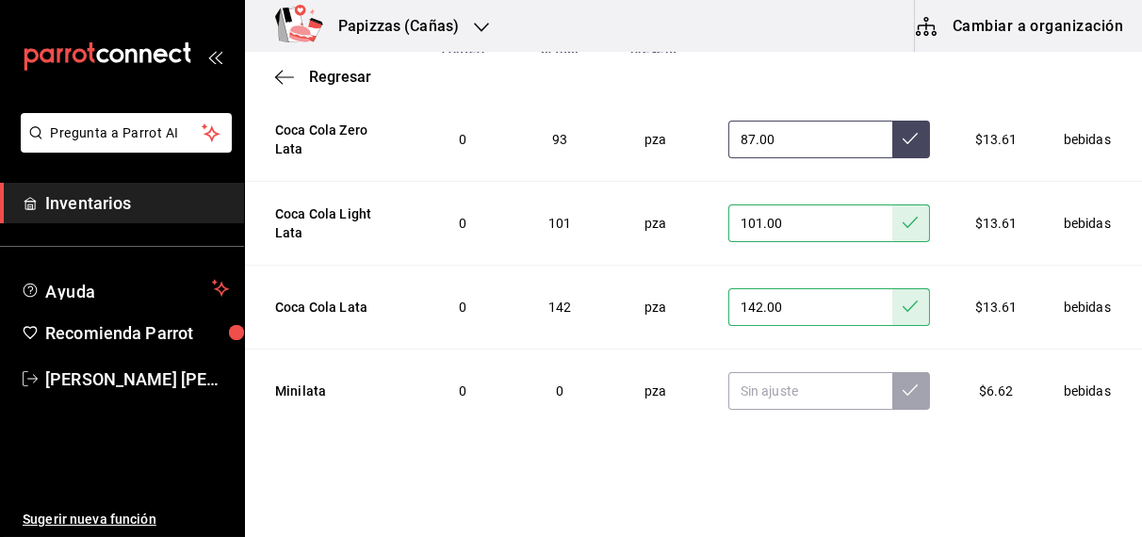
click at [903, 138] on icon at bounding box center [910, 138] width 15 height 15
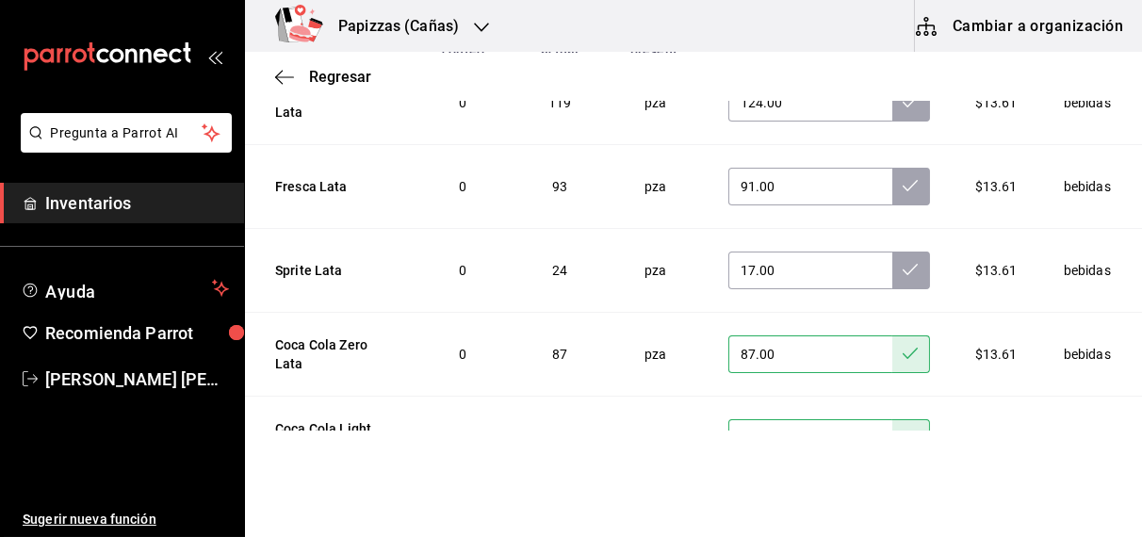
scroll to position [96, 0]
click at [903, 267] on icon at bounding box center [910, 269] width 15 height 15
click at [903, 185] on icon at bounding box center [910, 185] width 15 height 15
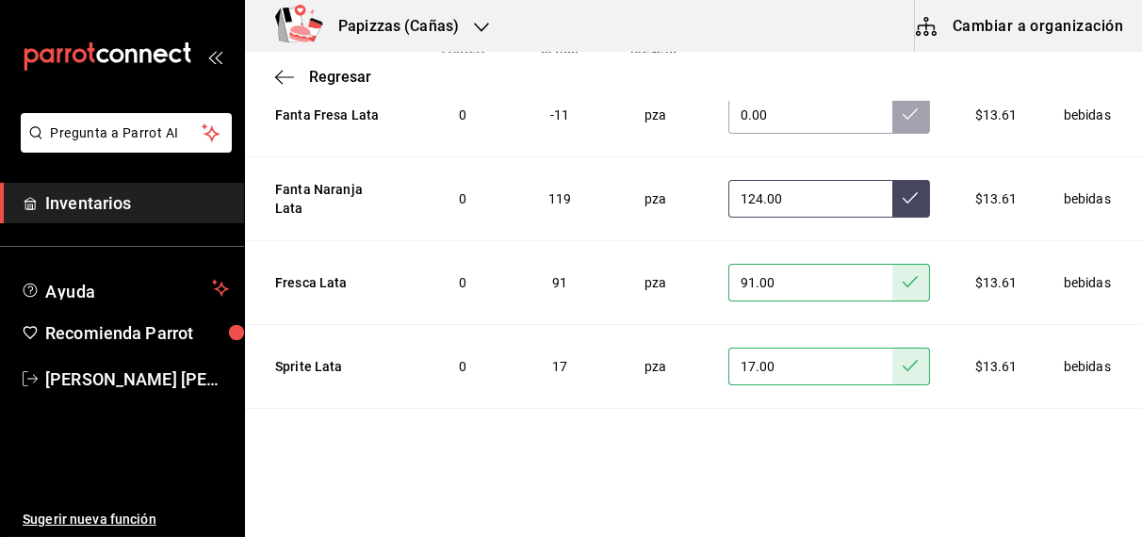
click at [903, 194] on icon at bounding box center [910, 197] width 15 height 15
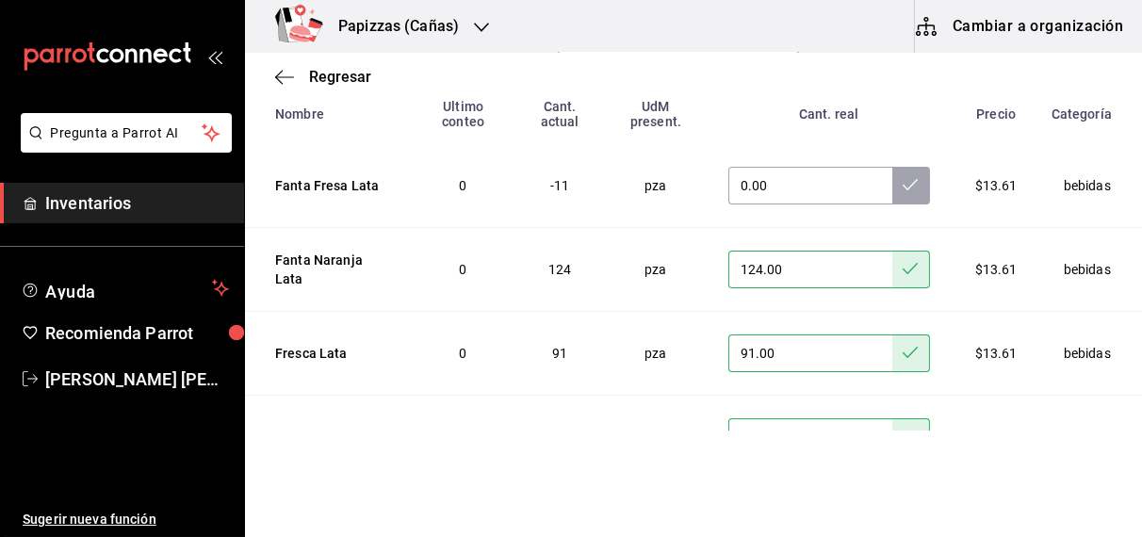
scroll to position [200, 0]
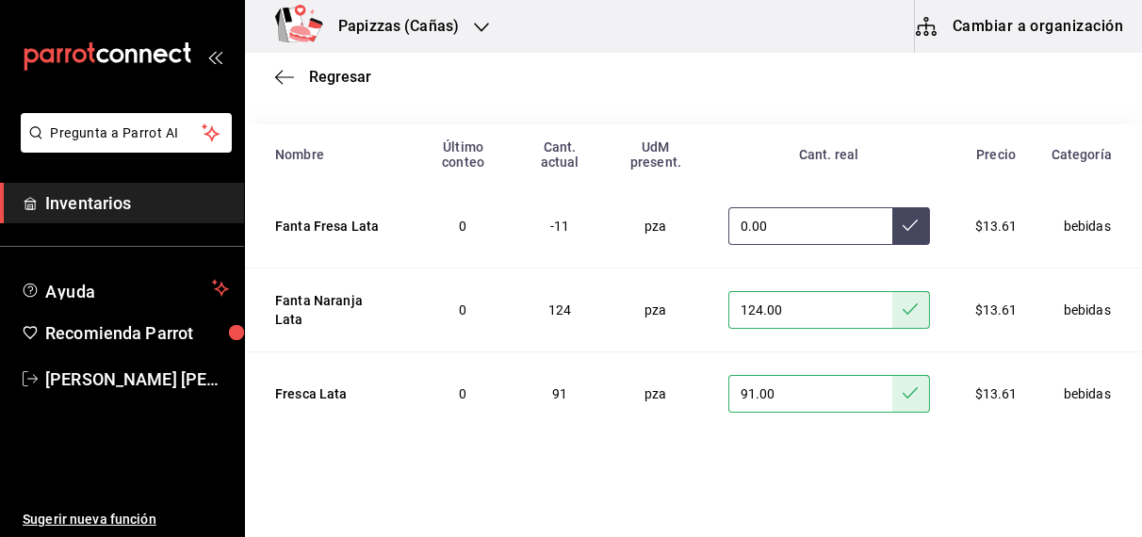
click at [903, 220] on icon at bounding box center [910, 225] width 15 height 15
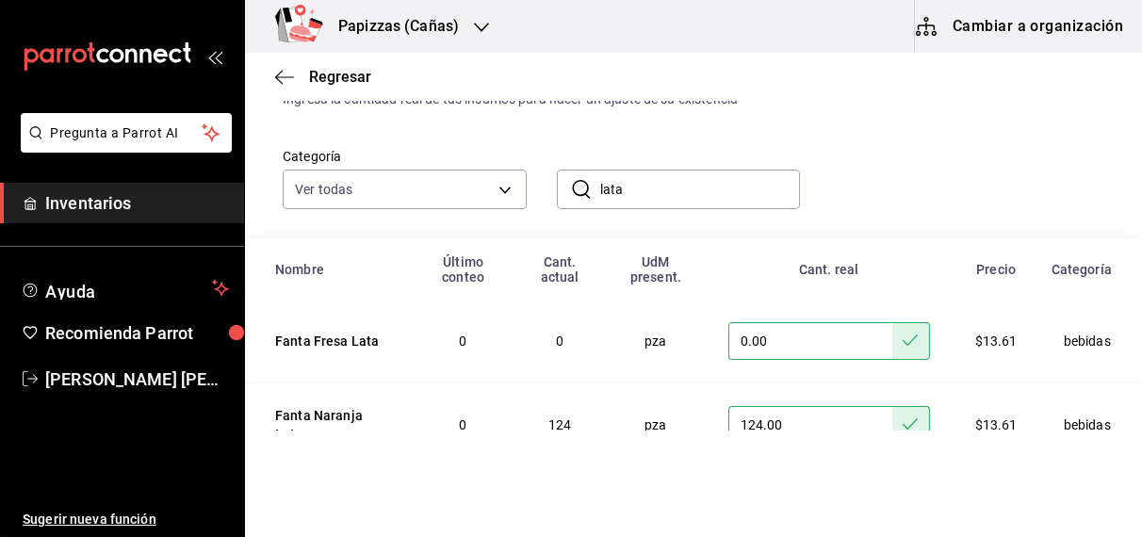
scroll to position [0, 0]
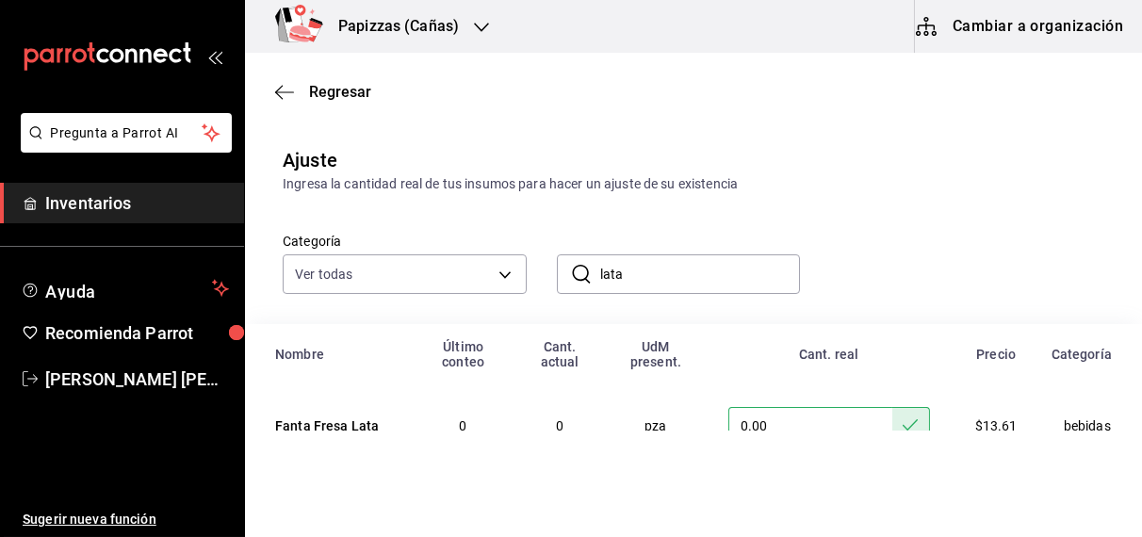
click at [656, 272] on input "lata" at bounding box center [700, 274] width 201 height 38
type input "l"
type input "mundet"
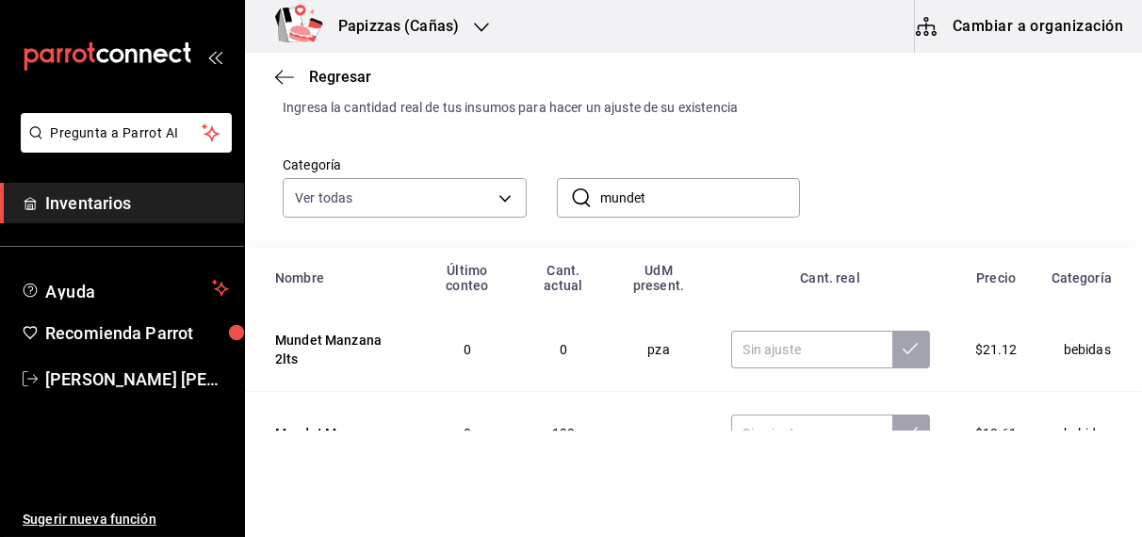
scroll to position [122, 0]
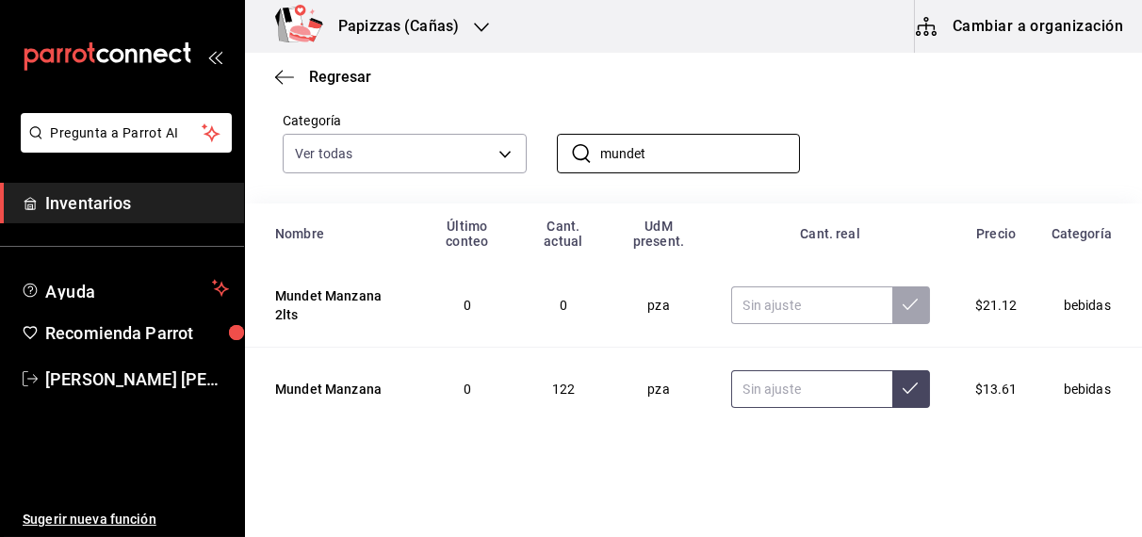
click at [760, 389] on input "text" at bounding box center [811, 389] width 161 height 38
click at [773, 391] on input "text" at bounding box center [811, 389] width 161 height 38
type input "119.00"
click at [903, 387] on icon at bounding box center [910, 388] width 15 height 15
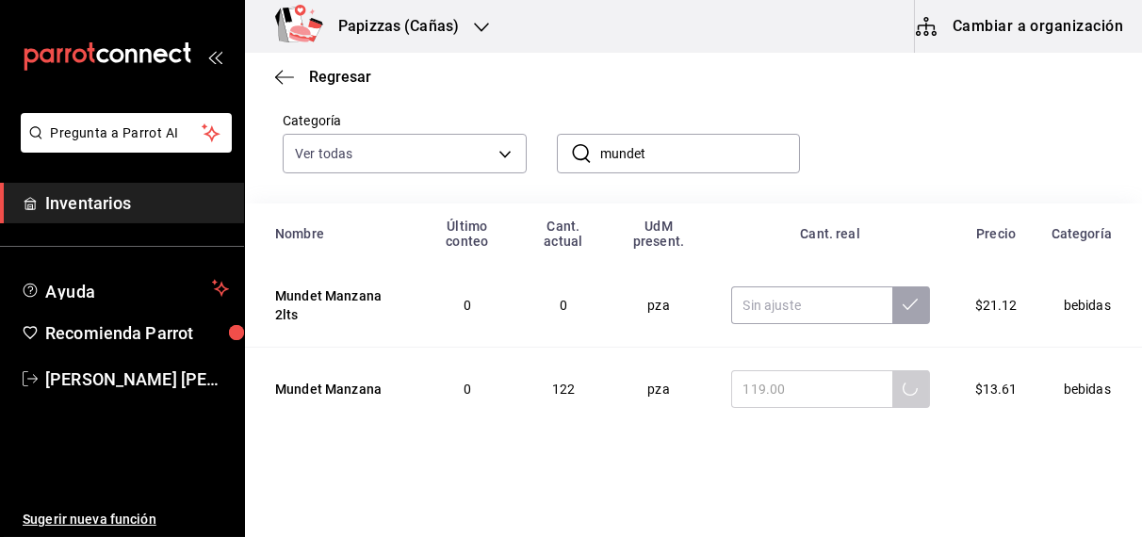
click at [708, 151] on input "mundet" at bounding box center [700, 154] width 201 height 38
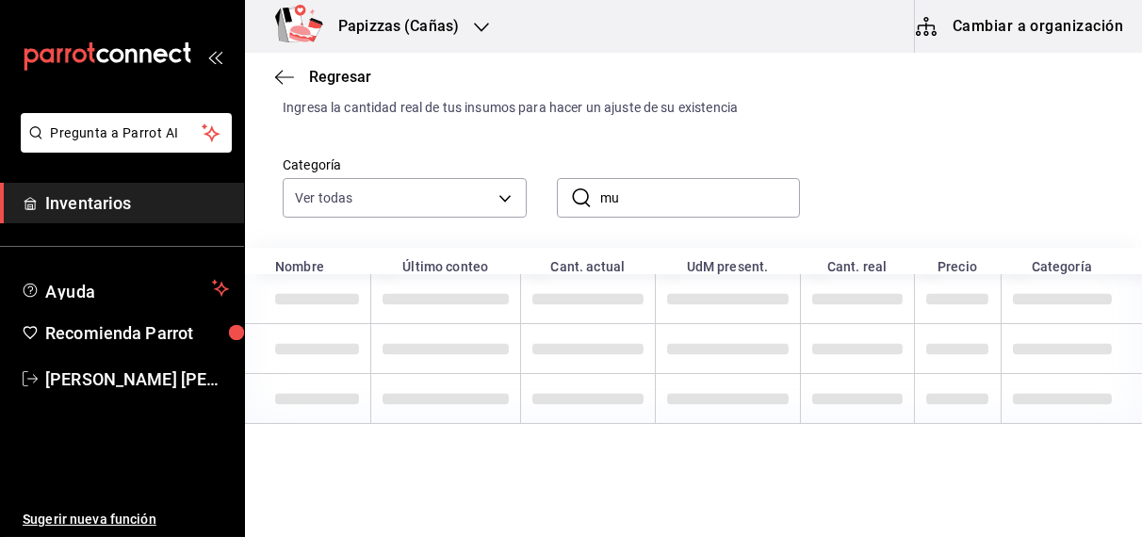
type input "m"
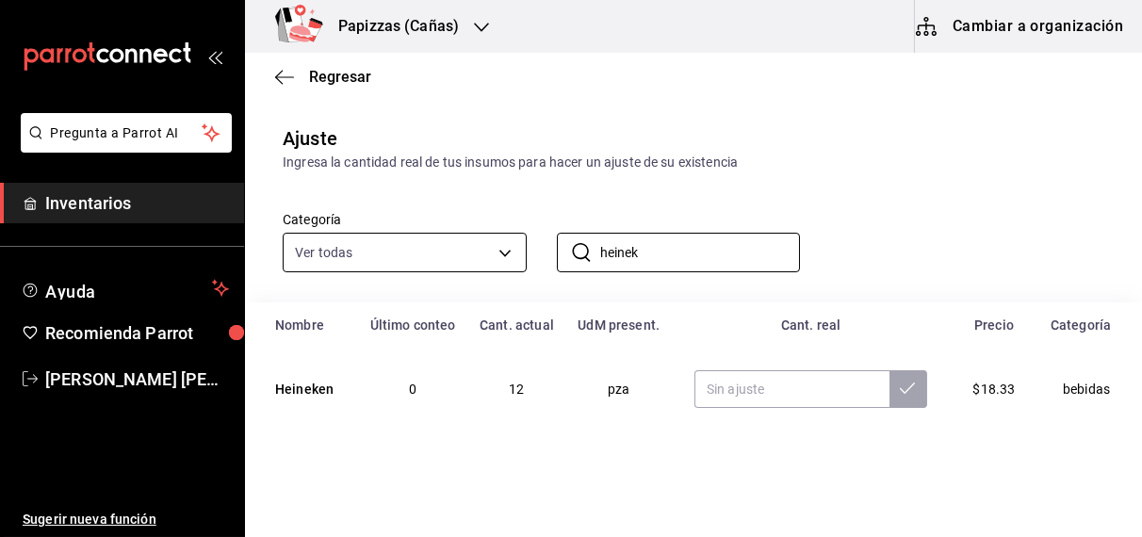
scroll to position [23, 0]
type input "heinek"
click at [761, 384] on input "text" at bounding box center [791, 389] width 195 height 38
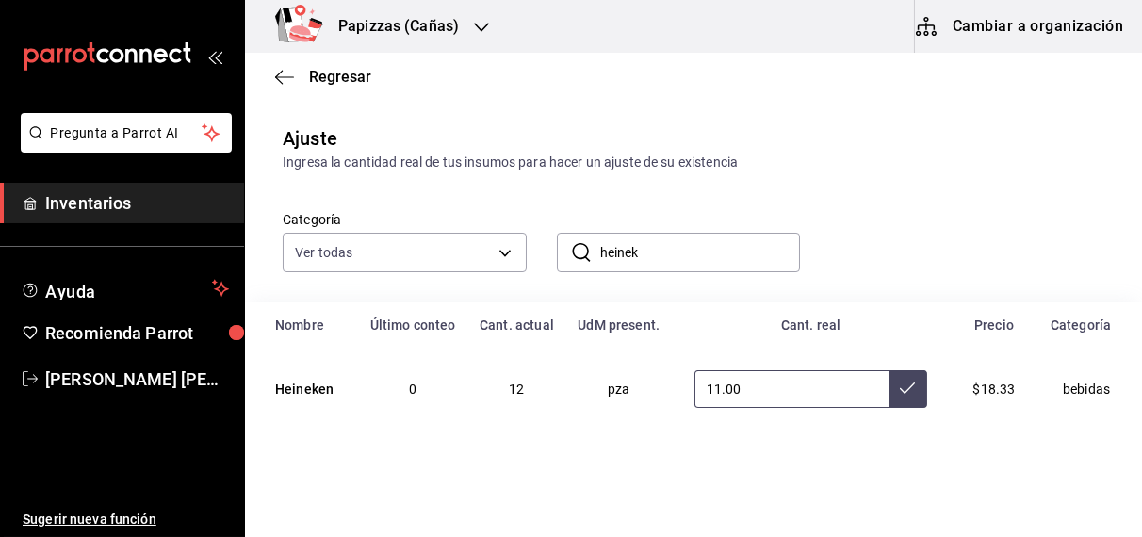
type input "11.00"
click at [900, 395] on icon at bounding box center [907, 388] width 15 height 15
click at [727, 249] on input "heinek" at bounding box center [700, 253] width 201 height 38
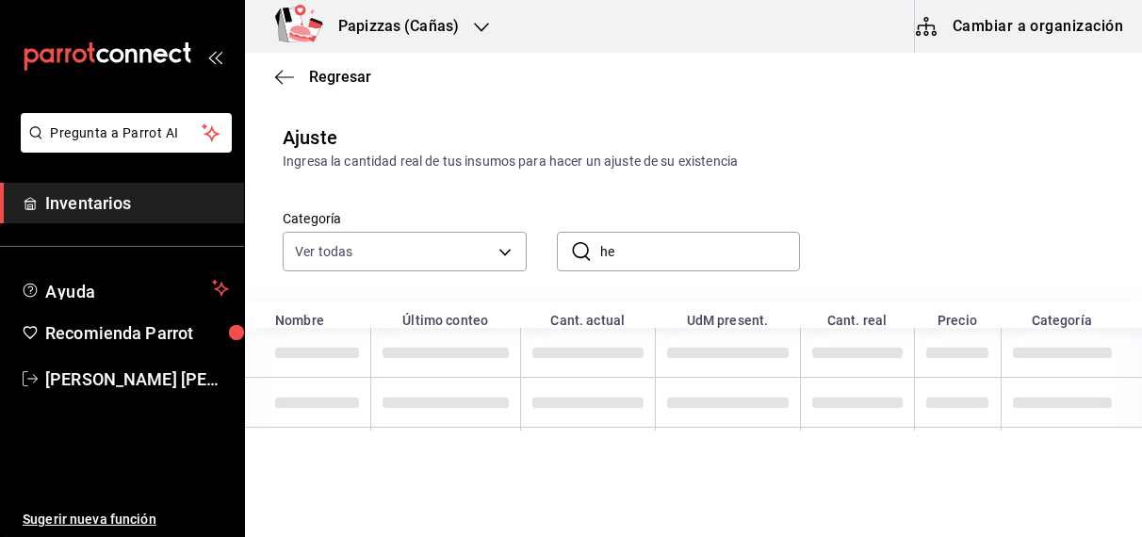
type input "h"
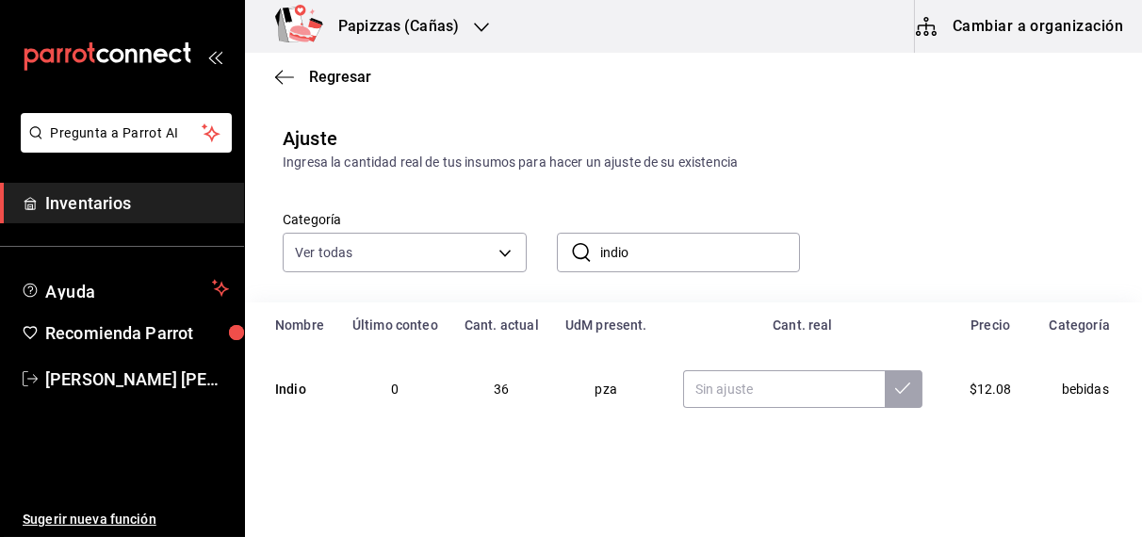
type input "indio"
click at [790, 385] on input "text" at bounding box center [784, 389] width 202 height 38
type input "35.00"
click at [895, 391] on icon at bounding box center [902, 388] width 15 height 15
click at [688, 252] on input "indio" at bounding box center [700, 253] width 201 height 38
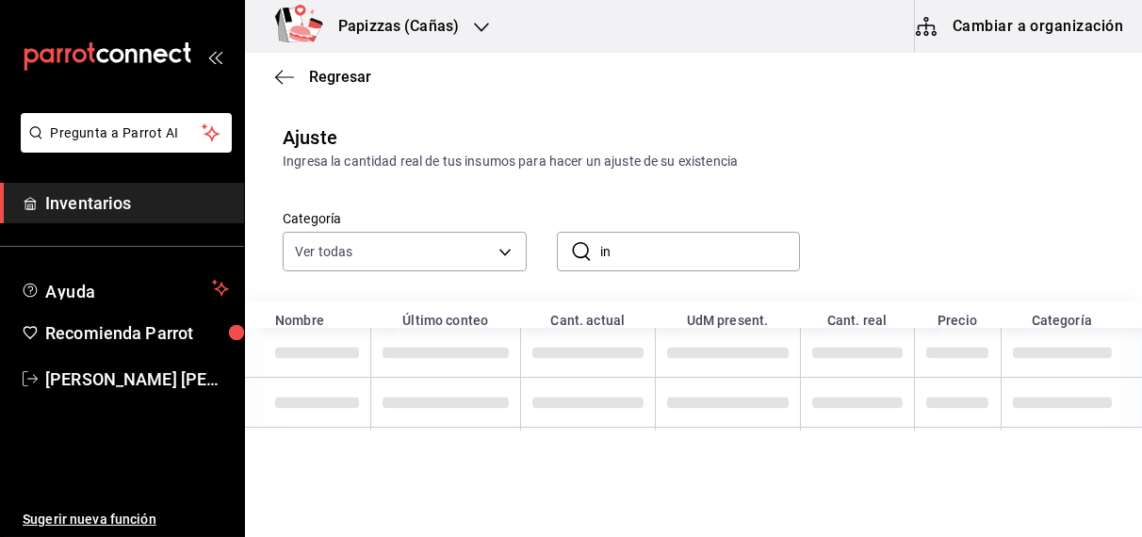
type input "i"
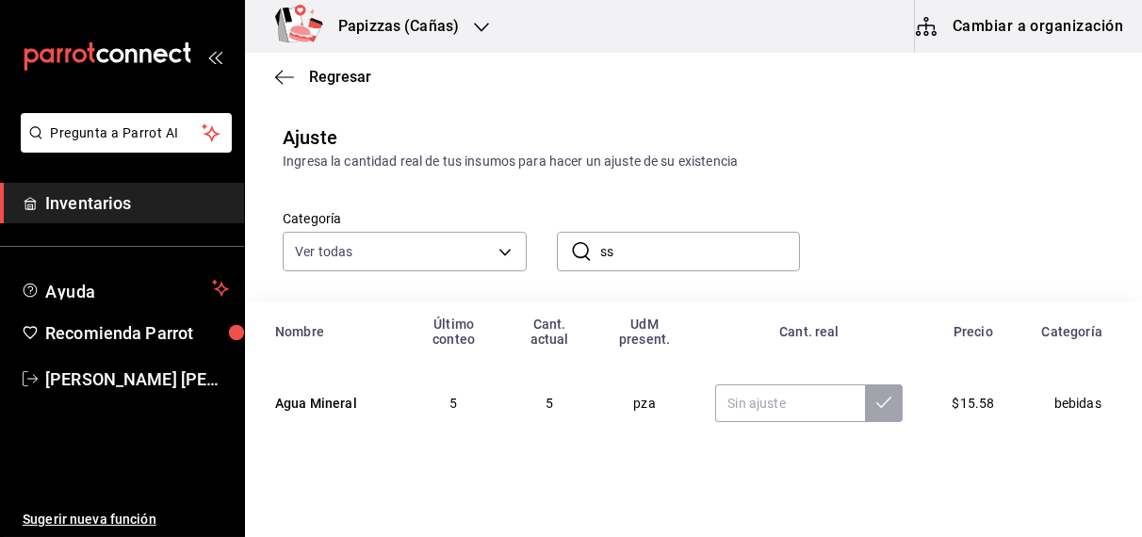
type input "s"
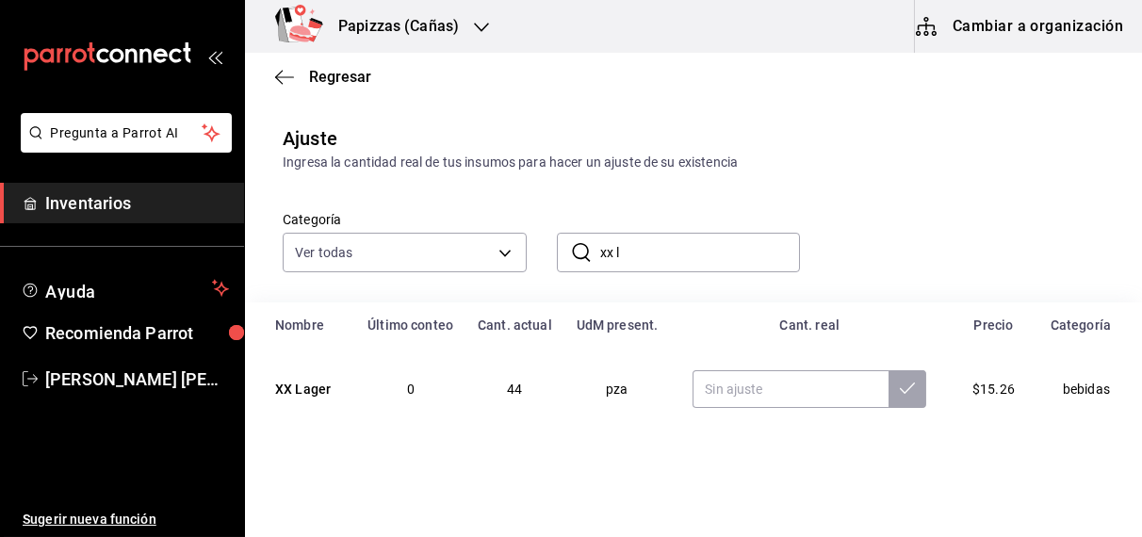
type input "xx l"
click at [790, 389] on input "text" at bounding box center [790, 389] width 196 height 38
type input "43.00"
click at [900, 390] on icon at bounding box center [907, 388] width 15 height 15
click at [719, 253] on input "xx l" at bounding box center [700, 253] width 201 height 38
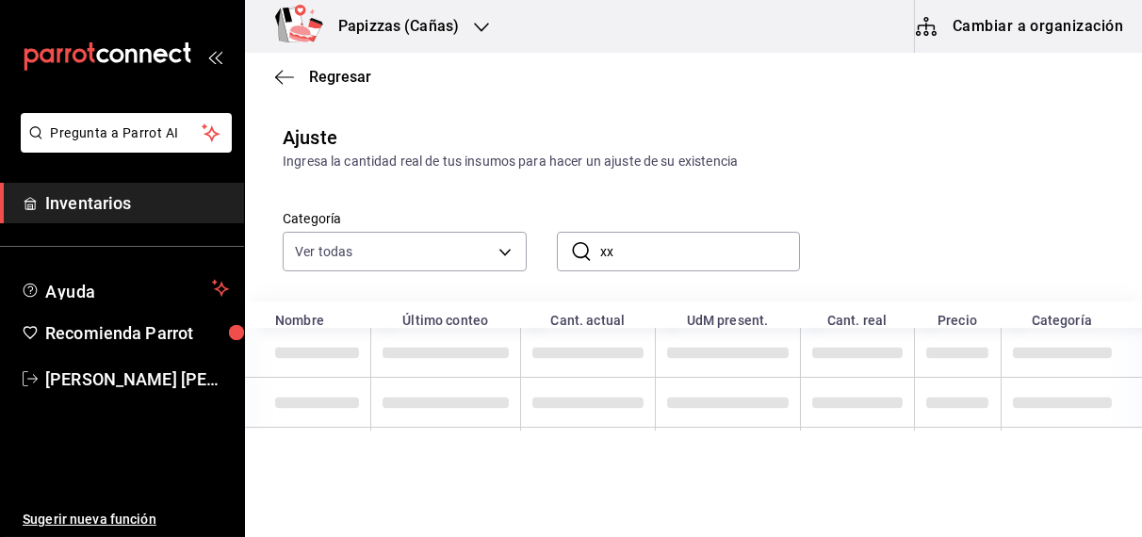
type input "x"
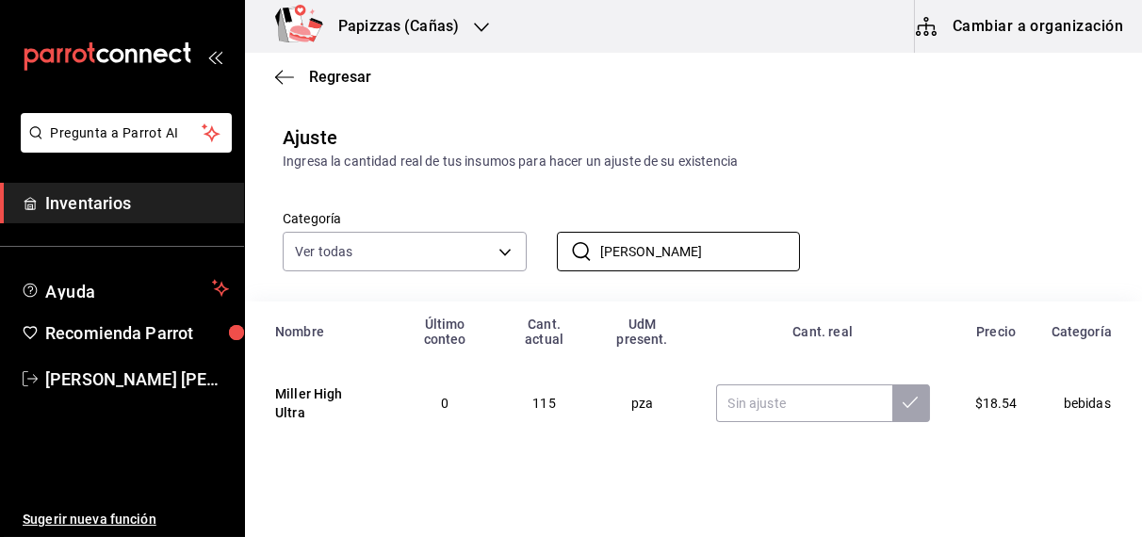
scroll to position [39, 0]
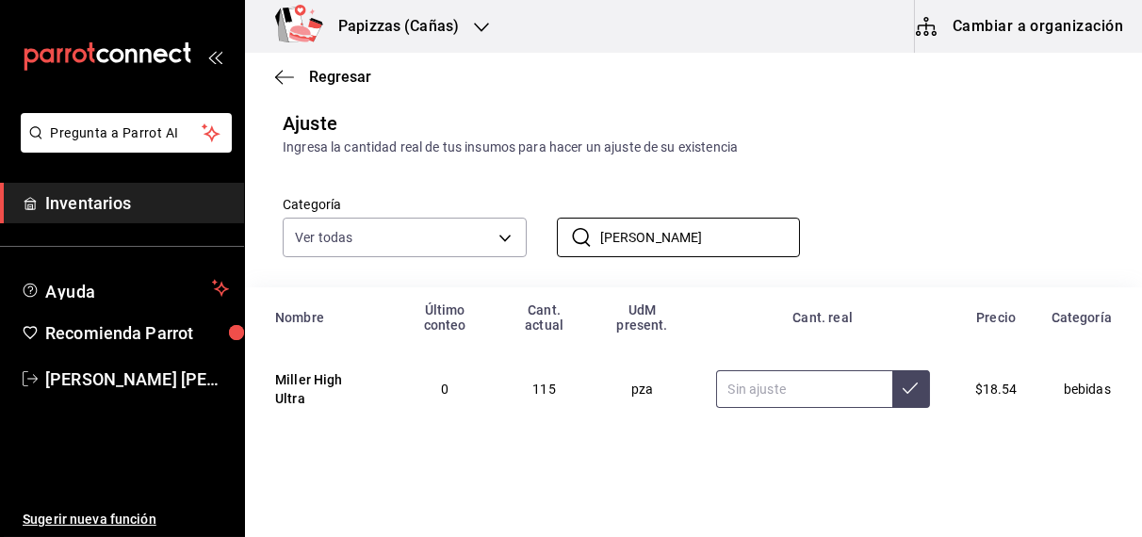
type input "[PERSON_NAME]"
click at [783, 386] on input "text" at bounding box center [804, 389] width 176 height 38
type input "114.00"
click at [903, 388] on icon at bounding box center [910, 388] width 15 height 15
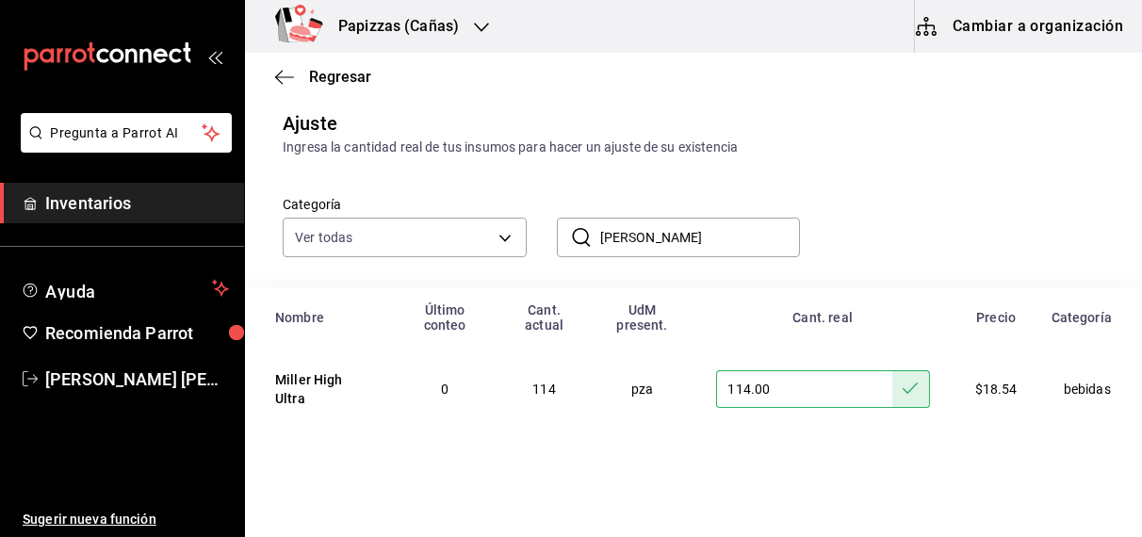
scroll to position [0, 0]
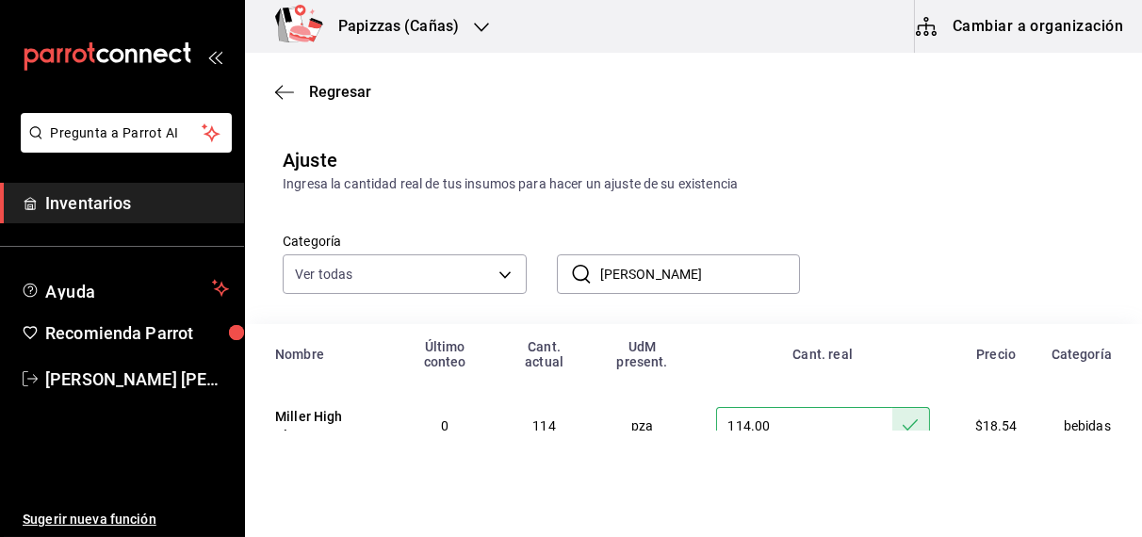
click at [665, 276] on input "[PERSON_NAME]" at bounding box center [700, 274] width 201 height 38
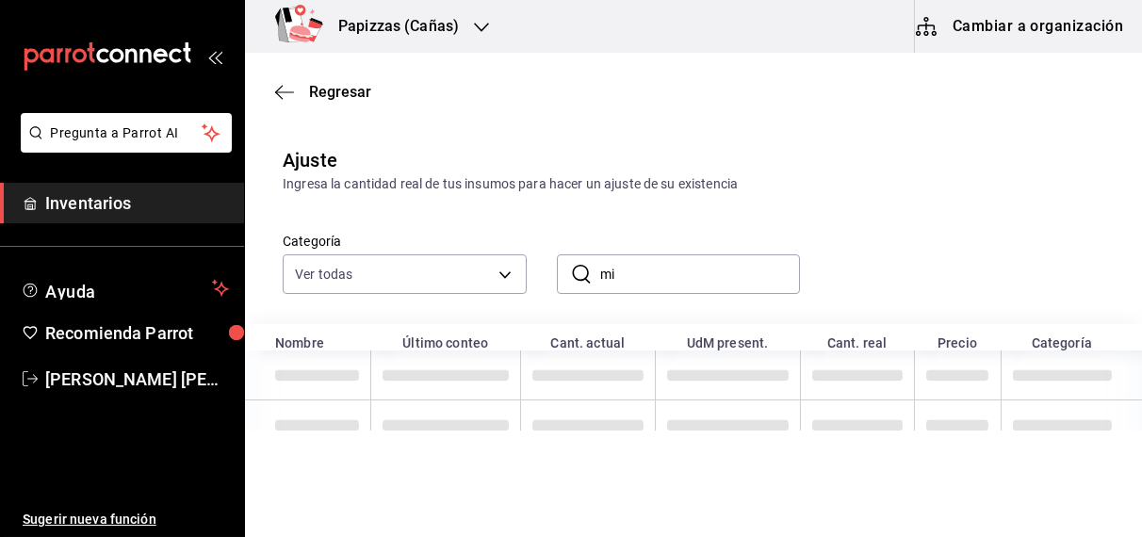
type input "m"
type input "aceite"
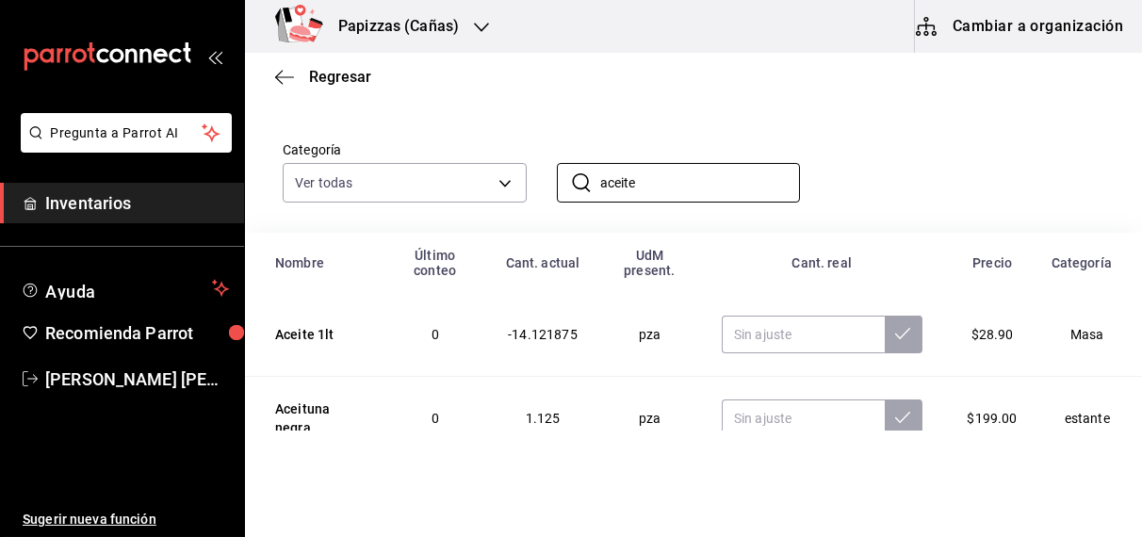
scroll to position [100, 0]
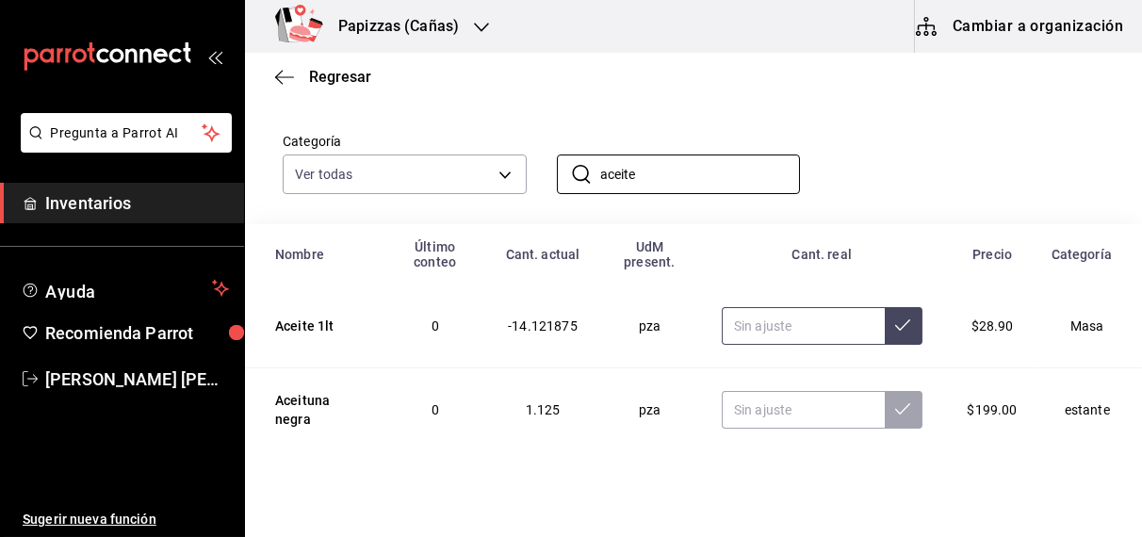
click at [777, 329] on input "text" at bounding box center [803, 326] width 163 height 38
type input "14.00"
click at [895, 329] on icon at bounding box center [902, 324] width 15 height 15
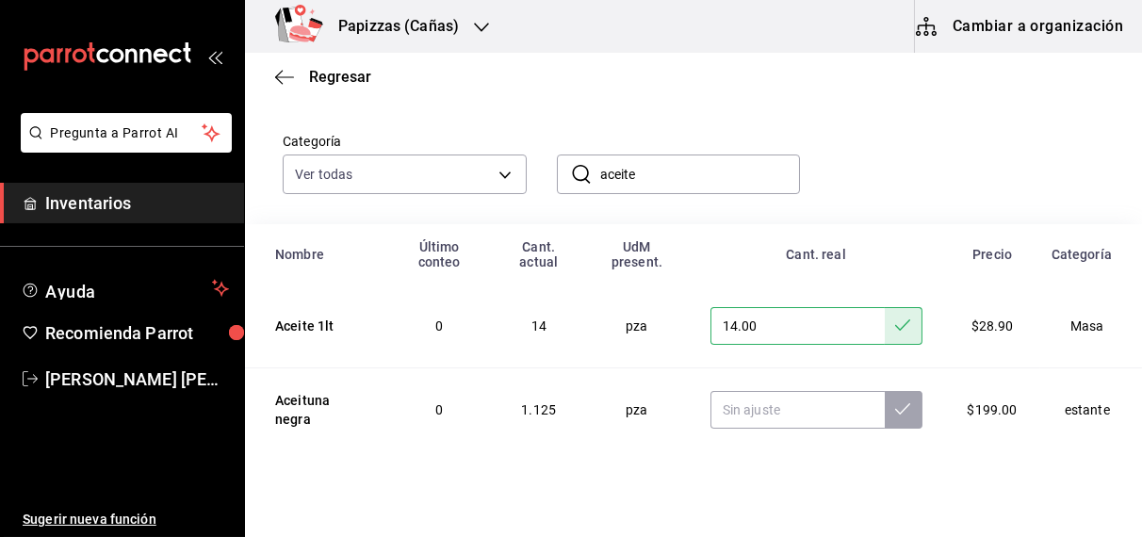
click at [665, 172] on input "aceite" at bounding box center [700, 174] width 201 height 38
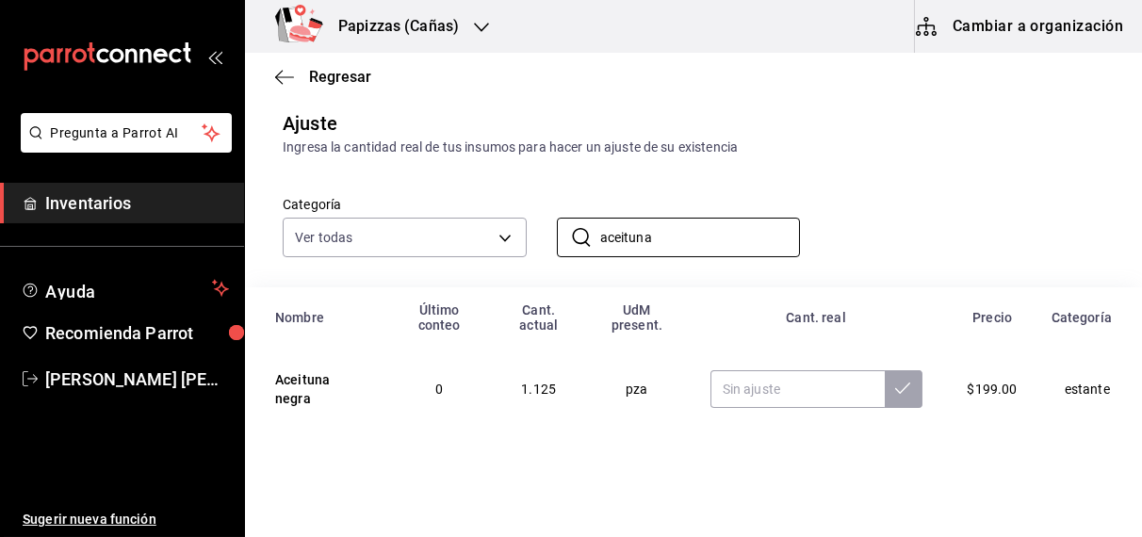
scroll to position [39, 0]
type input "aceituna"
click at [721, 392] on input "text" at bounding box center [797, 389] width 174 height 38
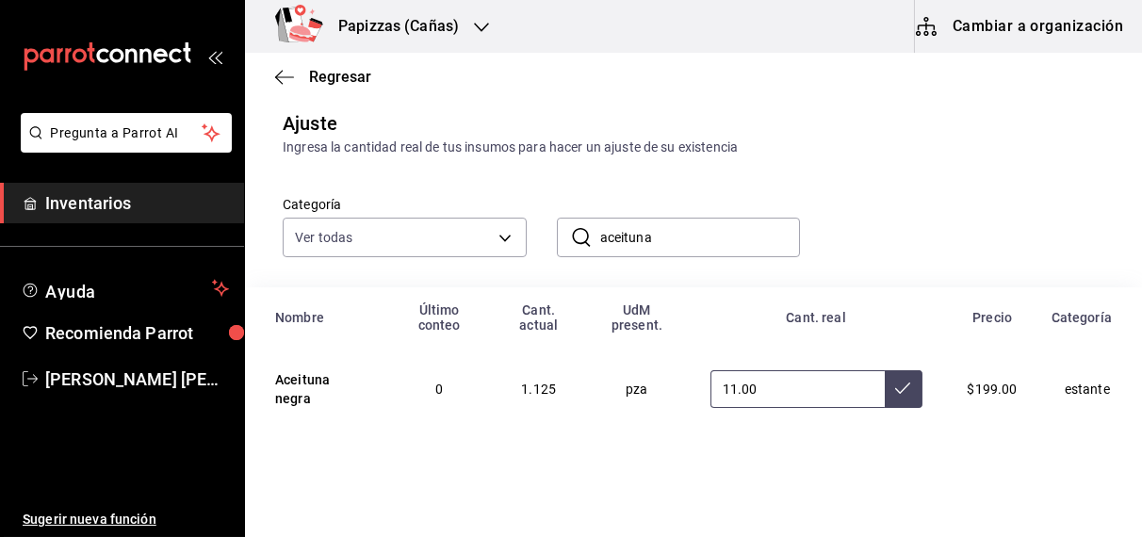
type input "1.00"
type input "1.10"
click at [895, 388] on icon at bounding box center [902, 388] width 15 height 15
click at [724, 236] on input "aceituna" at bounding box center [700, 238] width 201 height 38
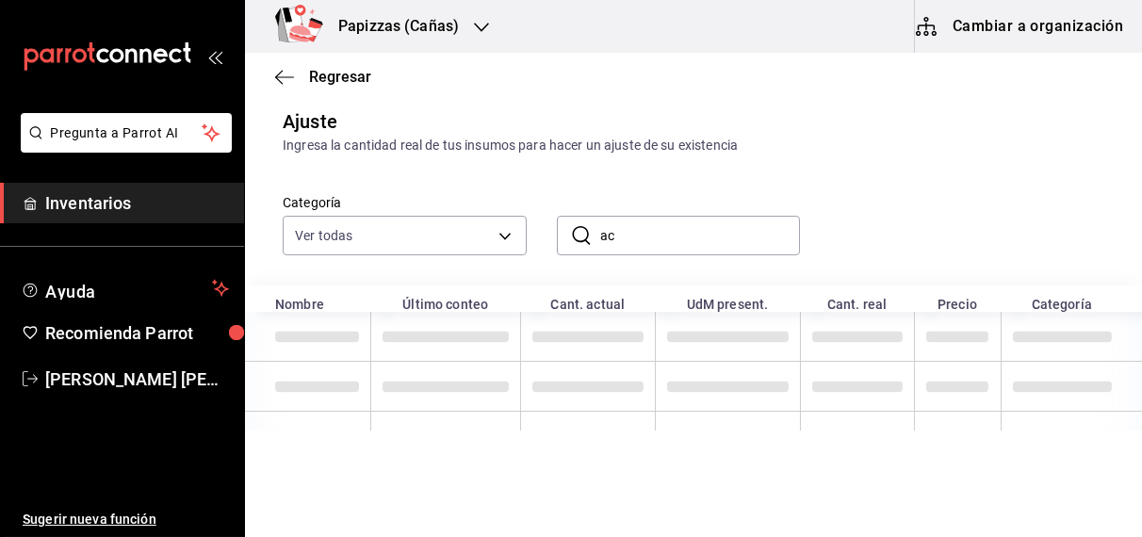
type input "a"
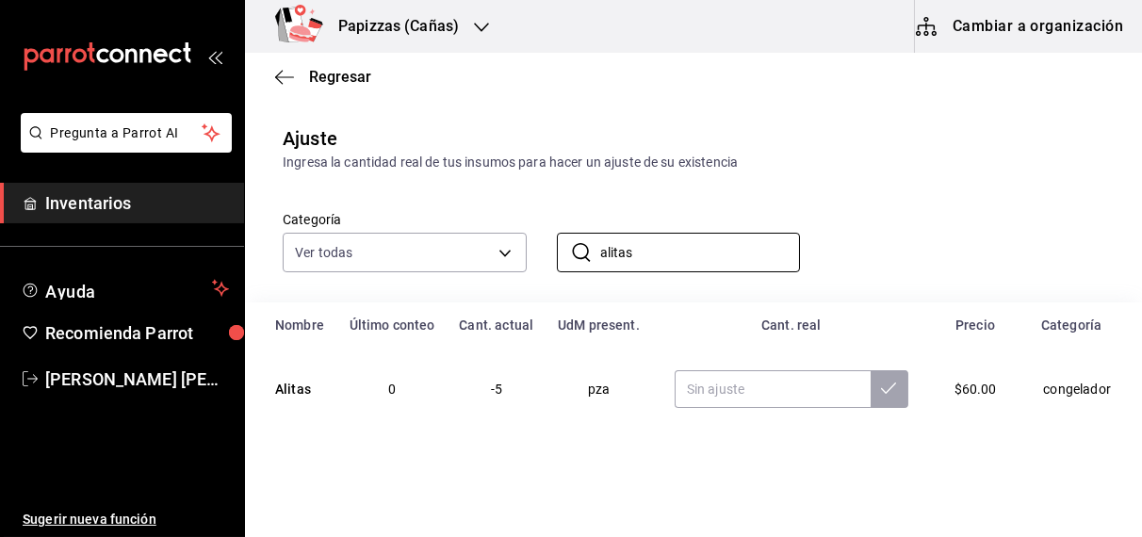
scroll to position [23, 0]
click at [765, 398] on input "text" at bounding box center [773, 389] width 196 height 38
click at [647, 252] on input "alitas" at bounding box center [700, 253] width 201 height 38
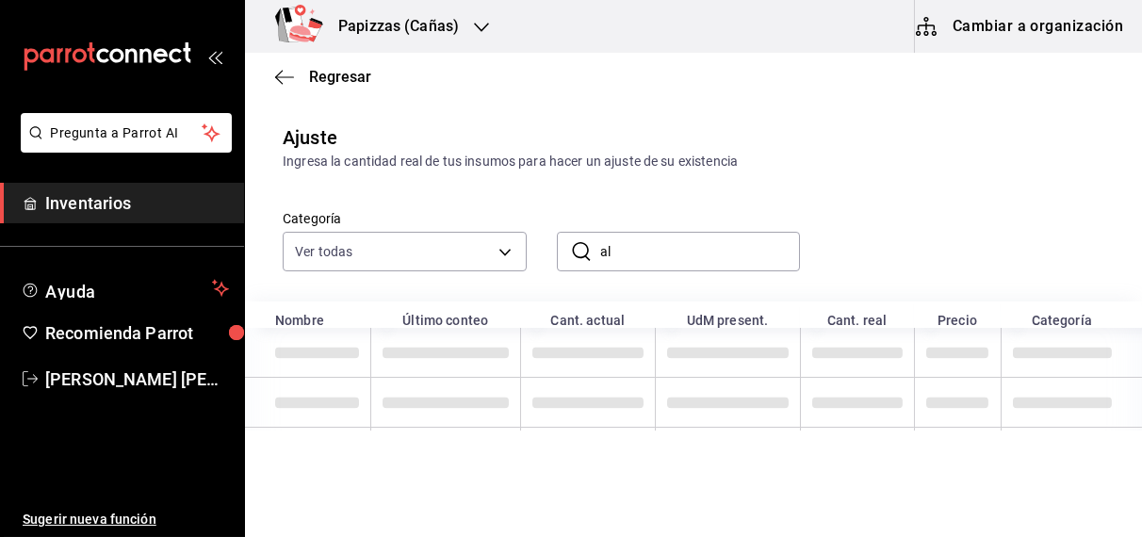
type input "a"
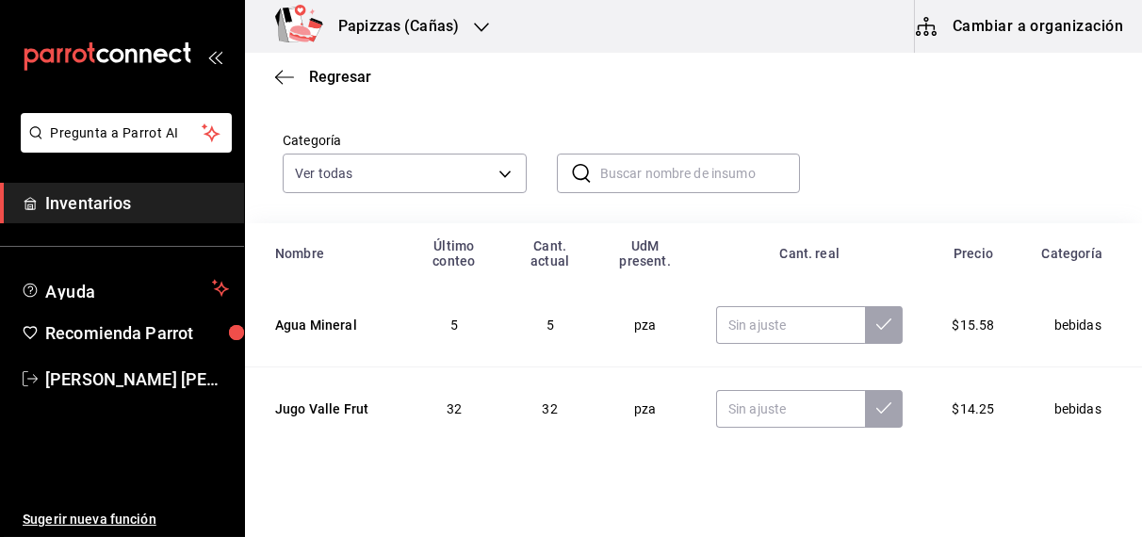
scroll to position [0, 0]
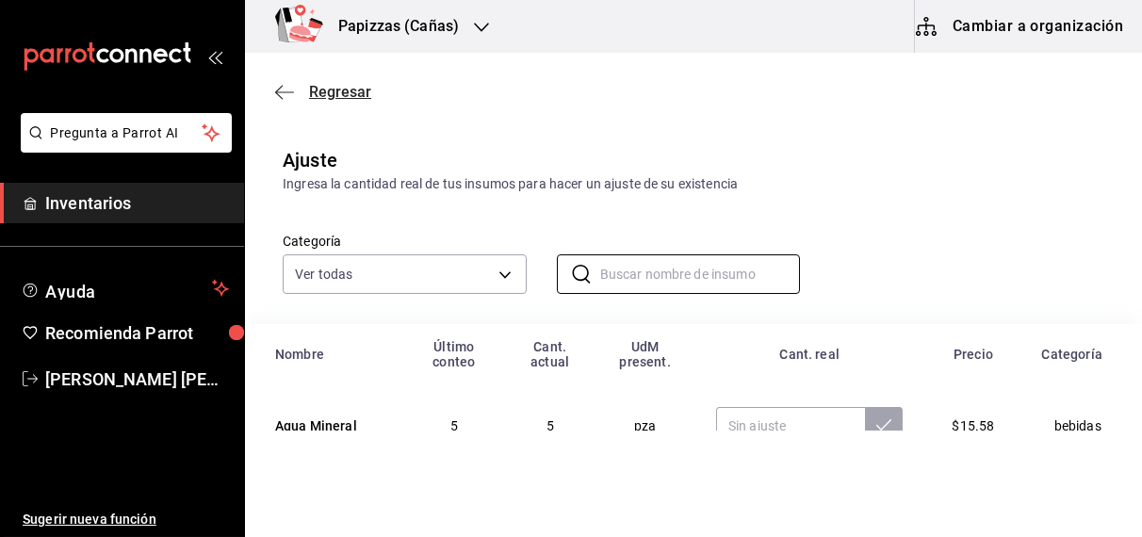
click at [329, 93] on span "Regresar" at bounding box center [340, 92] width 62 height 18
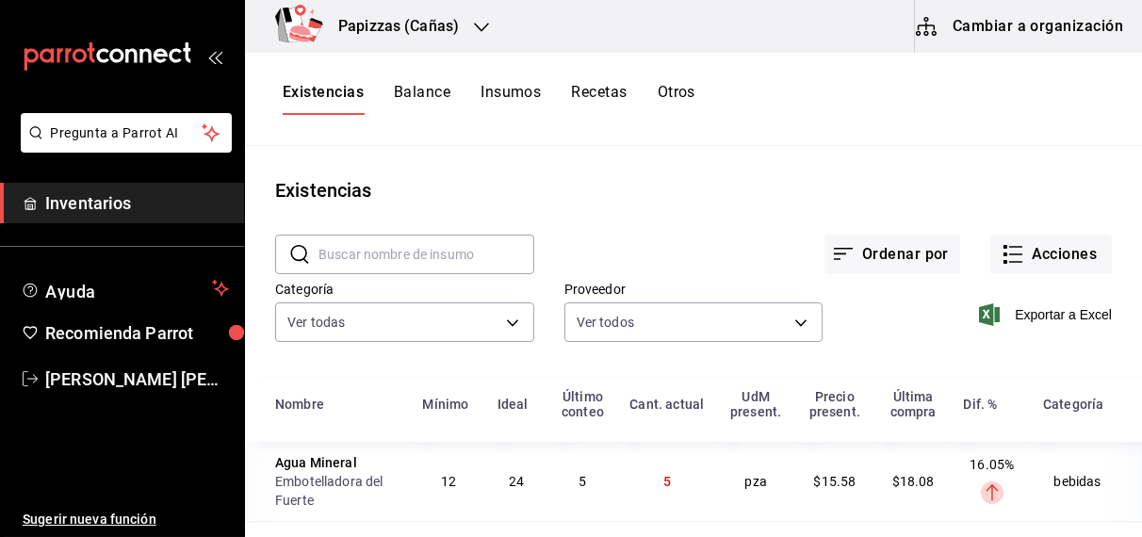
click at [685, 93] on button "Otros" at bounding box center [677, 99] width 38 height 32
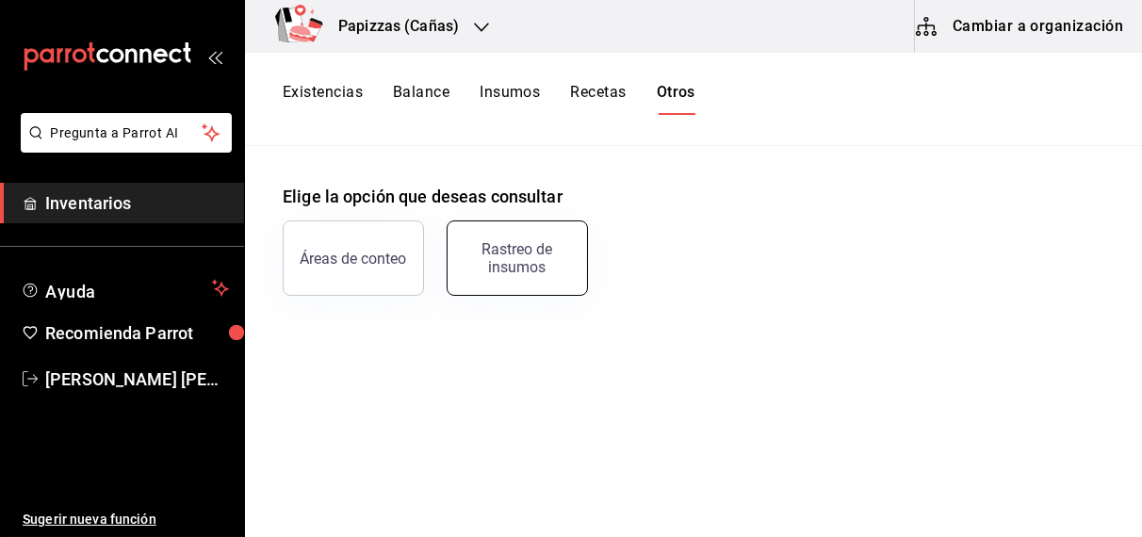
click at [535, 243] on div "Rastreo de insumos" at bounding box center [517, 258] width 117 height 36
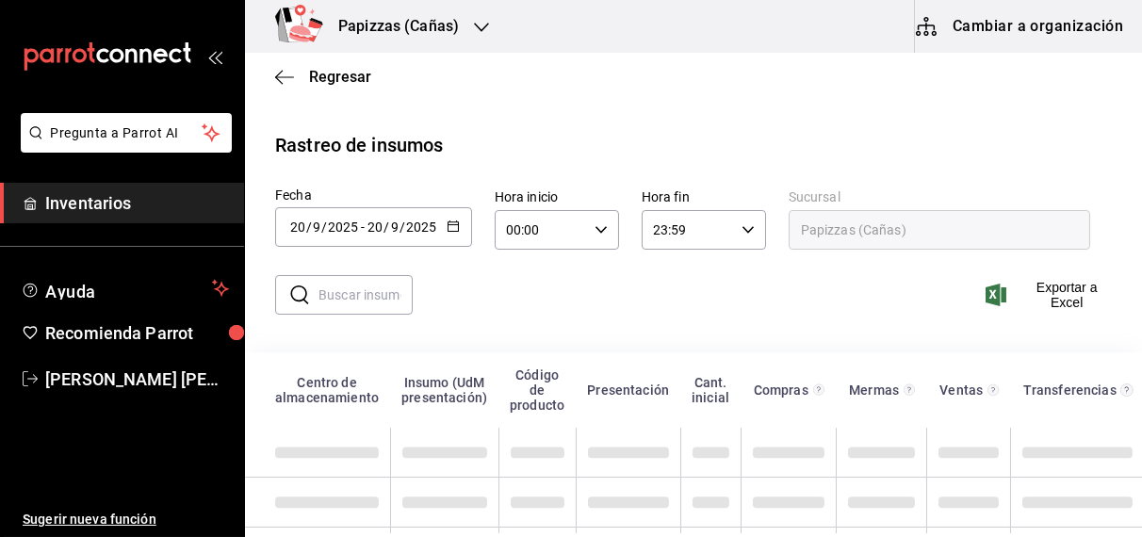
click at [356, 301] on input "text" at bounding box center [365, 295] width 94 height 38
type input "alitas"
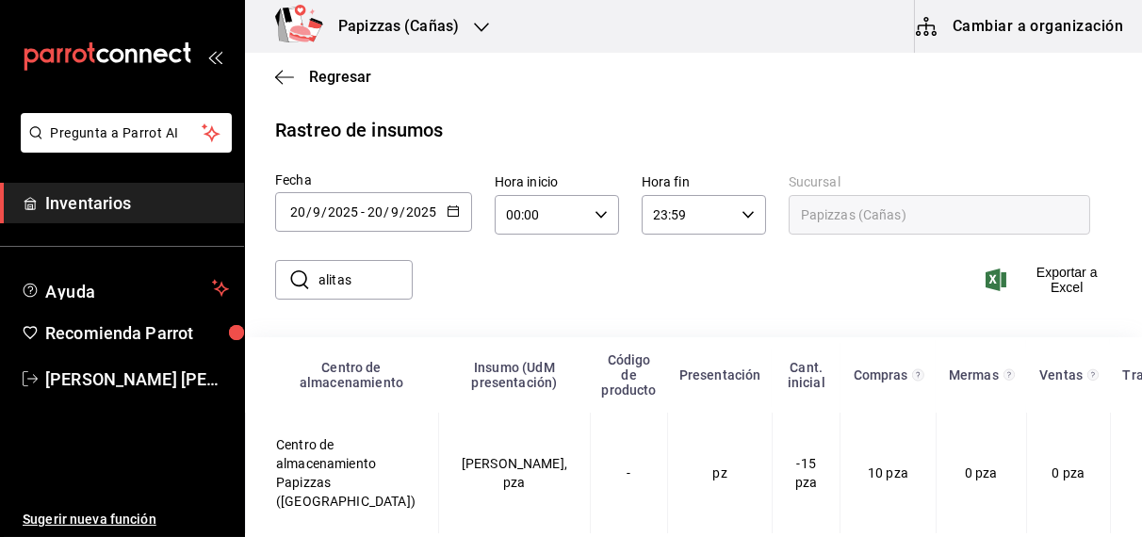
scroll to position [0, 20]
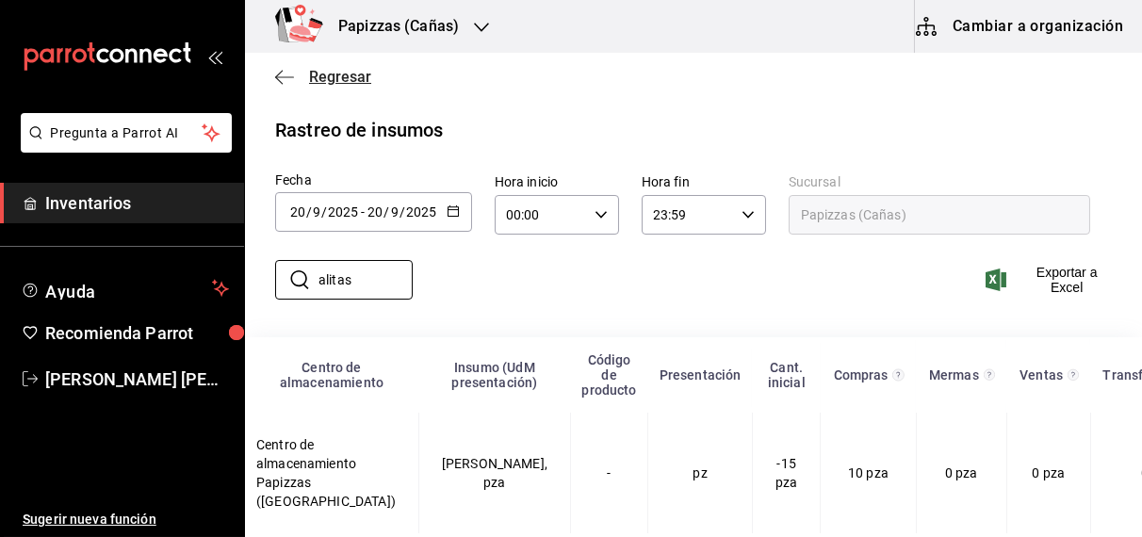
click at [349, 73] on span "Regresar" at bounding box center [340, 77] width 62 height 18
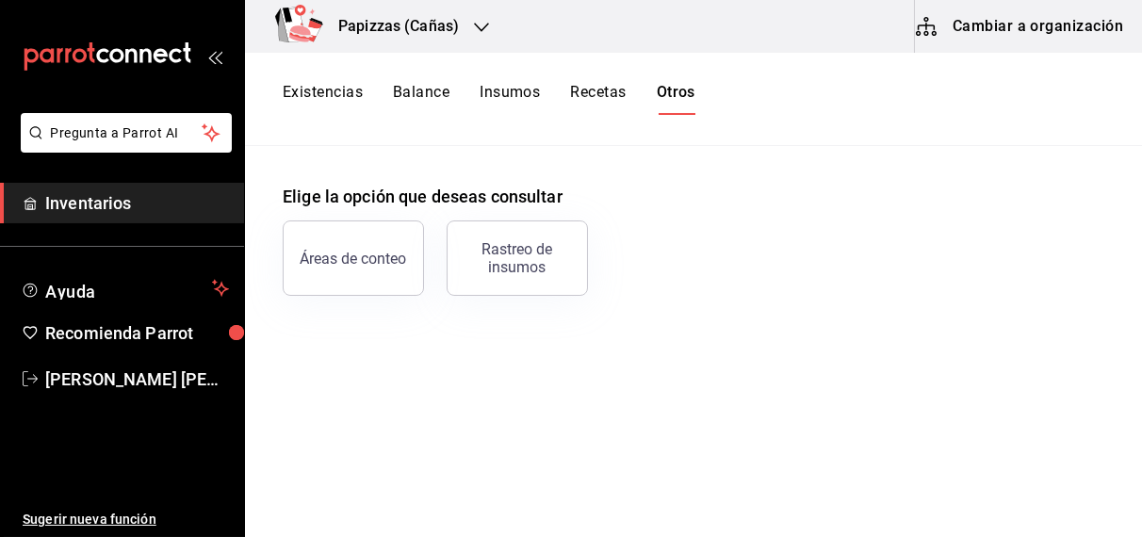
click at [331, 94] on button "Existencias" at bounding box center [323, 99] width 80 height 32
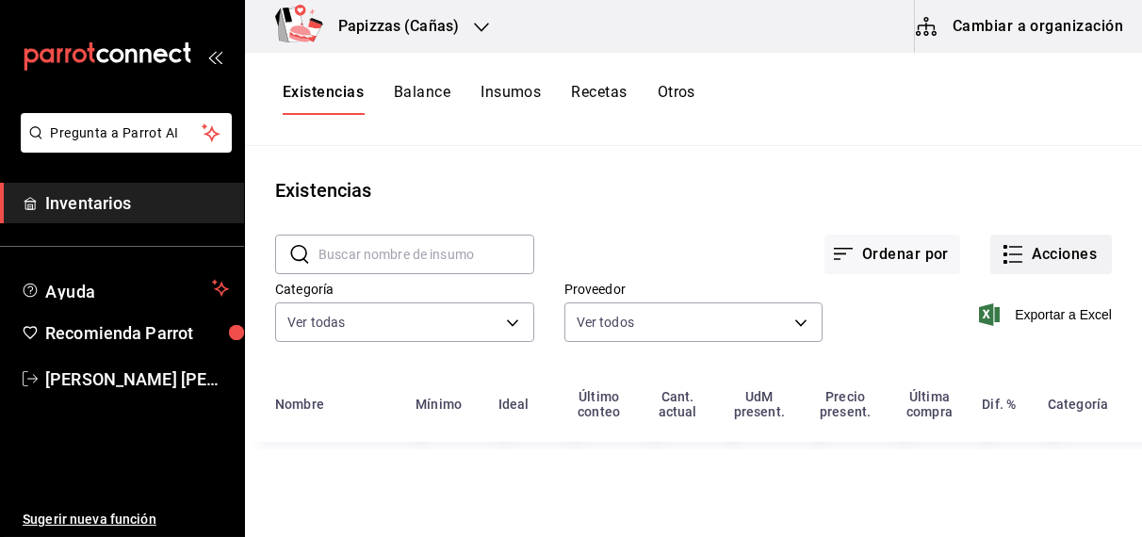
click at [1065, 260] on button "Acciones" at bounding box center [1051, 255] width 122 height 40
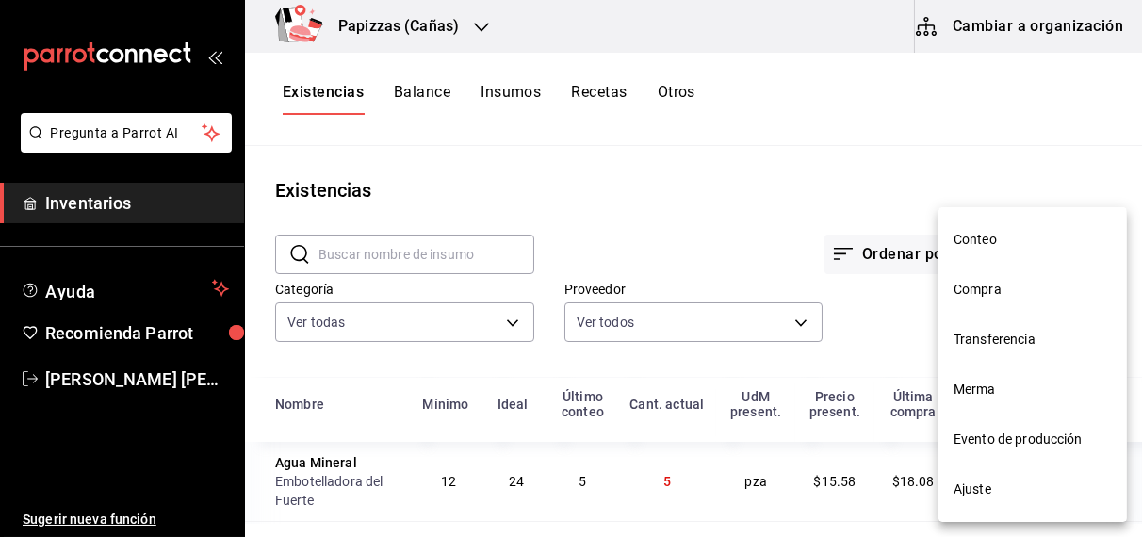
click at [992, 492] on span "Ajuste" at bounding box center [1032, 490] width 158 height 20
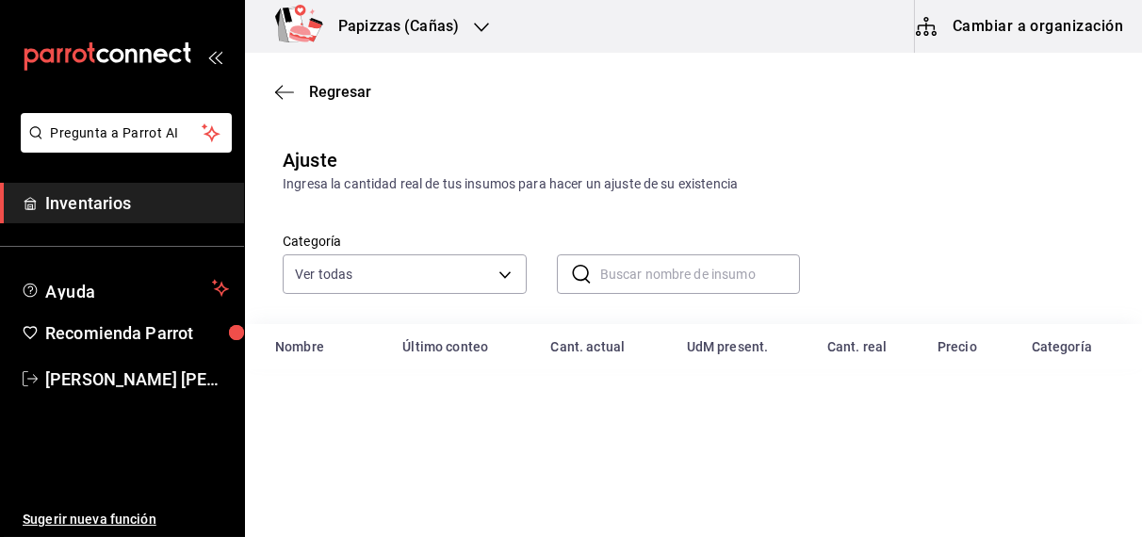
click at [686, 275] on input "text" at bounding box center [700, 274] width 201 height 38
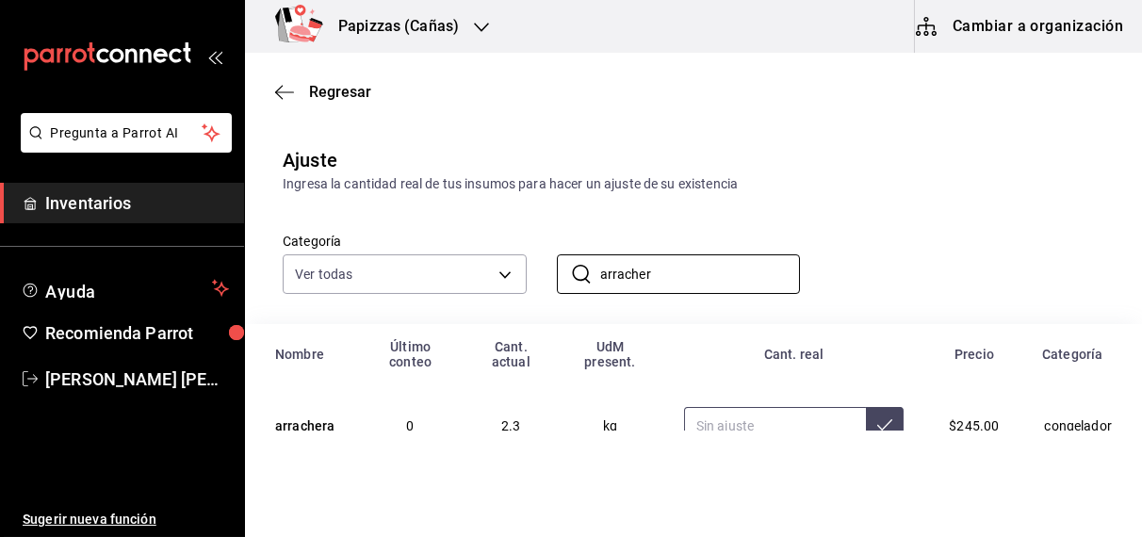
type input "arracher"
click at [717, 426] on input "text" at bounding box center [775, 426] width 183 height 38
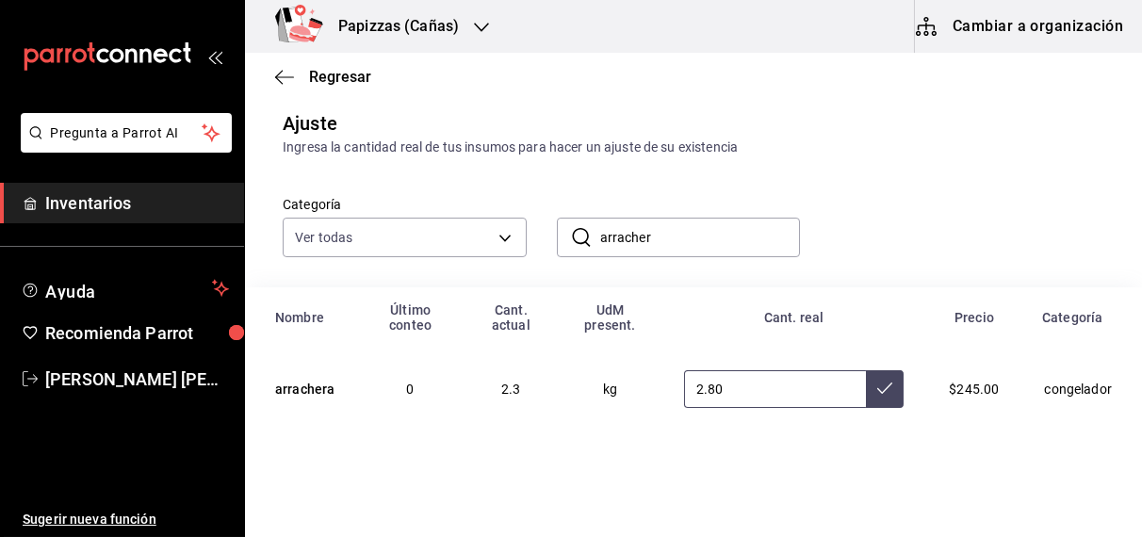
type input "2.80"
click at [877, 387] on icon at bounding box center [884, 388] width 15 height 15
click at [735, 230] on input "arracher" at bounding box center [700, 238] width 201 height 38
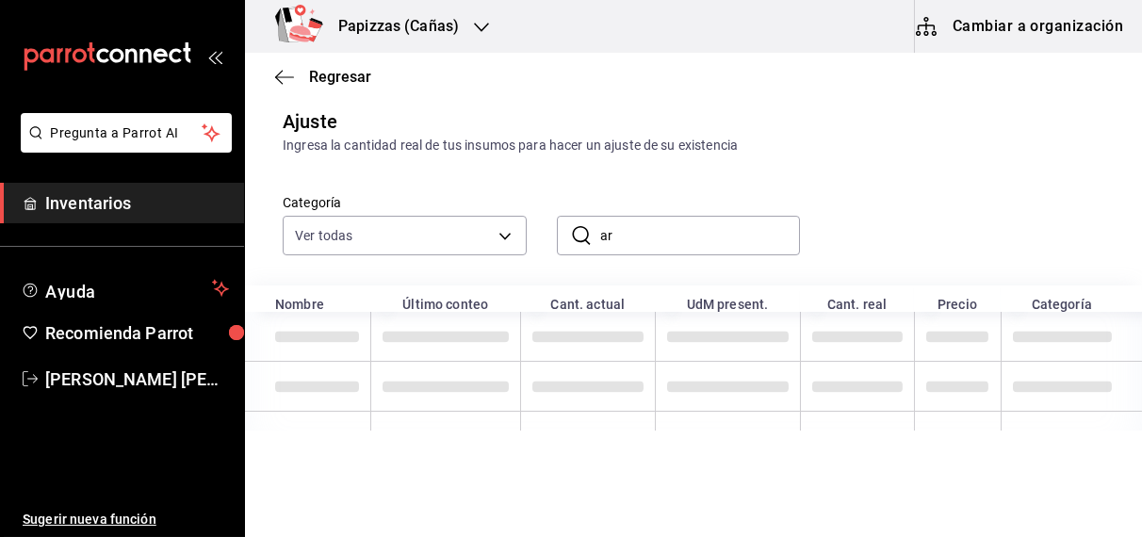
type input "a"
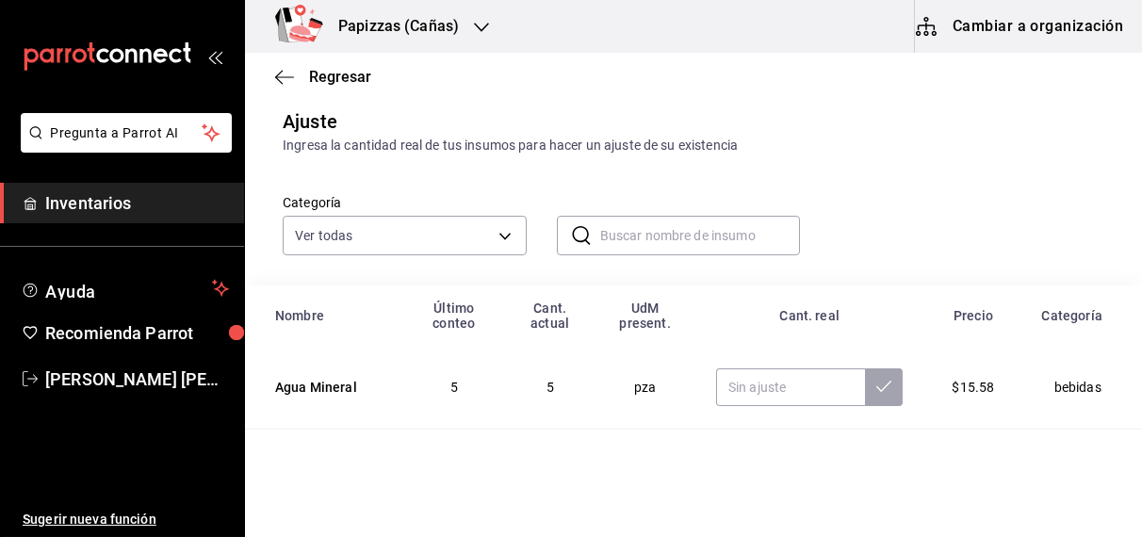
click at [724, 240] on input "text" at bounding box center [700, 236] width 201 height 38
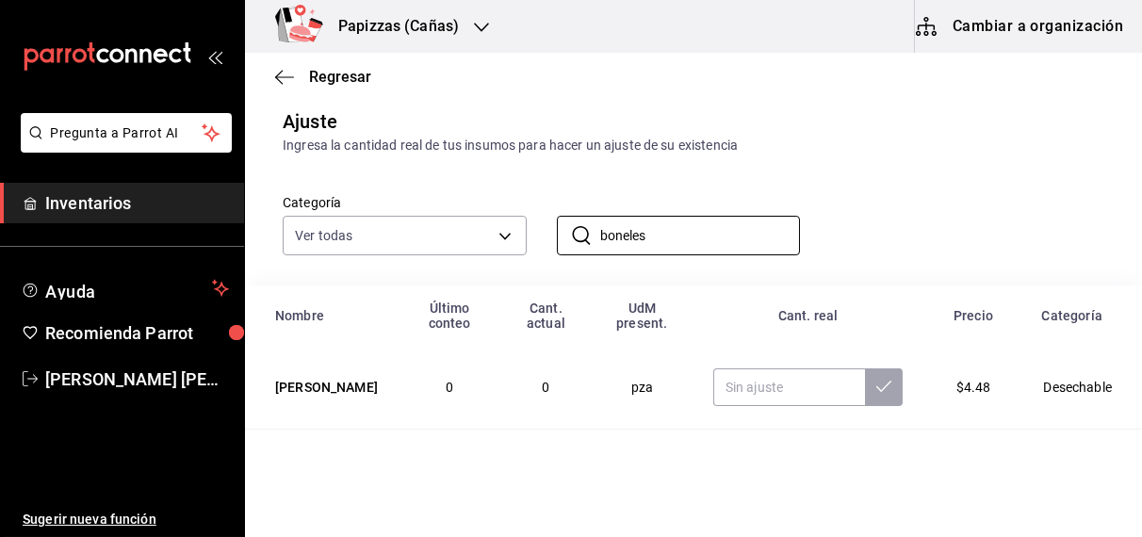
scroll to position [122, 0]
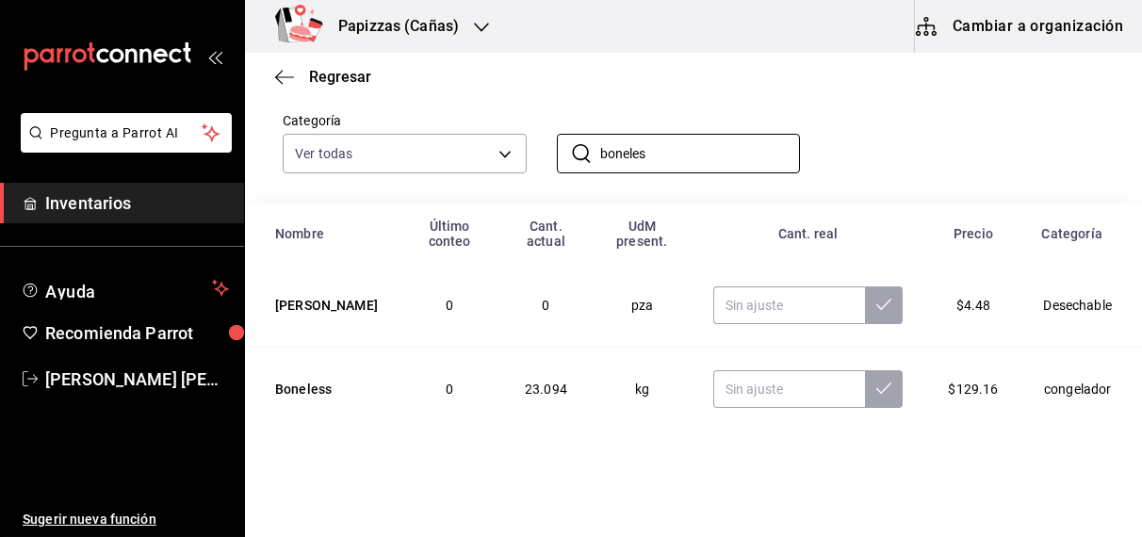
type input "boneles"
click at [757, 397] on input "text" at bounding box center [789, 389] width 153 height 38
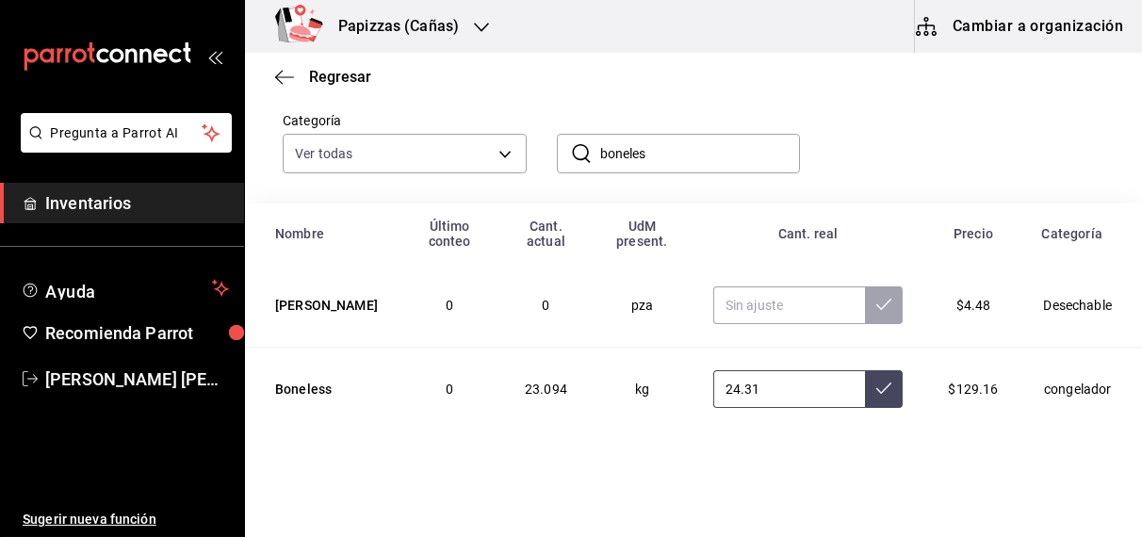
type input "24.31"
click at [876, 393] on icon at bounding box center [883, 388] width 15 height 15
click at [722, 150] on input "boneles" at bounding box center [700, 154] width 201 height 38
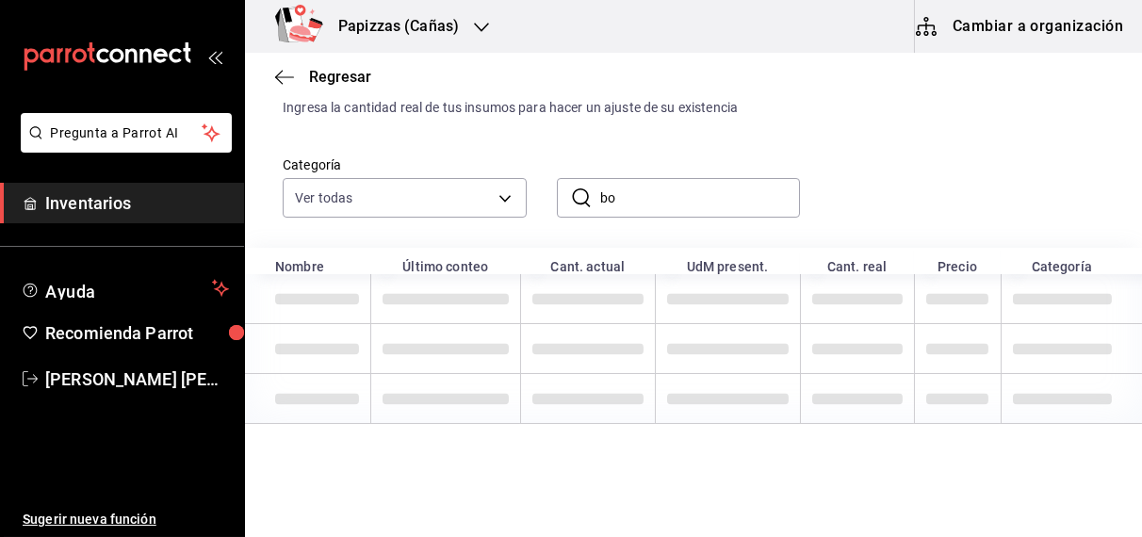
type input "b"
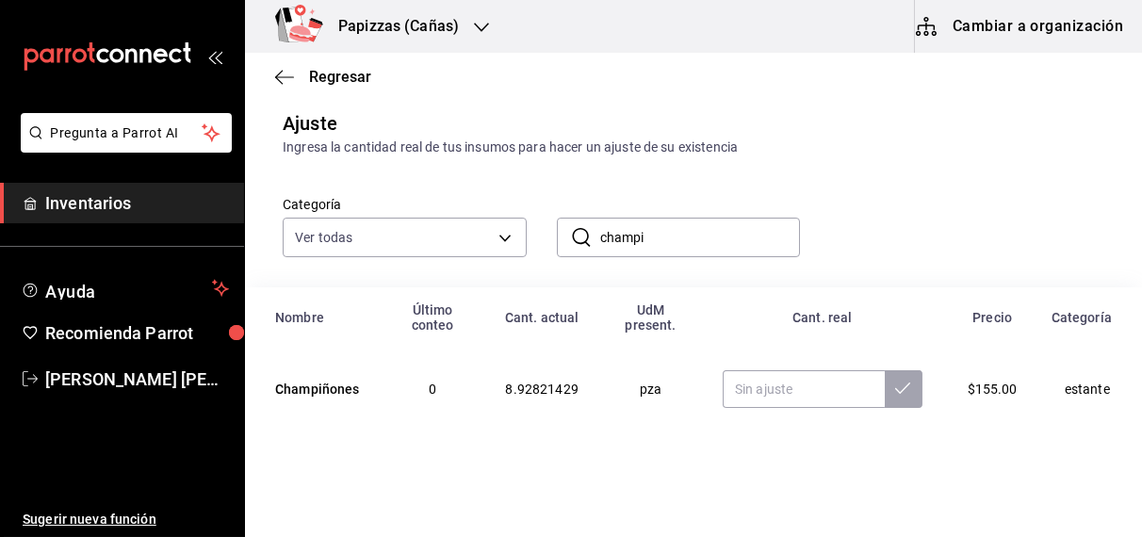
scroll to position [39, 0]
type input "champi"
click at [791, 383] on input "text" at bounding box center [804, 389] width 162 height 38
type input "1.58"
click at [895, 387] on icon at bounding box center [902, 388] width 15 height 15
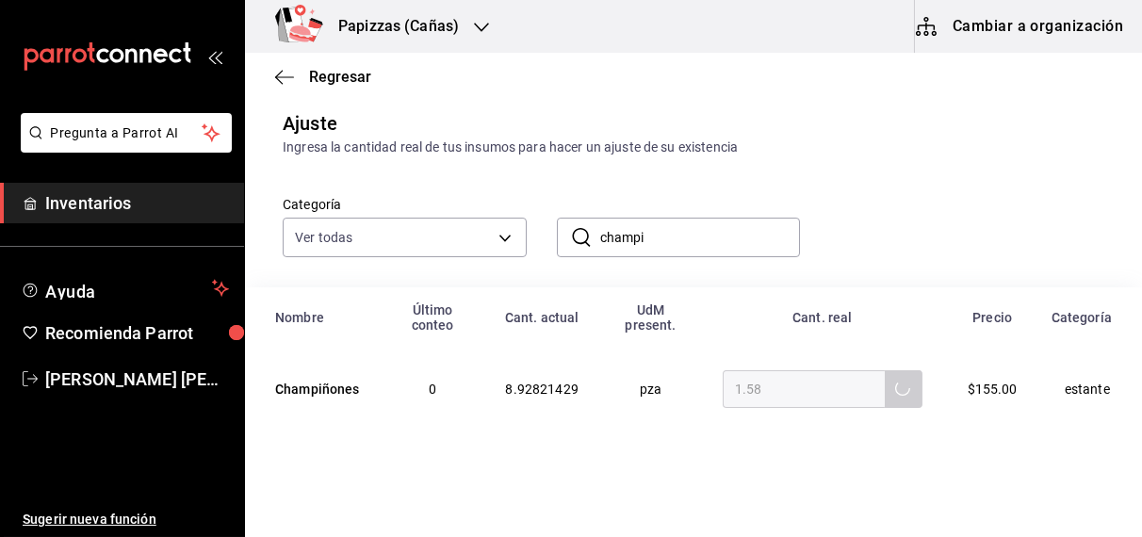
click at [707, 232] on input "champi" at bounding box center [700, 238] width 201 height 38
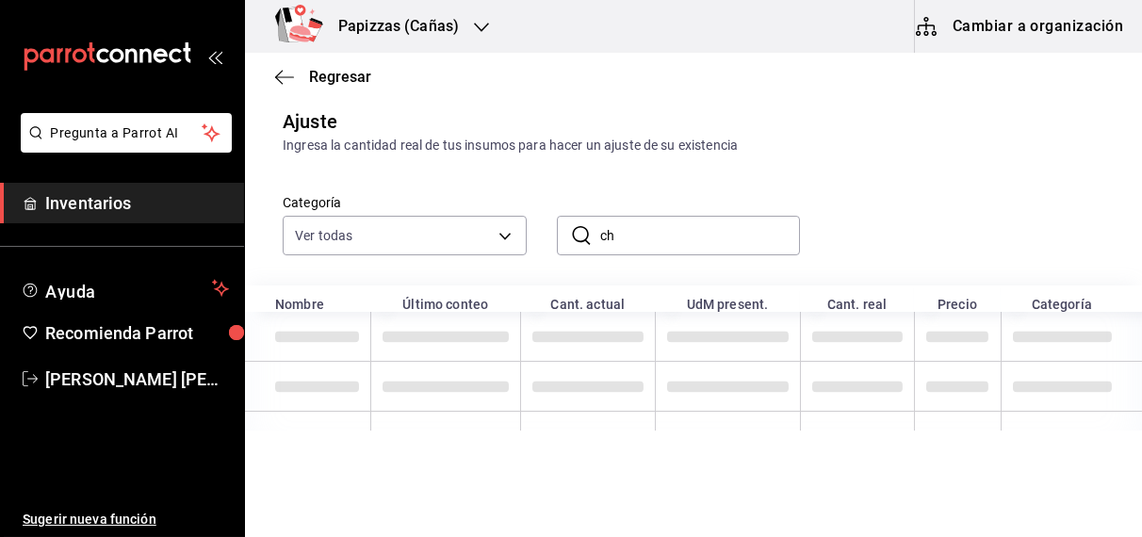
type input "c"
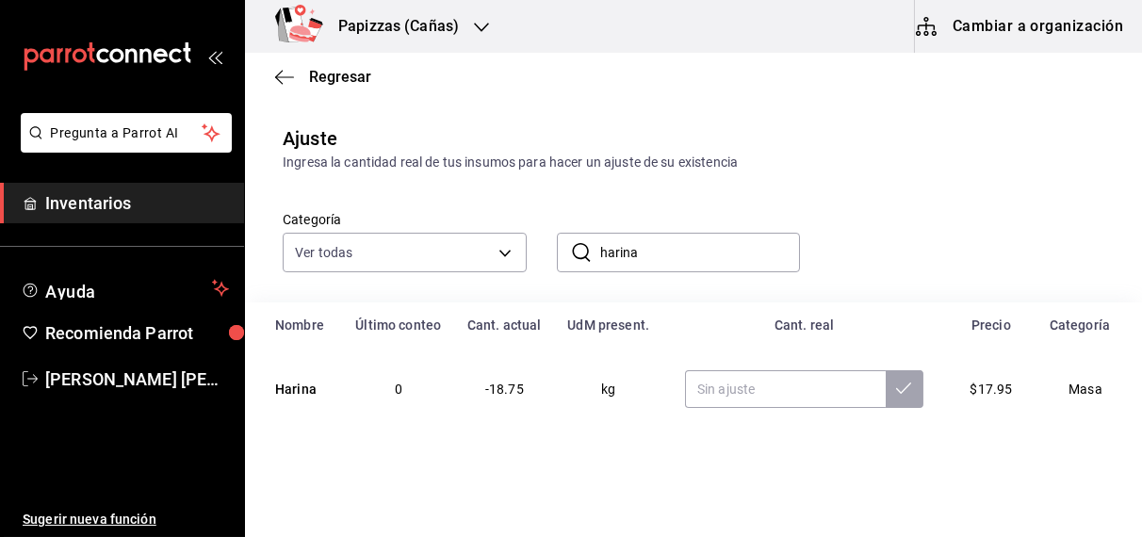
scroll to position [23, 0]
type input "harina"
click at [773, 382] on input "text" at bounding box center [785, 389] width 201 height 38
click at [343, 73] on span "Regresar" at bounding box center [340, 77] width 62 height 18
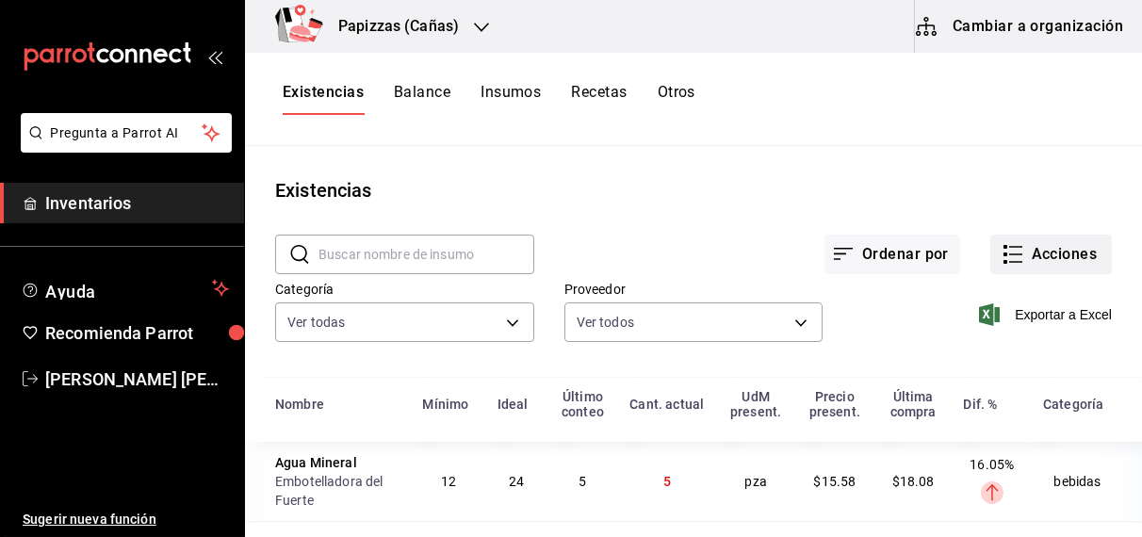
click at [1052, 264] on button "Acciones" at bounding box center [1051, 255] width 122 height 40
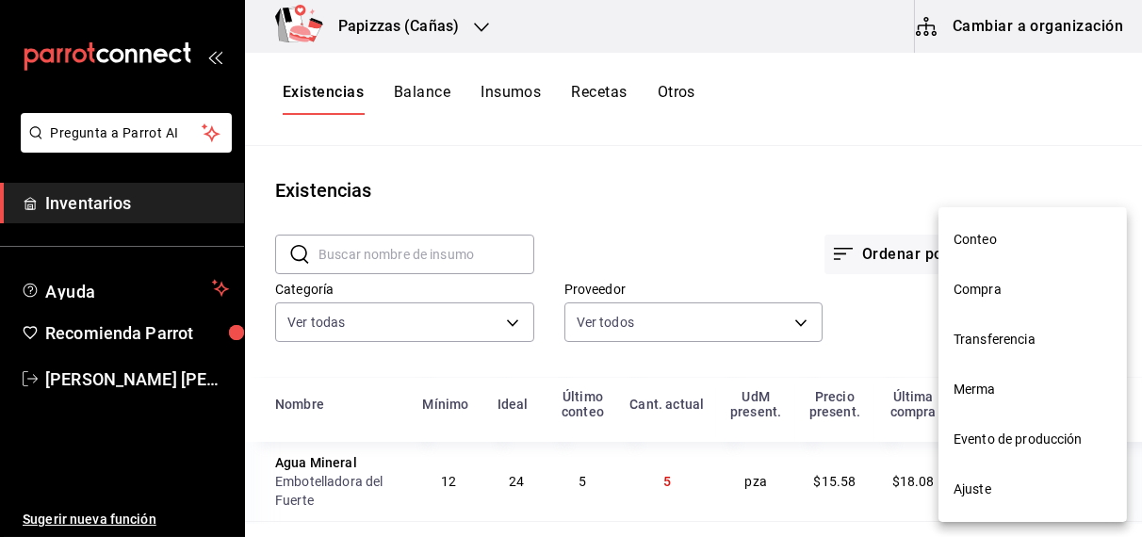
click at [997, 490] on span "Ajuste" at bounding box center [1032, 490] width 158 height 20
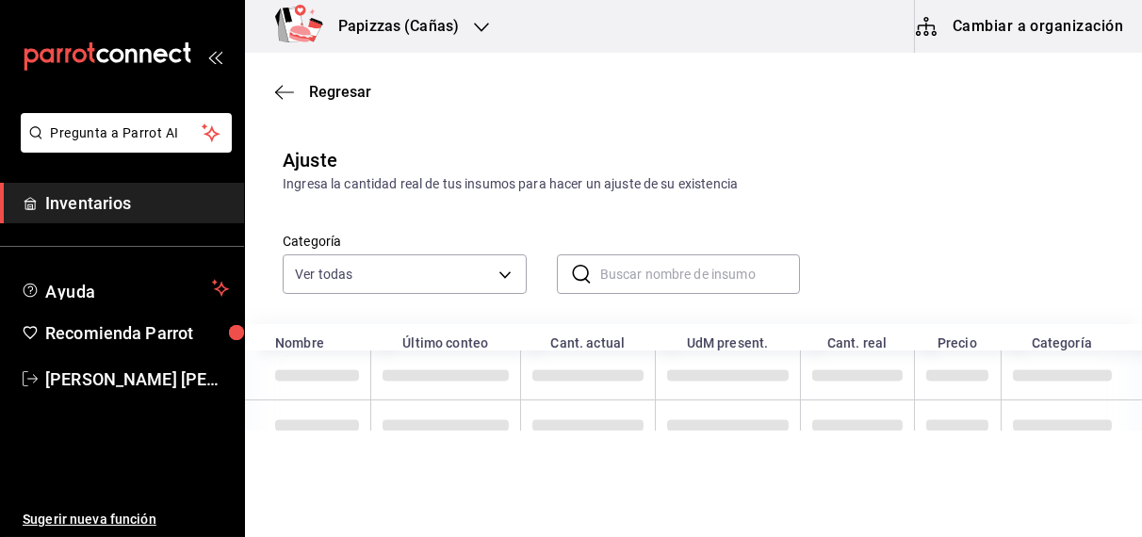
click at [721, 279] on input "text" at bounding box center [700, 274] width 201 height 38
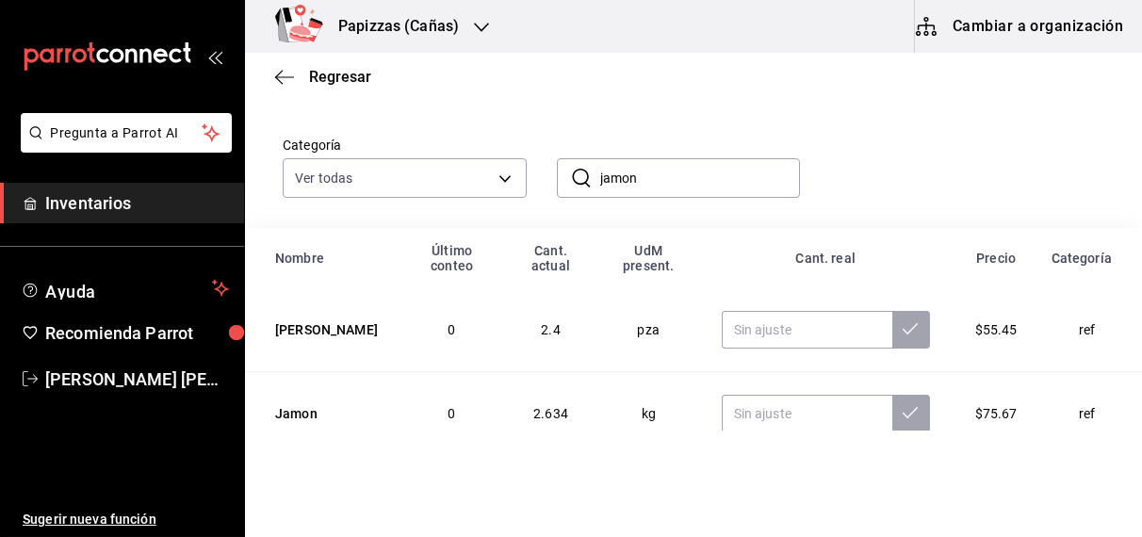
scroll to position [122, 0]
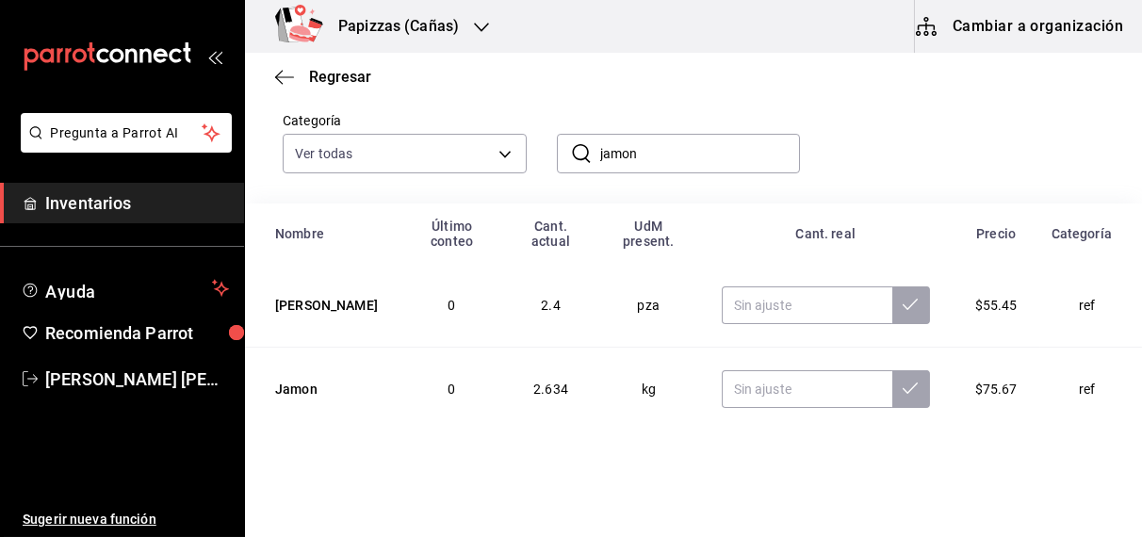
type input "jamon"
click at [798, 391] on input "text" at bounding box center [807, 389] width 171 height 38
type input "2.16"
click at [892, 373] on button at bounding box center [911, 389] width 38 height 38
click at [734, 154] on input "jamon" at bounding box center [700, 154] width 201 height 38
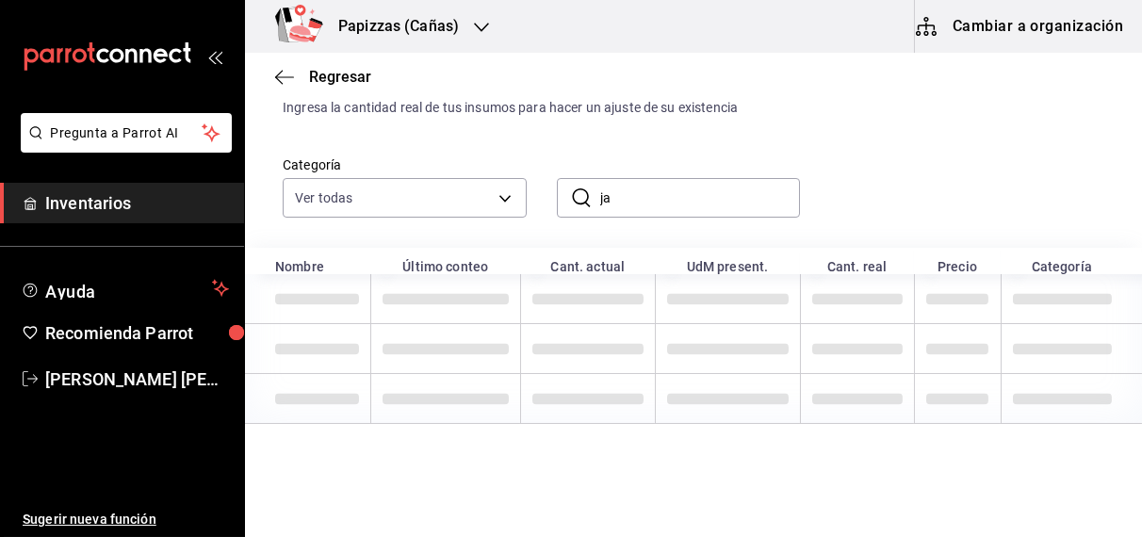
type input "j"
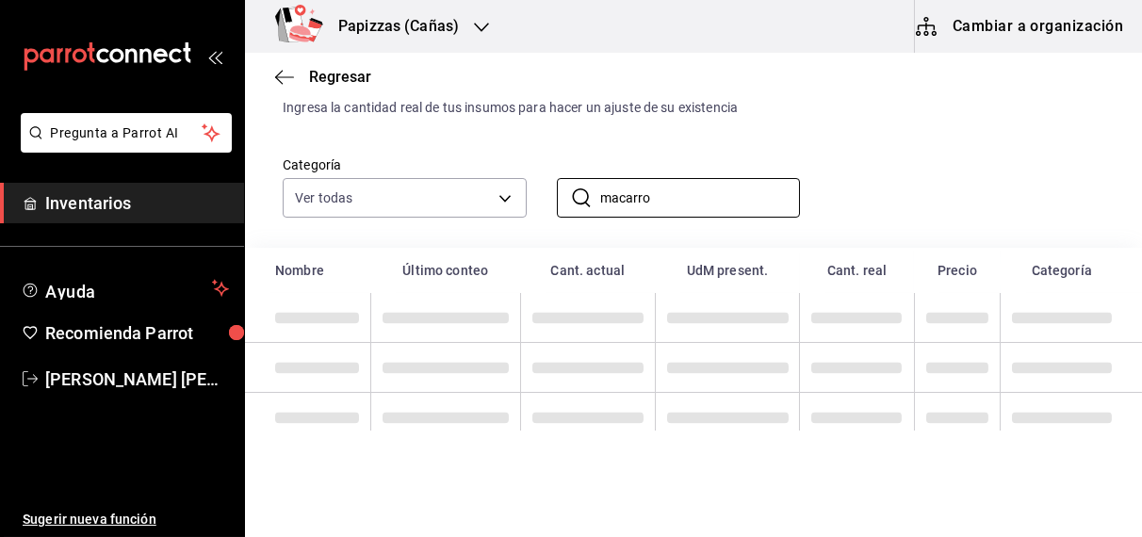
scroll to position [23, 0]
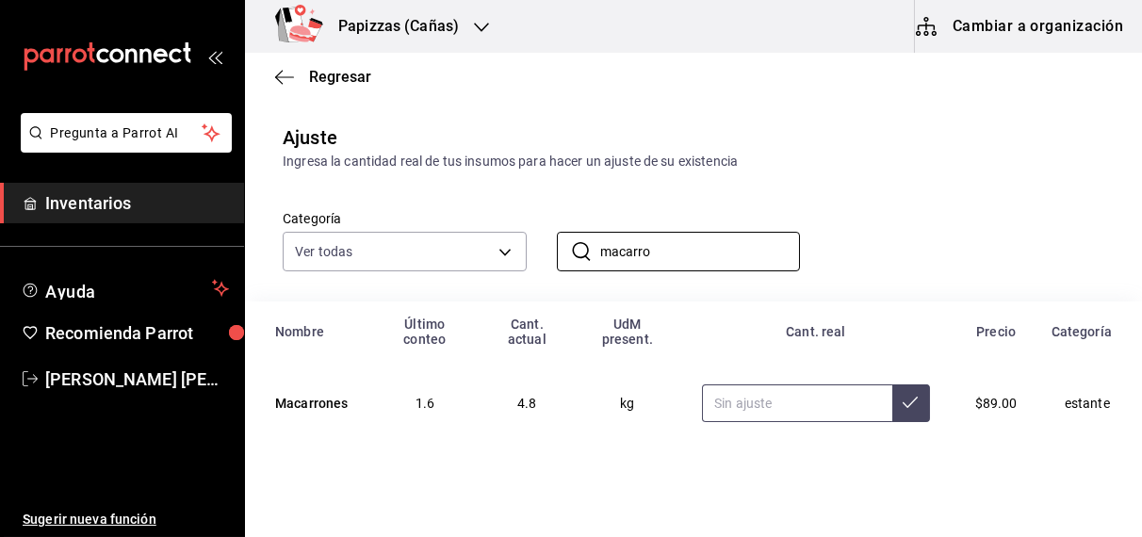
type input "macarro"
click at [845, 384] on input "text" at bounding box center [797, 403] width 190 height 38
type input "4.50"
click at [903, 397] on icon at bounding box center [910, 402] width 15 height 11
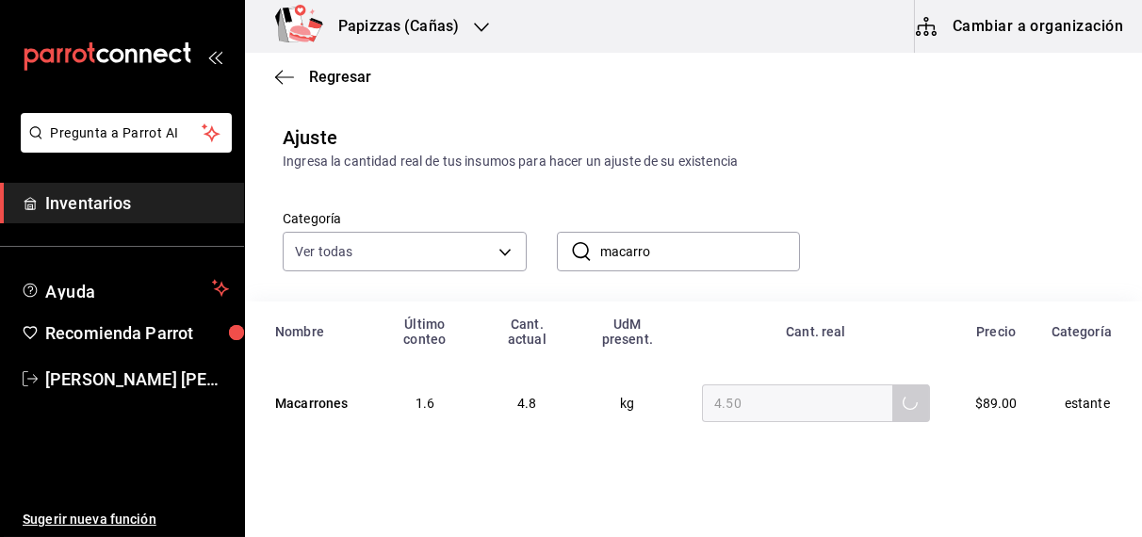
click at [724, 255] on input "macarro" at bounding box center [700, 252] width 201 height 38
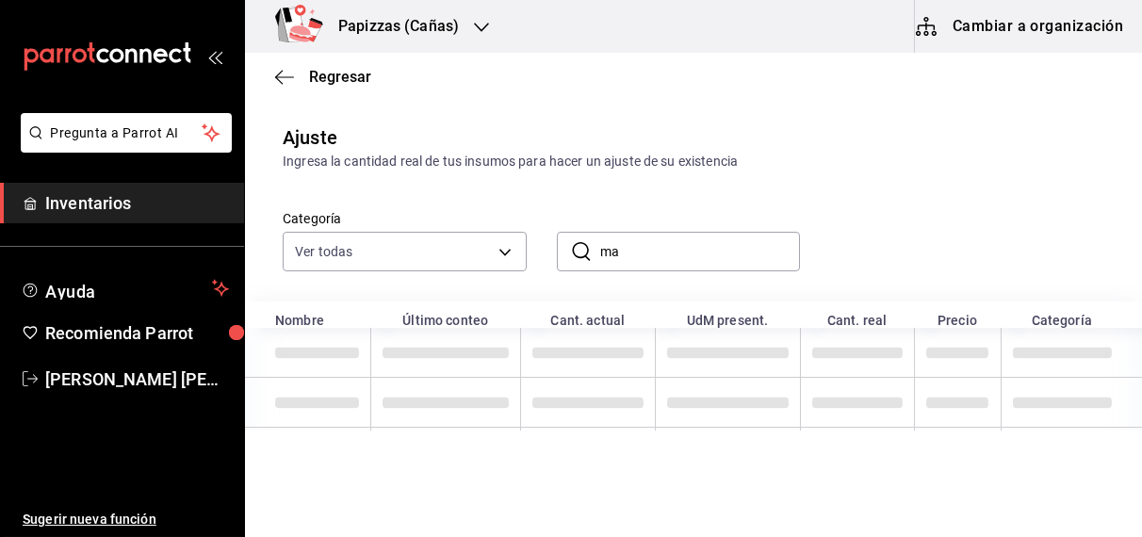
type input "m"
type input "f"
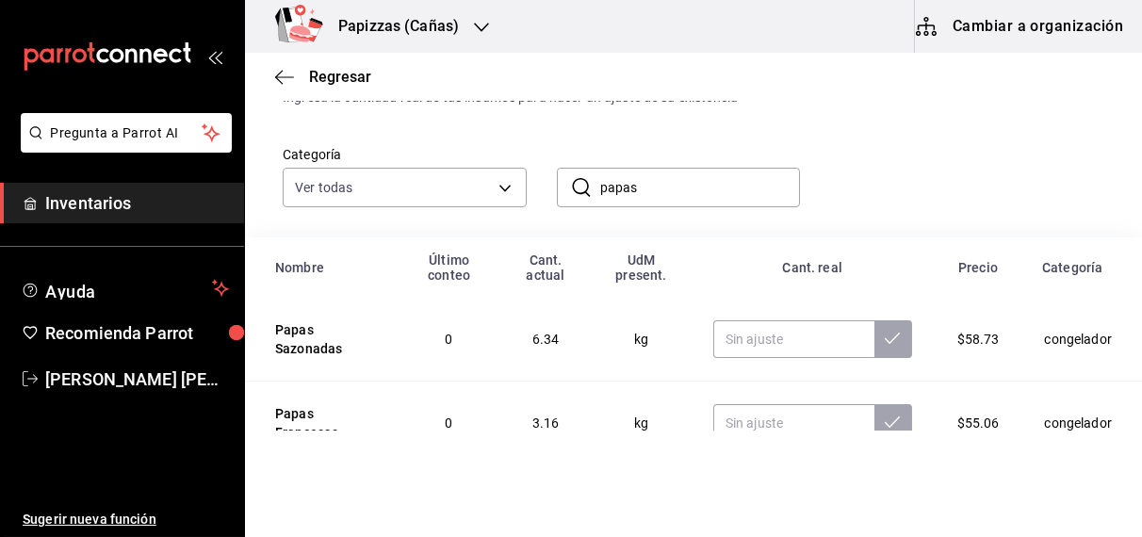
scroll to position [122, 0]
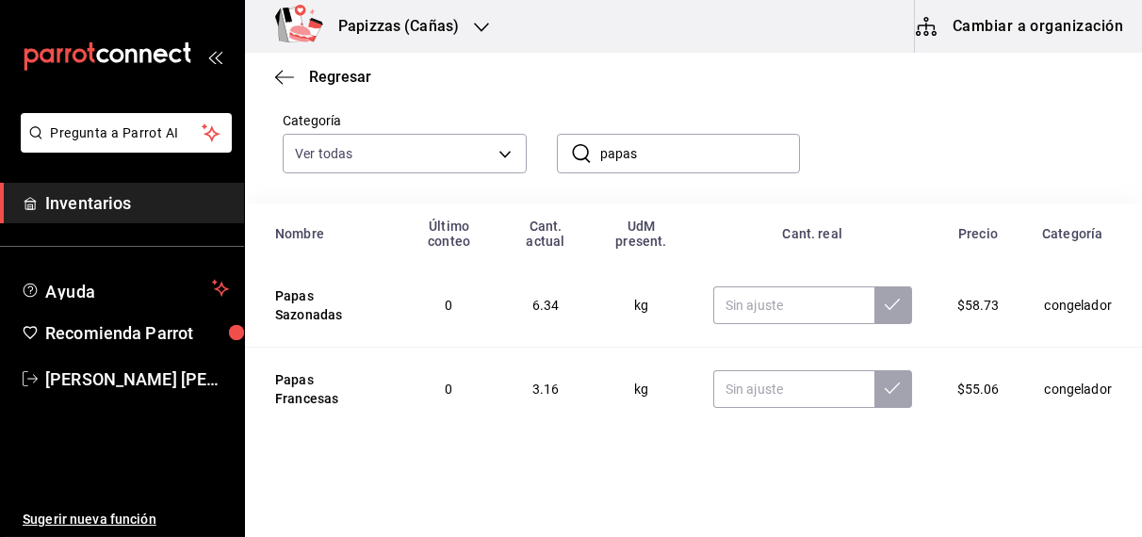
type input "papas"
click at [759, 309] on input "text" at bounding box center [793, 305] width 161 height 38
type input "6.01"
click at [761, 386] on input "text" at bounding box center [793, 389] width 161 height 38
click at [688, 150] on input "papas" at bounding box center [700, 154] width 201 height 38
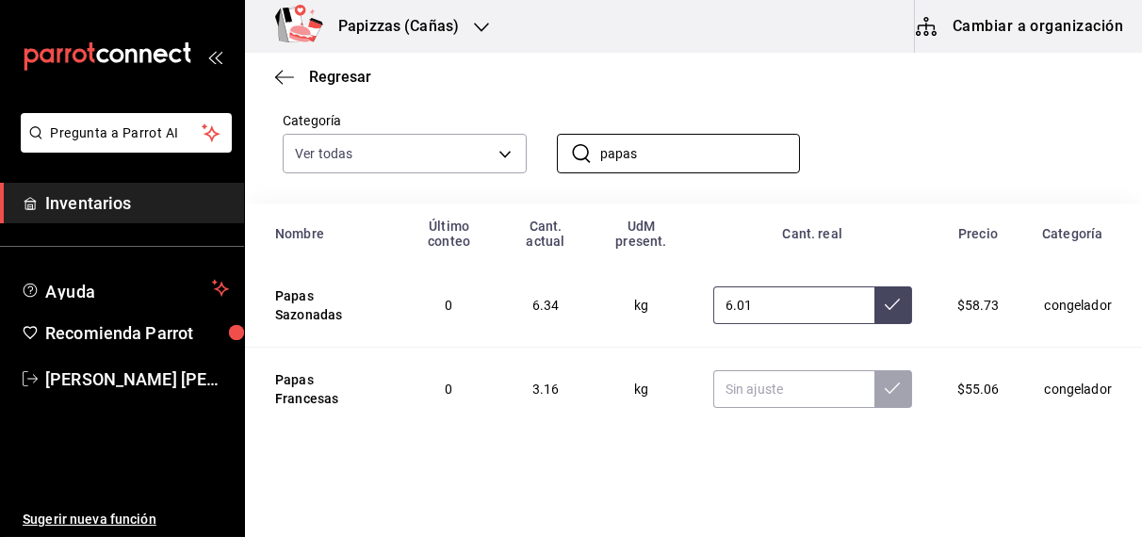
click at [874, 303] on button at bounding box center [893, 305] width 38 height 38
click at [738, 150] on input "papas" at bounding box center [700, 154] width 201 height 38
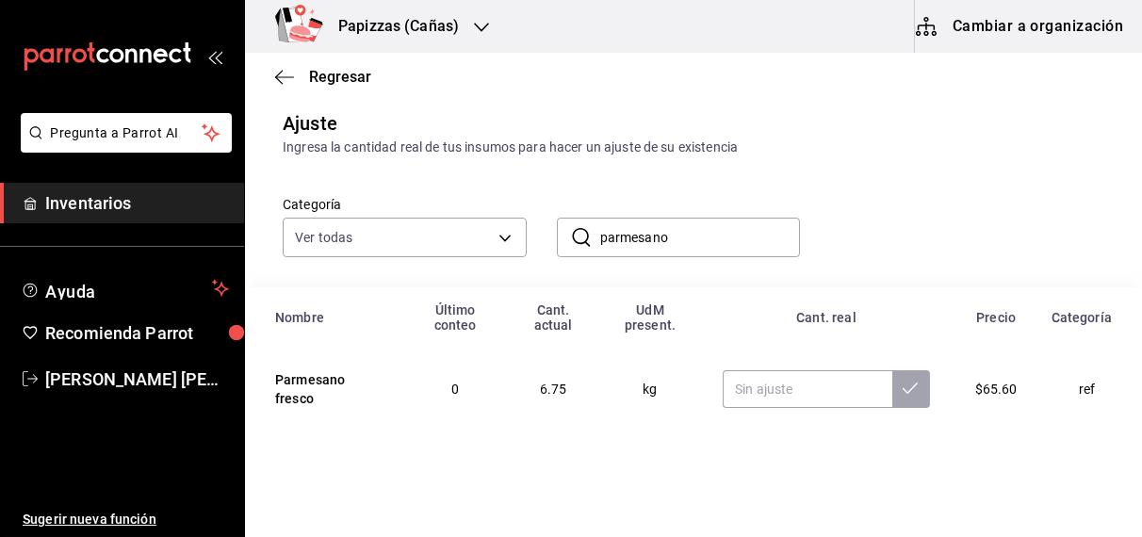
scroll to position [39, 0]
type input "parmesano"
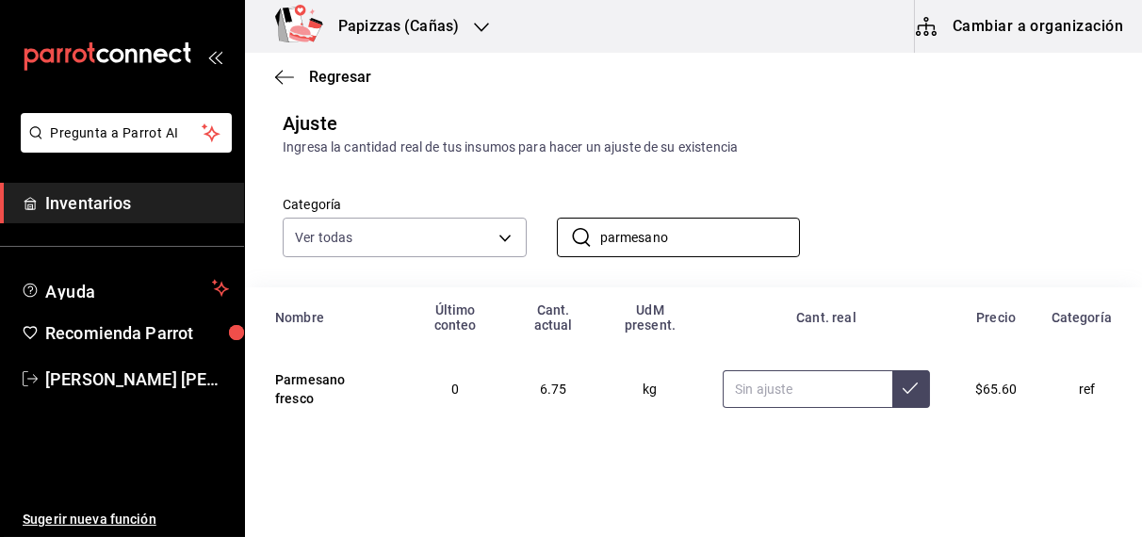
click at [821, 384] on input "text" at bounding box center [807, 389] width 169 height 38
type input "2.95"
click at [892, 388] on button at bounding box center [911, 389] width 38 height 38
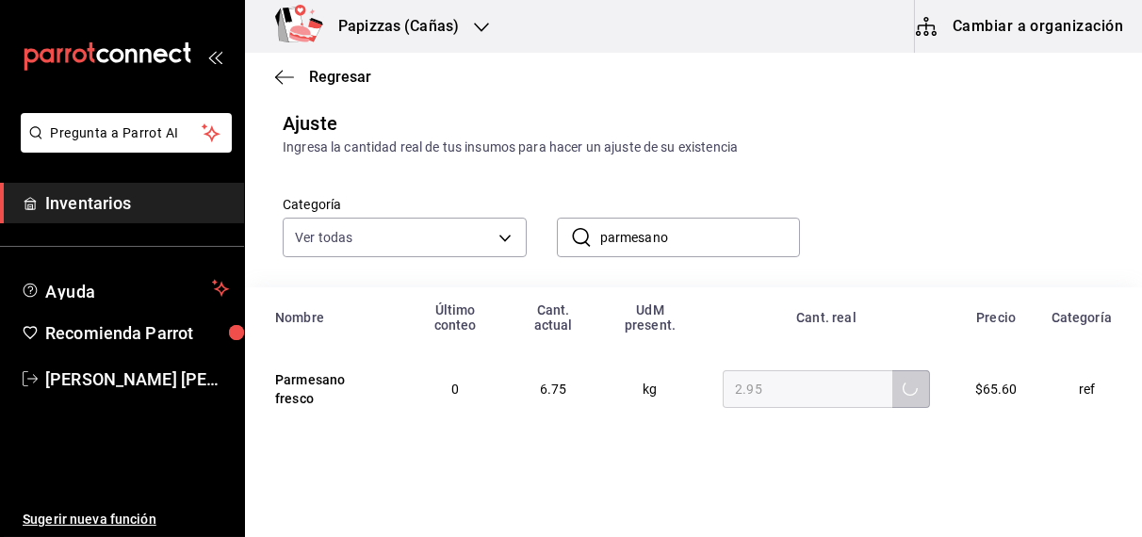
click at [724, 236] on input "parmesano" at bounding box center [700, 238] width 201 height 38
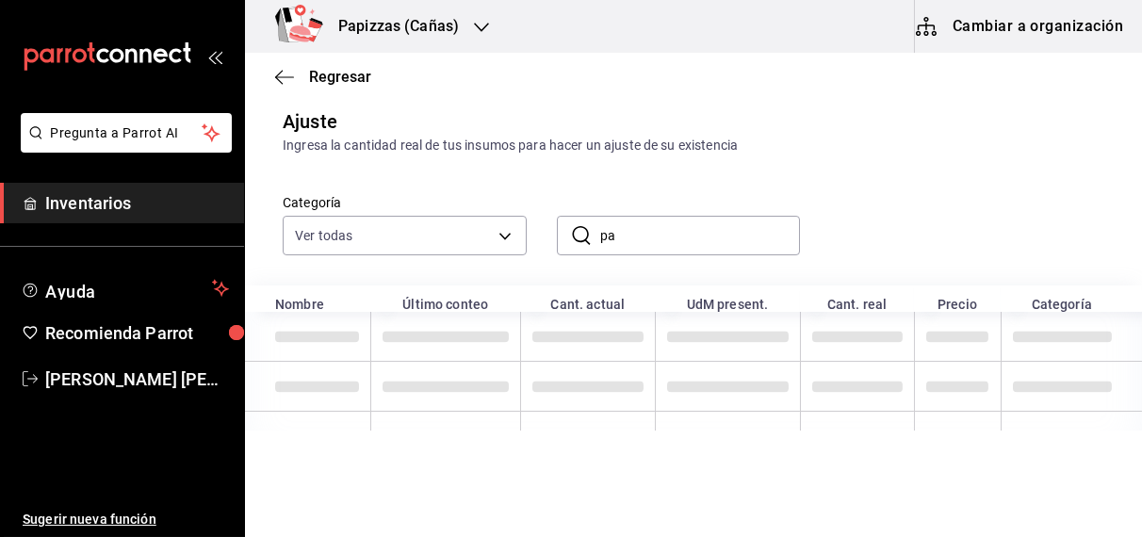
type input "p"
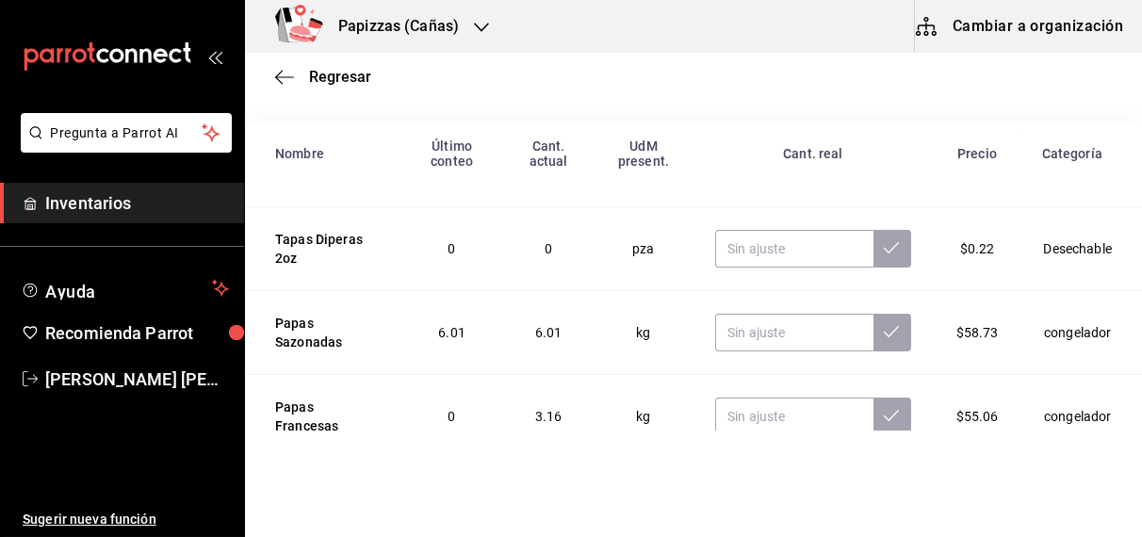
scroll to position [311, 0]
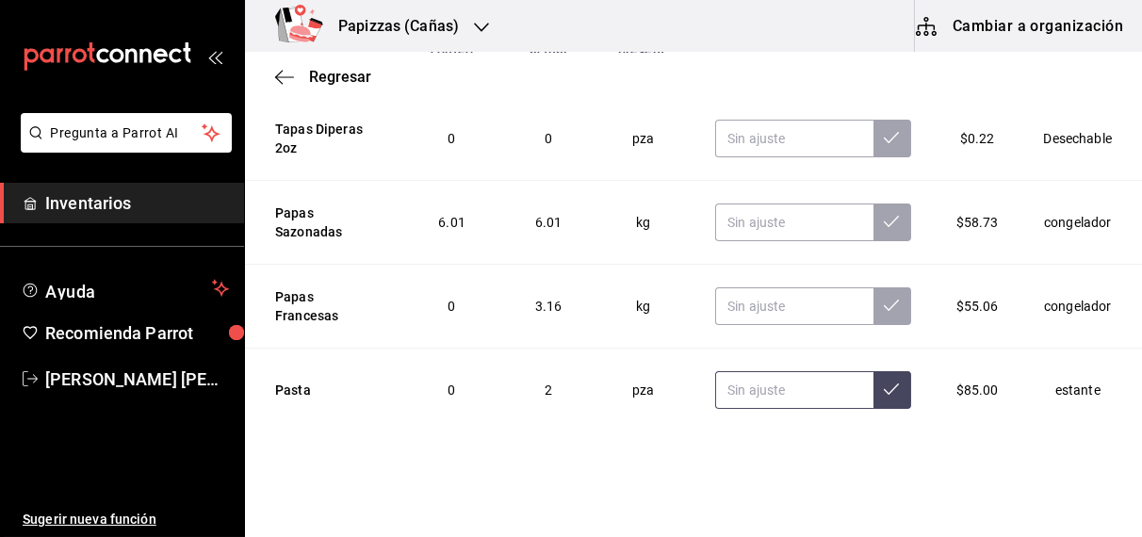
click at [768, 387] on input "text" at bounding box center [793, 390] width 157 height 38
click at [741, 396] on input "text" at bounding box center [793, 390] width 157 height 38
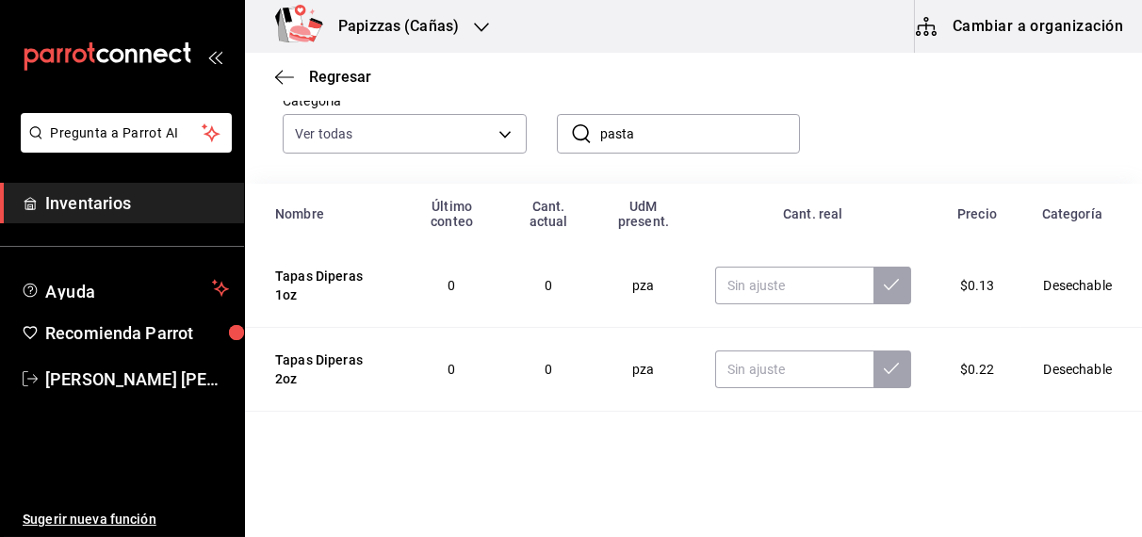
scroll to position [0, 0]
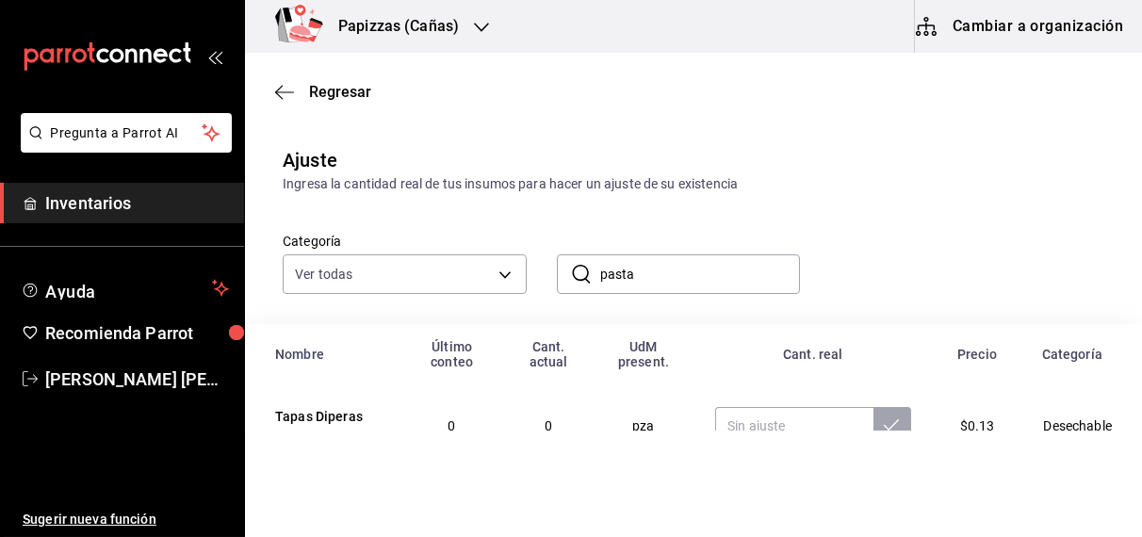
click at [677, 276] on input "pasta" at bounding box center [700, 274] width 201 height 38
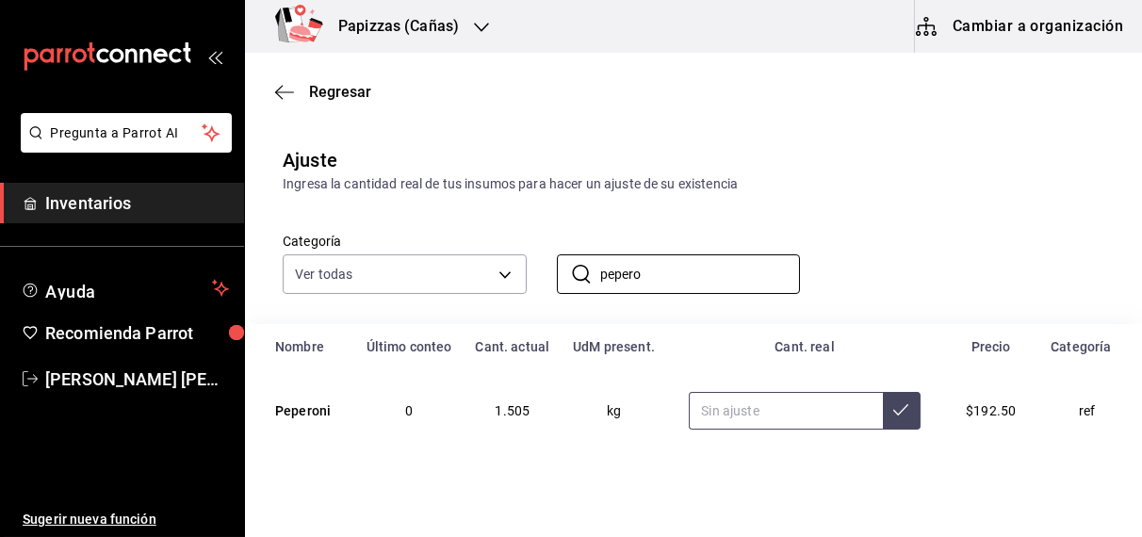
type input "pepero"
click at [794, 407] on input "text" at bounding box center [785, 411] width 193 height 38
type input "1.15"
click at [893, 411] on icon at bounding box center [900, 409] width 15 height 15
click at [739, 282] on input "pepero" at bounding box center [700, 274] width 201 height 38
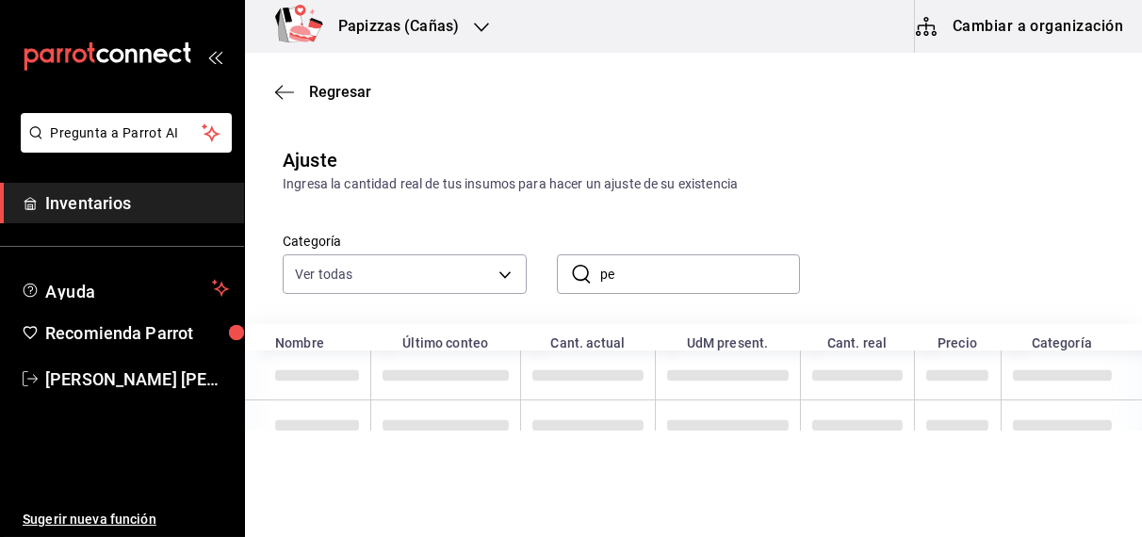
type input "p"
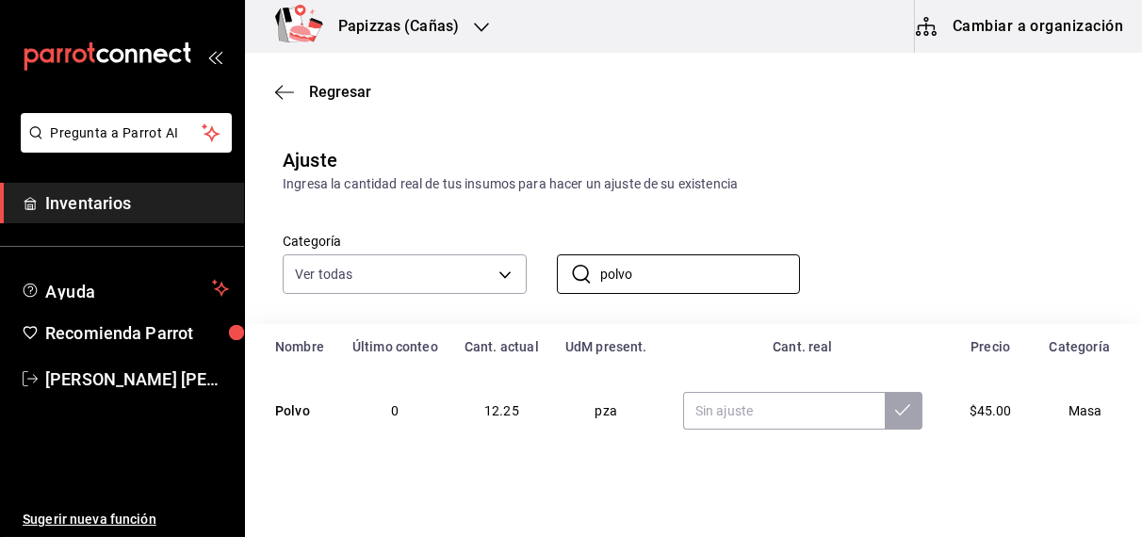
scroll to position [23, 0]
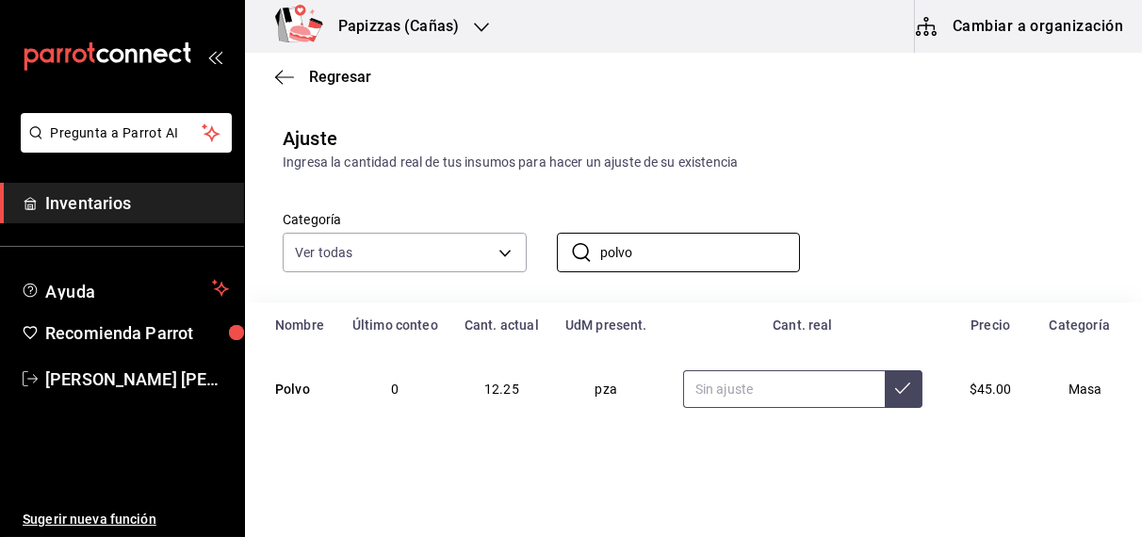
type input "polvo"
click at [742, 393] on input "text" at bounding box center [784, 389] width 202 height 38
type input "15.67"
click at [895, 382] on icon at bounding box center [902, 388] width 15 height 15
click at [732, 251] on input "polvo" at bounding box center [700, 253] width 201 height 38
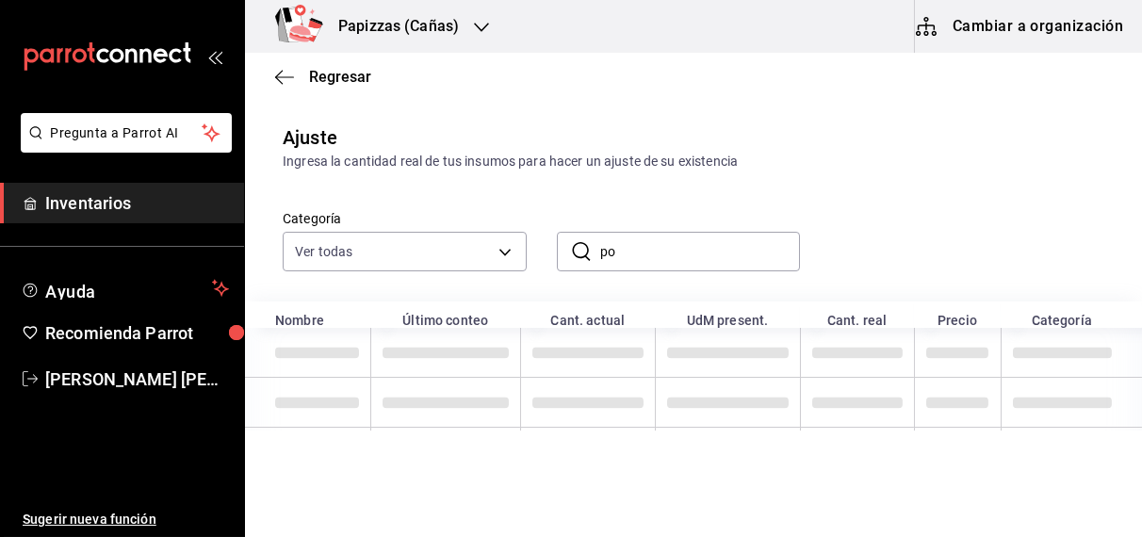
type input "p"
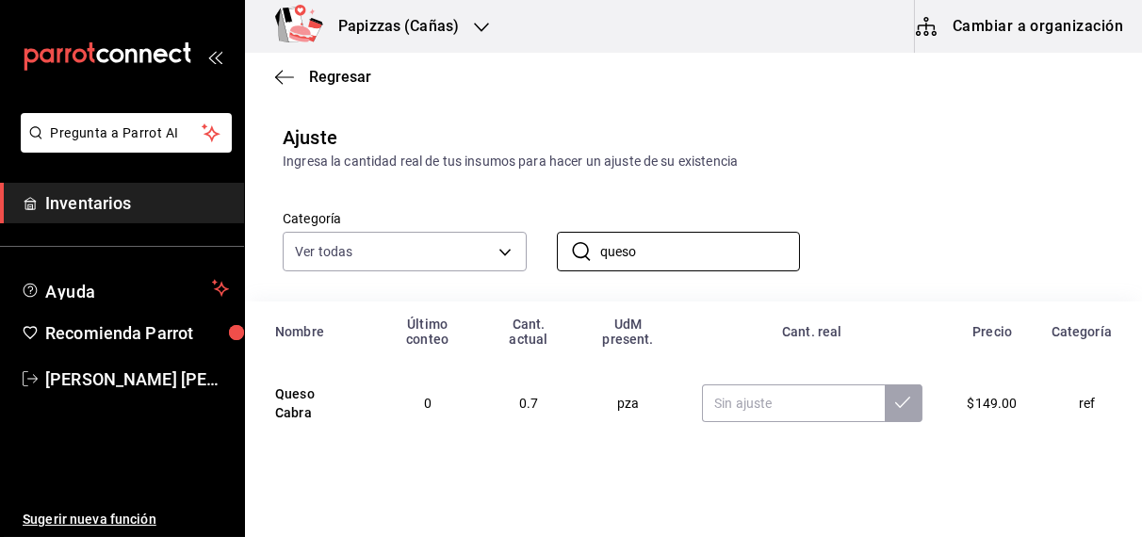
scroll to position [122, 0]
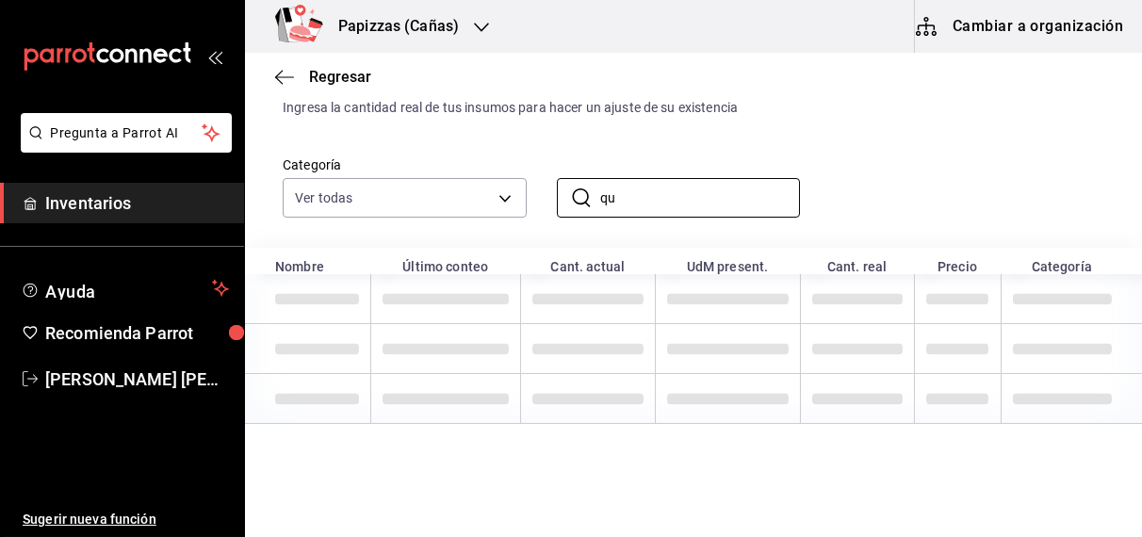
type input "q"
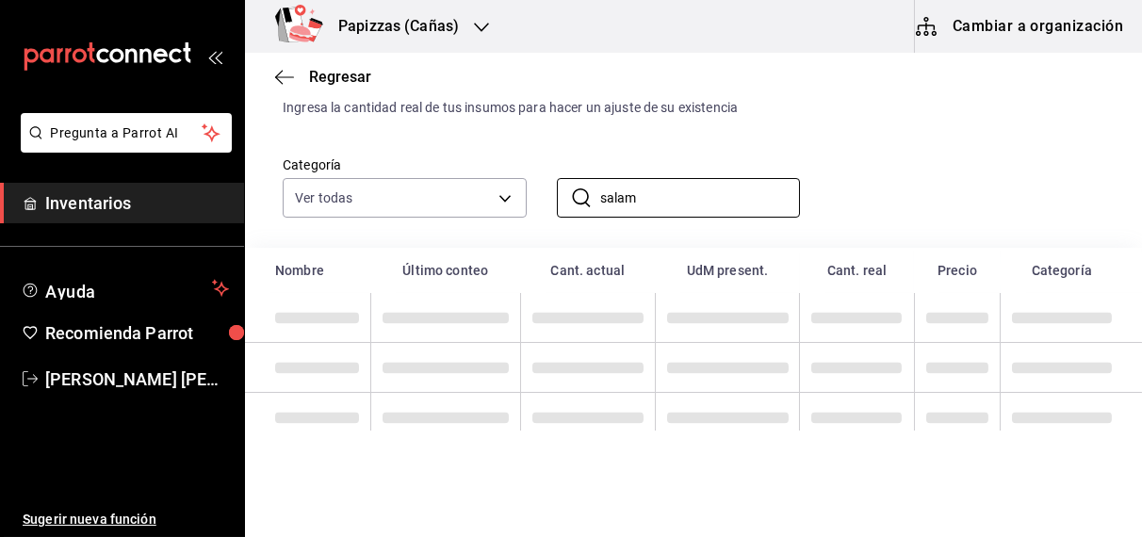
scroll to position [23, 0]
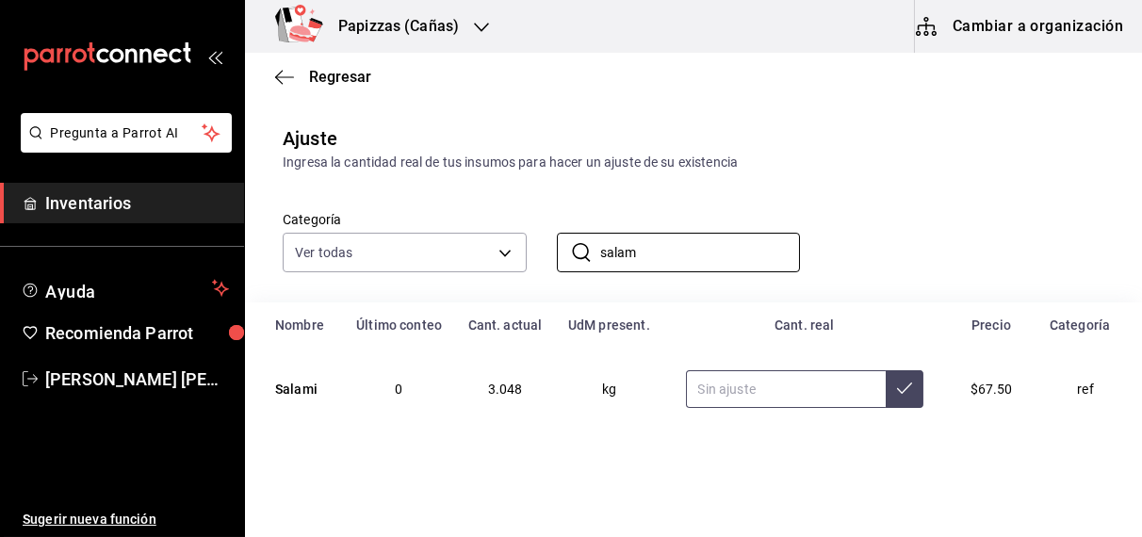
type input "salam"
click at [752, 388] on input "text" at bounding box center [786, 389] width 201 height 38
type input "2.56"
click at [897, 387] on icon at bounding box center [904, 388] width 15 height 15
click at [739, 258] on input "salam" at bounding box center [700, 253] width 201 height 38
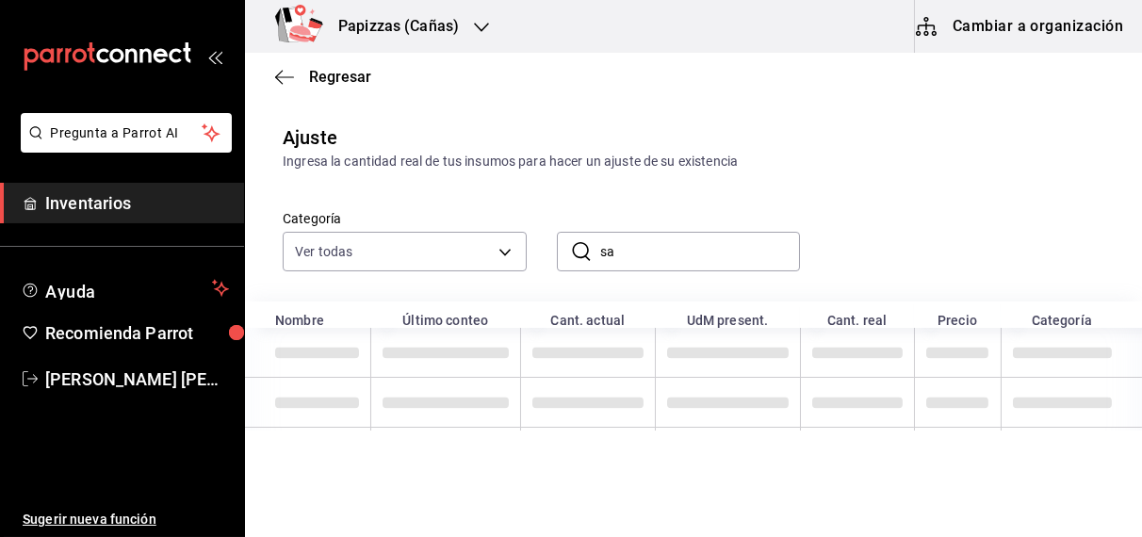
type input "s"
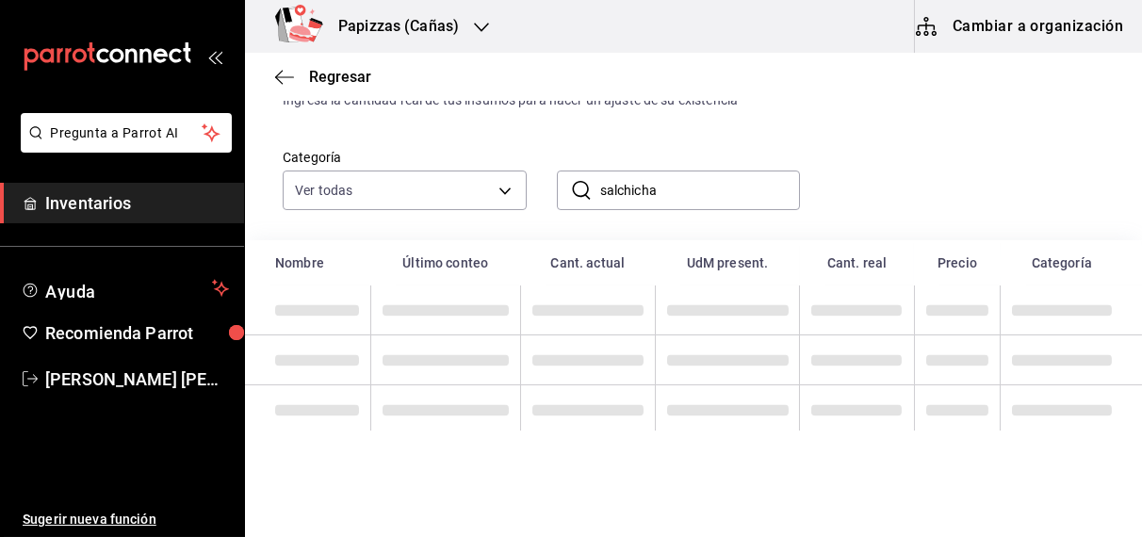
scroll to position [85, 0]
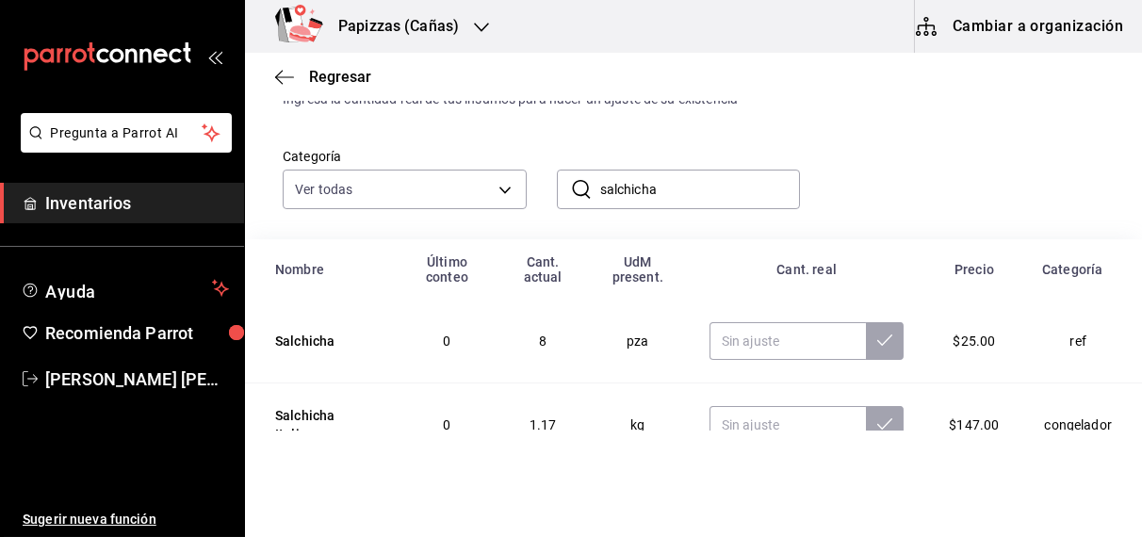
type input "salchicha"
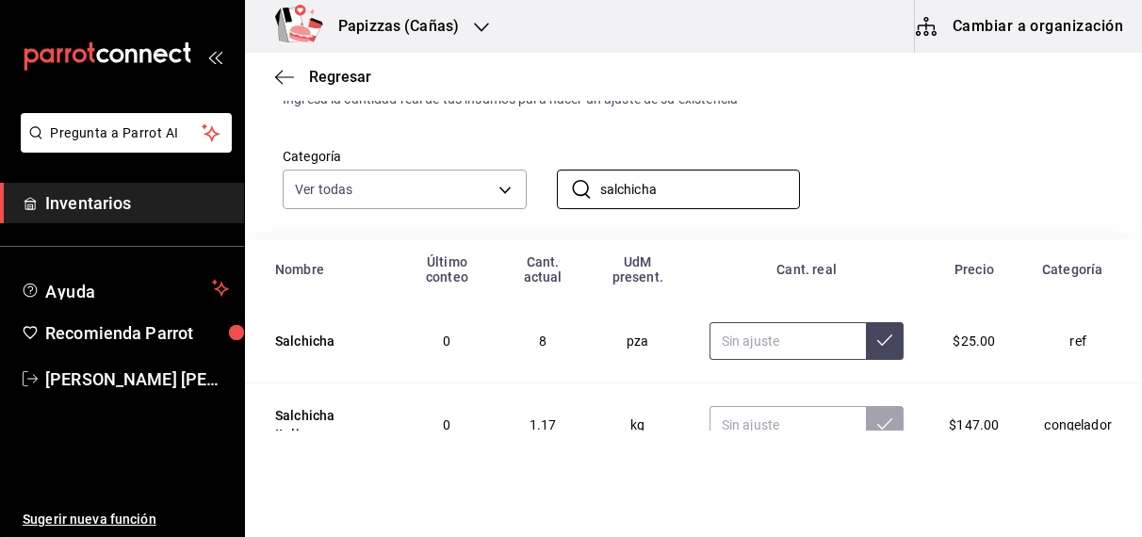
click at [773, 345] on input "text" at bounding box center [787, 341] width 157 height 38
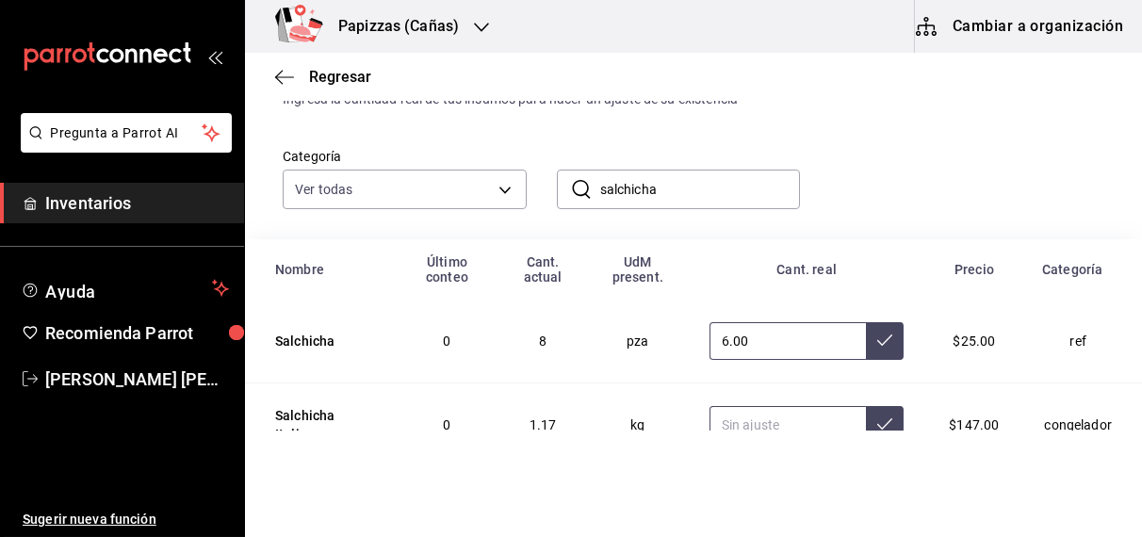
type input "6.00"
click at [759, 423] on input "text" at bounding box center [787, 425] width 157 height 38
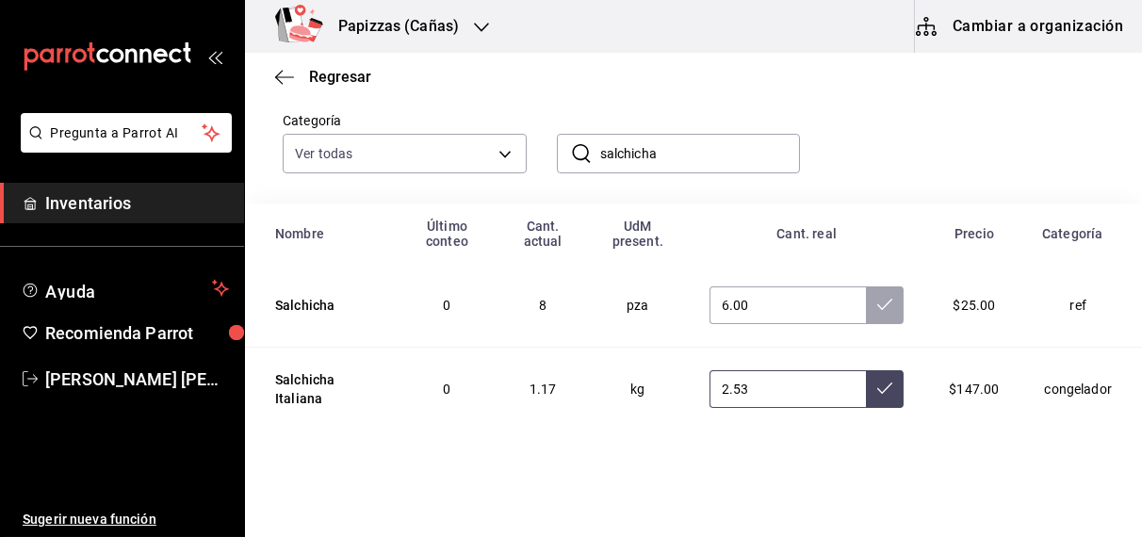
type input "2.53"
click at [873, 404] on button at bounding box center [885, 389] width 38 height 38
click at [877, 305] on icon at bounding box center [884, 304] width 15 height 15
click at [724, 156] on input "salchicha" at bounding box center [700, 154] width 201 height 38
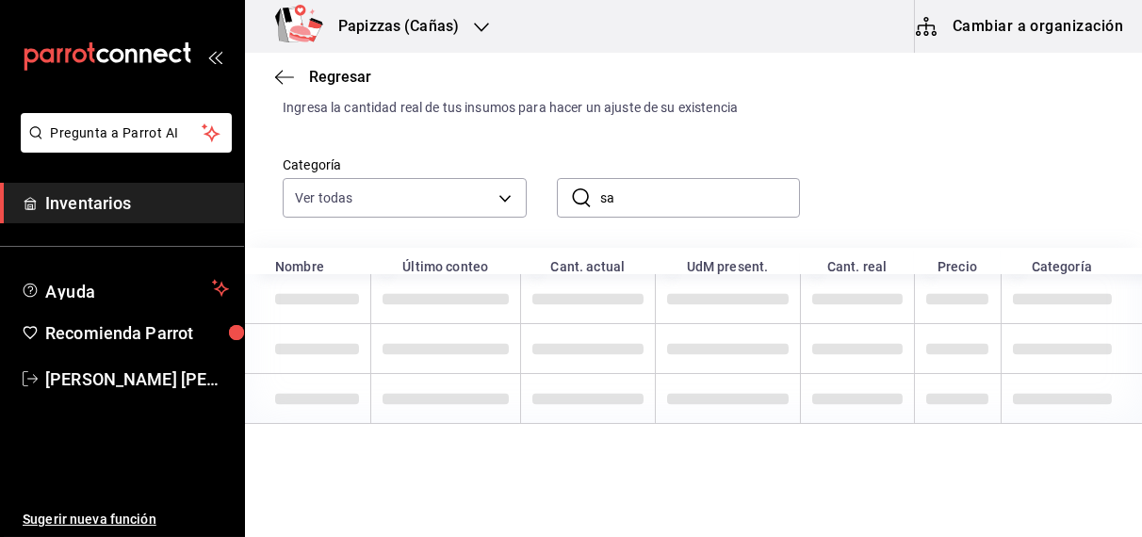
type input "s"
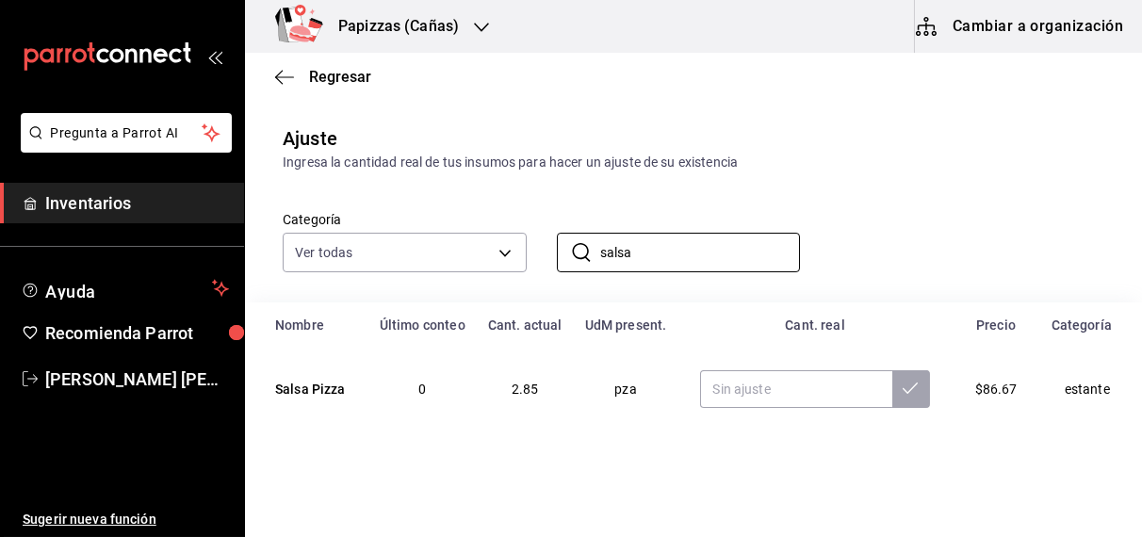
scroll to position [23, 0]
type input "salsa"
click at [787, 390] on input "text" at bounding box center [795, 389] width 191 height 38
type input "8.85"
click at [903, 387] on icon at bounding box center [910, 387] width 15 height 11
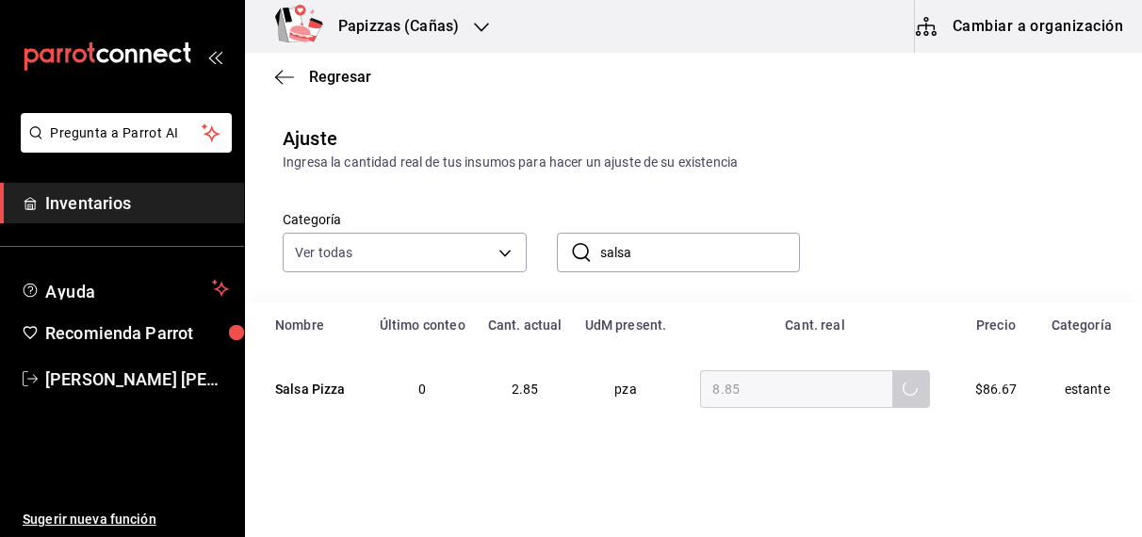
click at [727, 255] on input "salsa" at bounding box center [700, 253] width 201 height 38
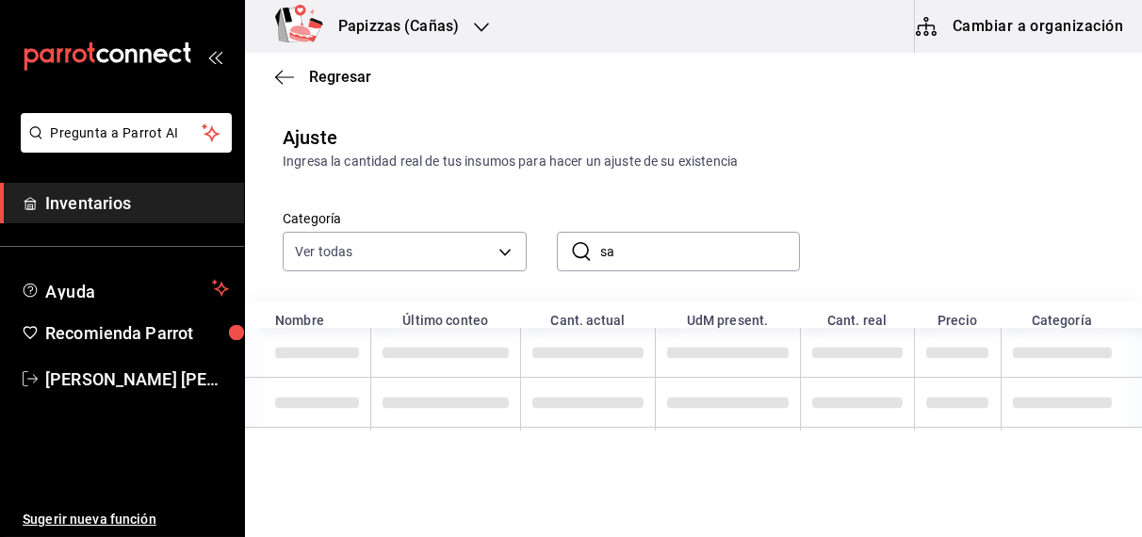
type input "s"
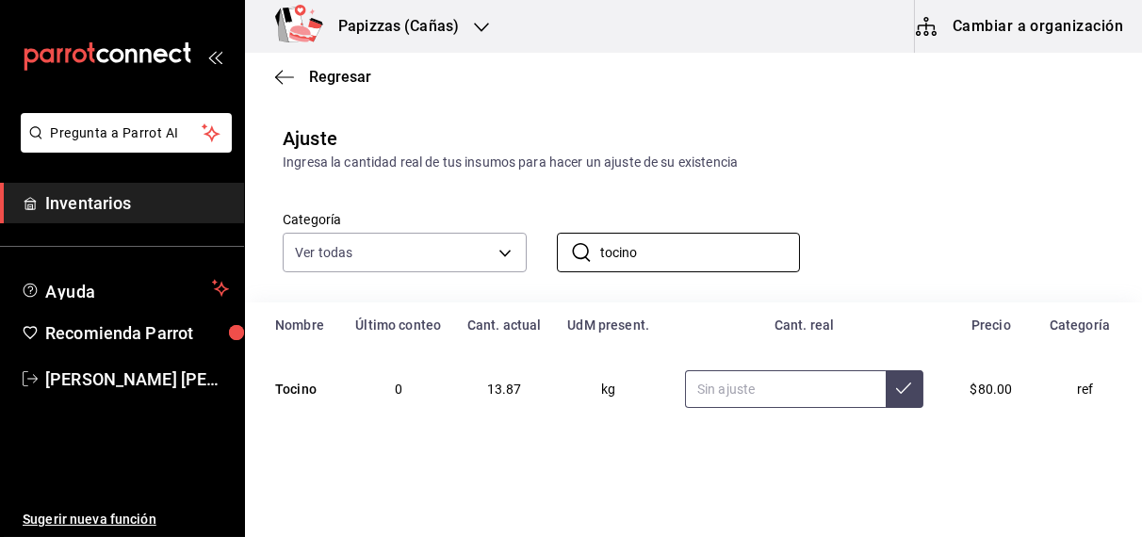
type input "tocino"
click at [820, 388] on input "text" at bounding box center [785, 389] width 201 height 38
type input "4.88"
click at [886, 402] on button at bounding box center [905, 389] width 38 height 38
click at [741, 253] on input "tocino" at bounding box center [700, 253] width 201 height 38
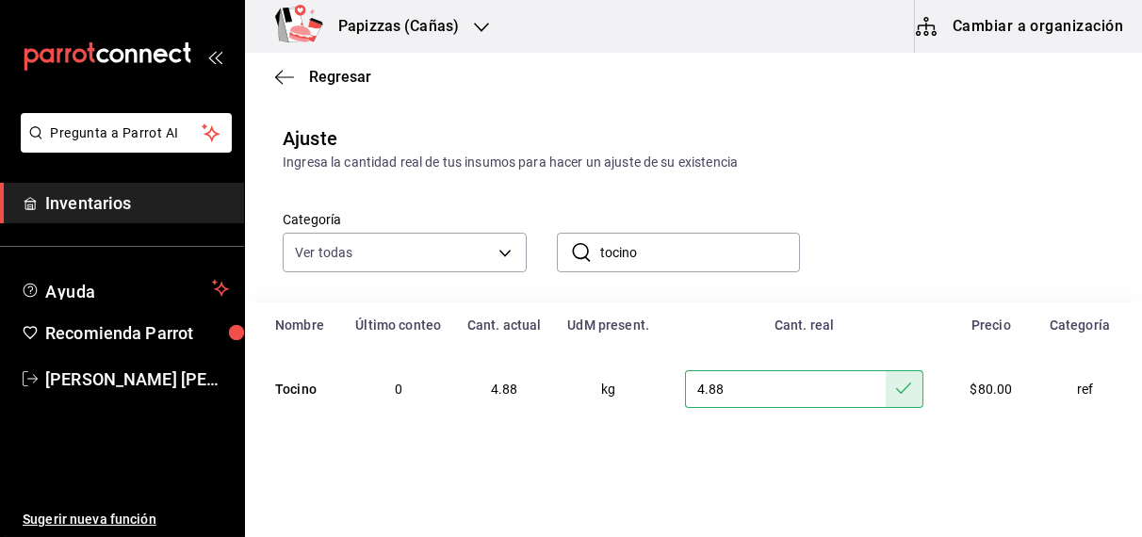
click at [749, 252] on input "tocino" at bounding box center [700, 253] width 201 height 38
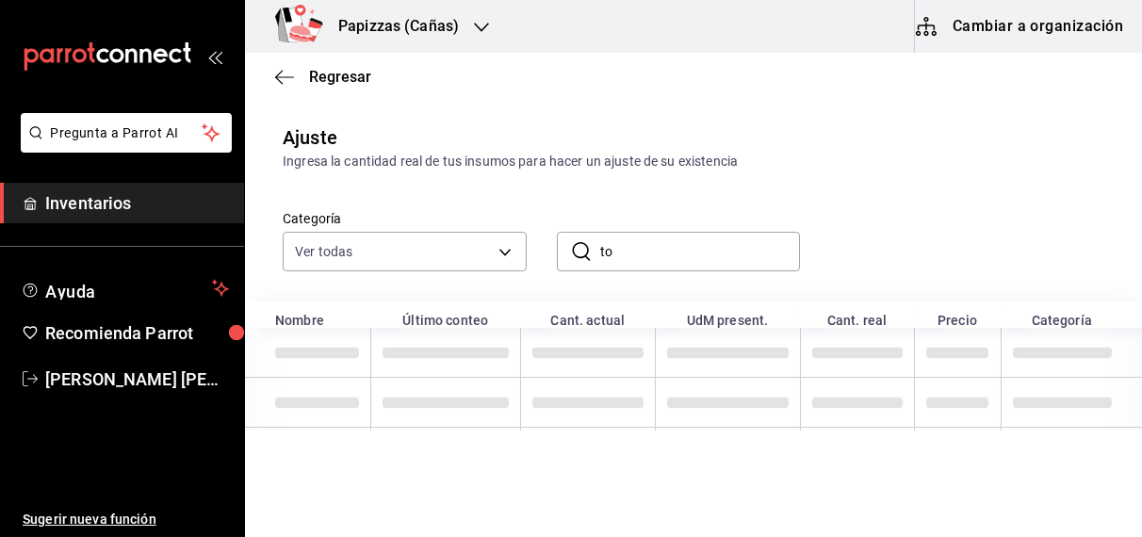
type input "t"
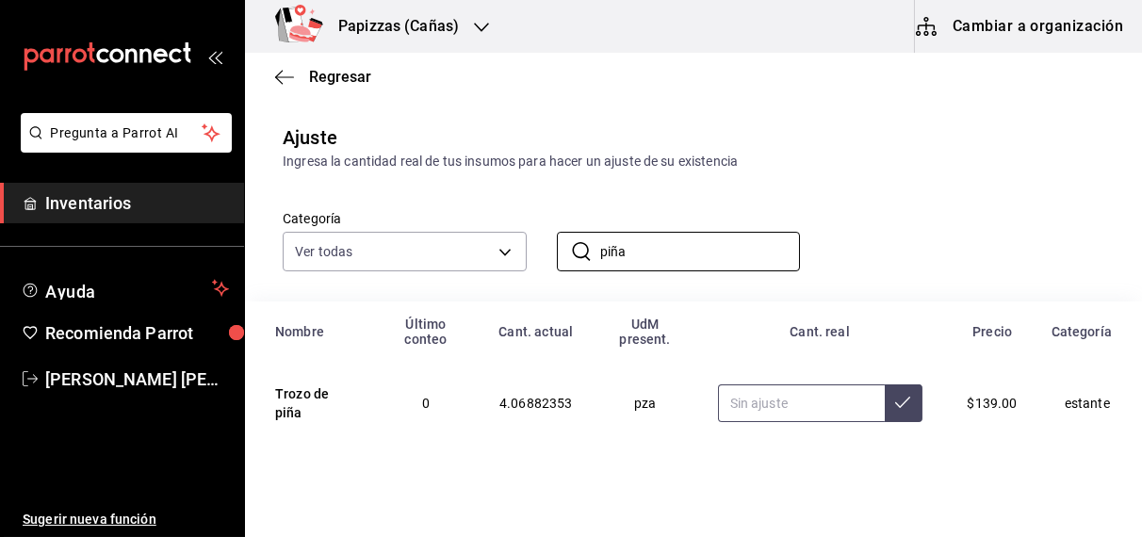
type input "piña"
click at [757, 410] on input "text" at bounding box center [801, 403] width 167 height 38
type input "2.56"
click at [890, 419] on button at bounding box center [904, 403] width 38 height 38
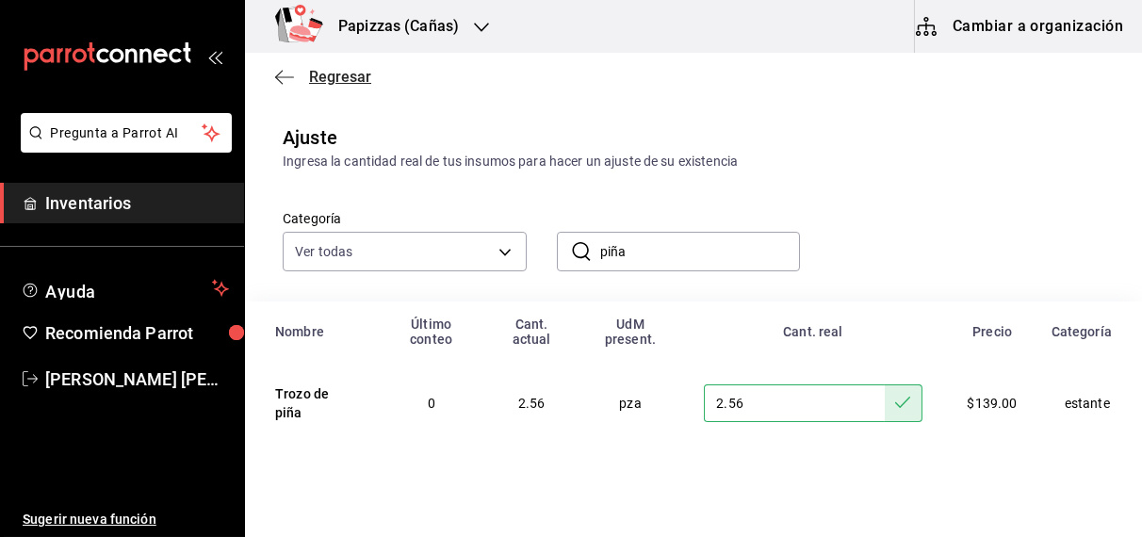
click at [338, 74] on span "Regresar" at bounding box center [340, 77] width 62 height 18
